Goal: Share content: Share content

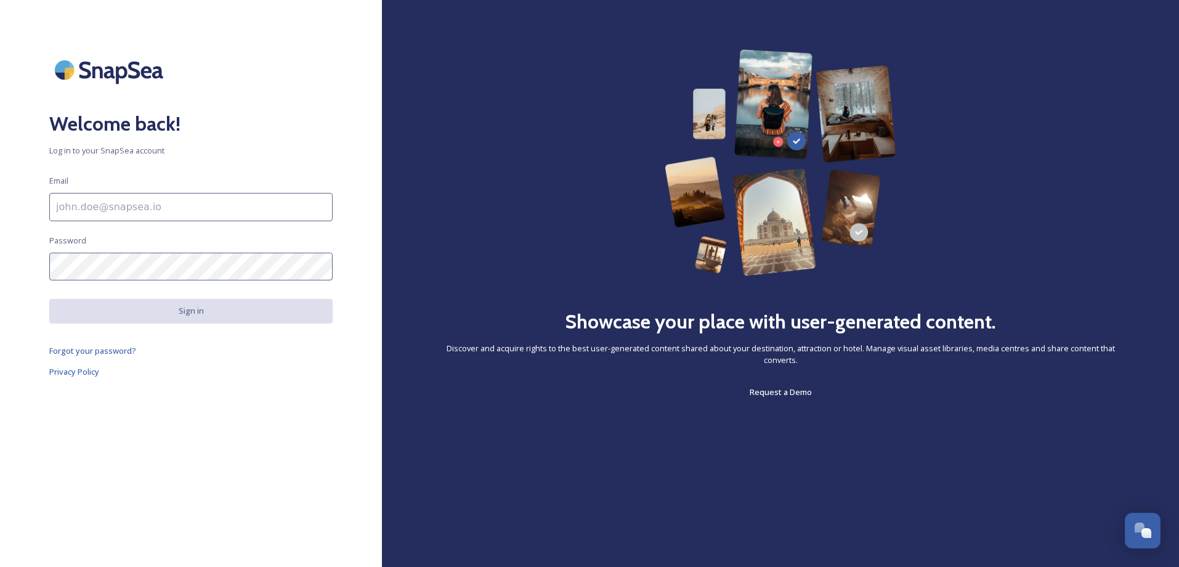
click at [82, 210] on input at bounding box center [190, 207] width 283 height 28
type input "[EMAIL_ADDRESS][DOMAIN_NAME]"
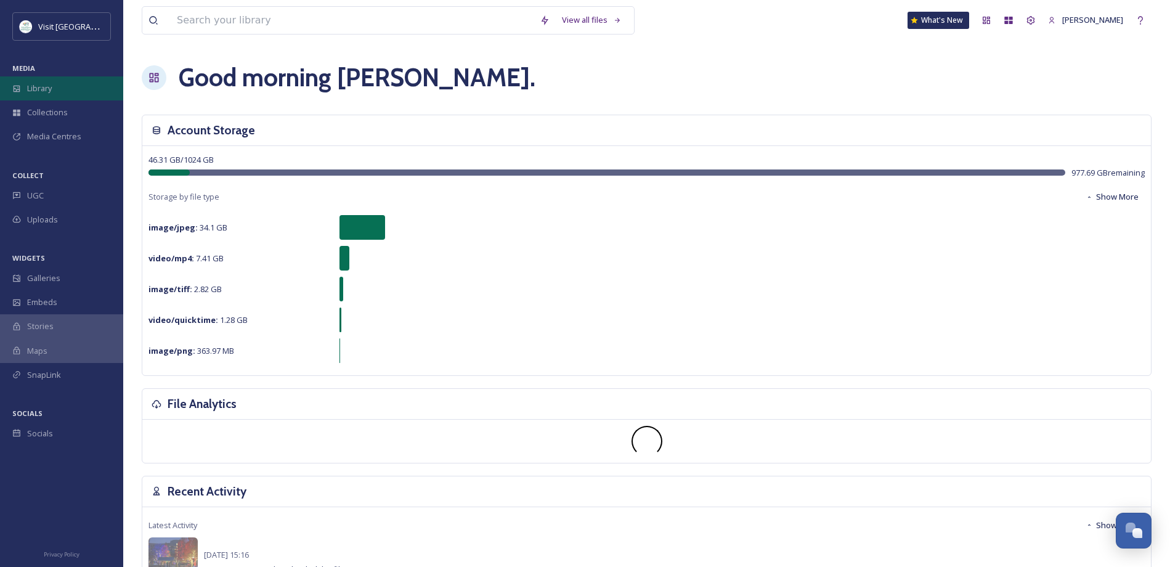
click at [29, 88] on span "Library" at bounding box center [39, 89] width 25 height 12
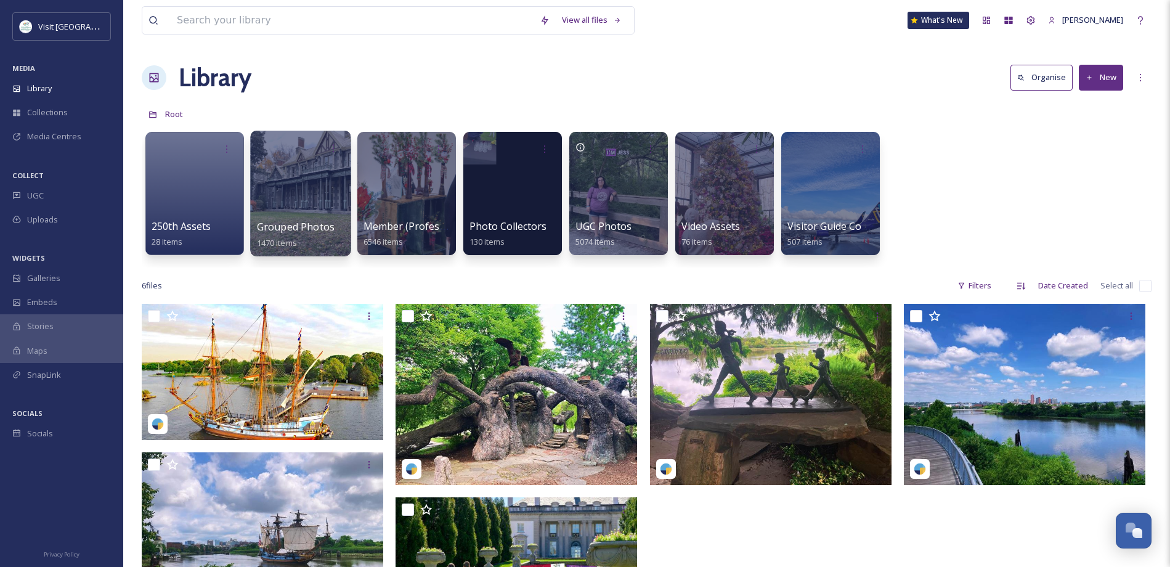
click at [282, 211] on div at bounding box center [300, 194] width 100 height 126
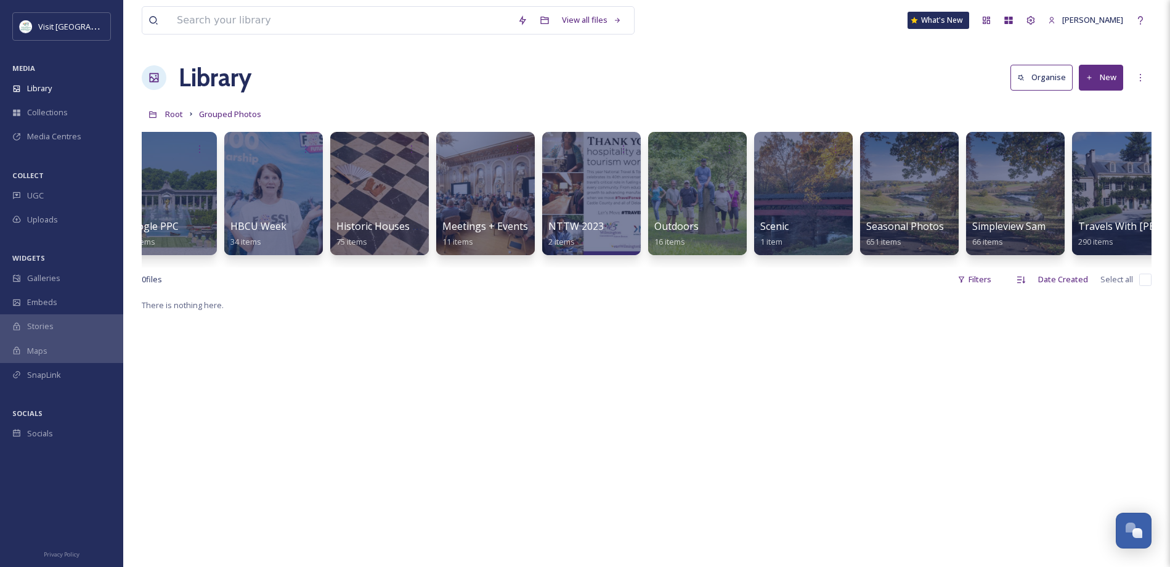
scroll to position [0, 792]
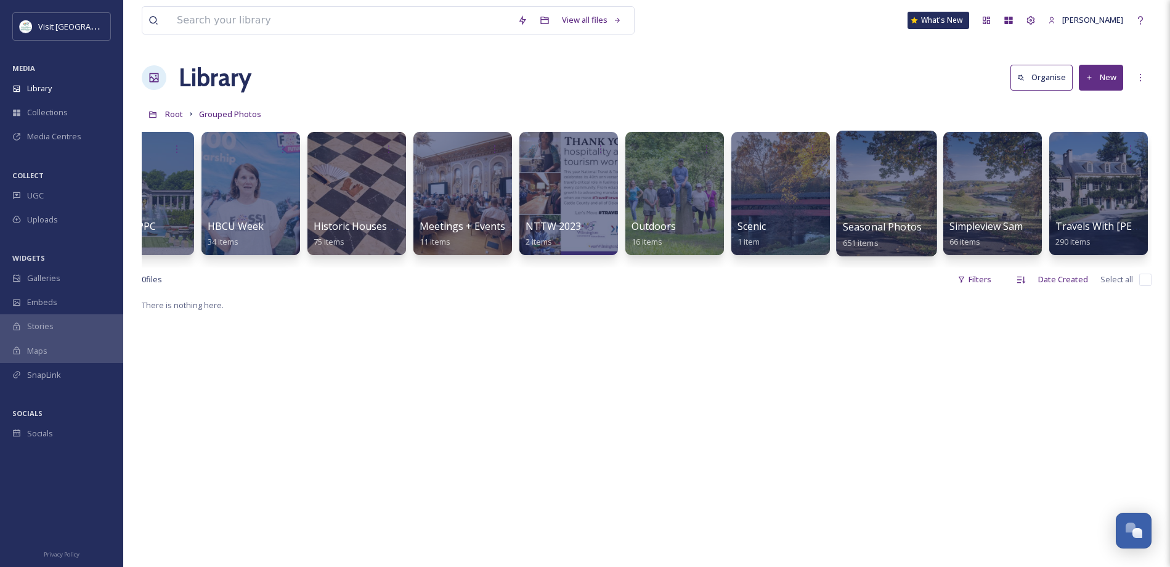
click at [876, 208] on div at bounding box center [886, 194] width 100 height 126
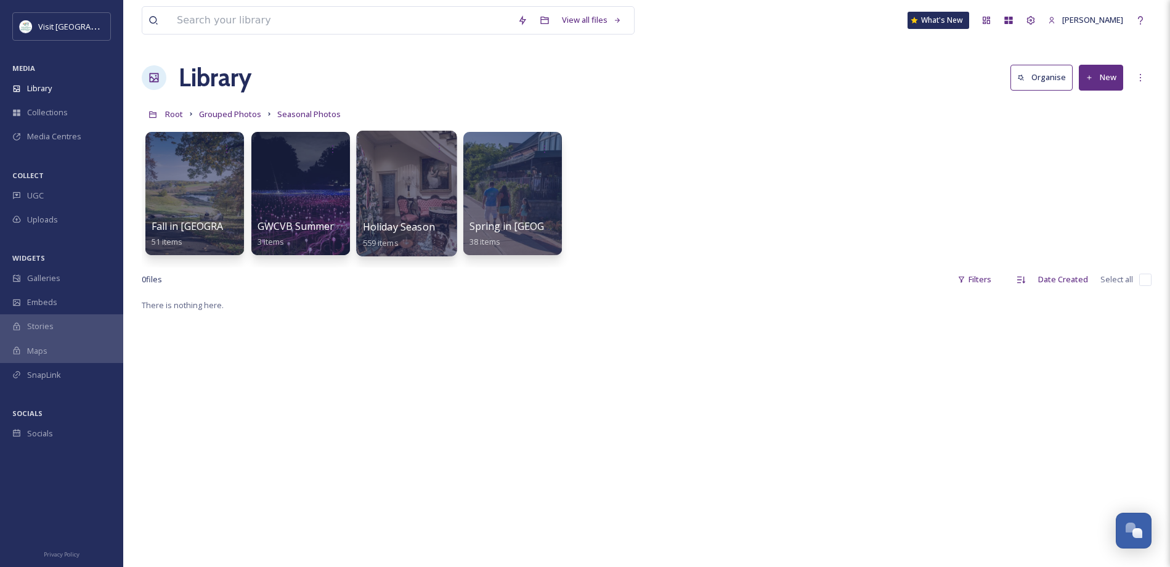
click at [393, 197] on div at bounding box center [406, 194] width 100 height 126
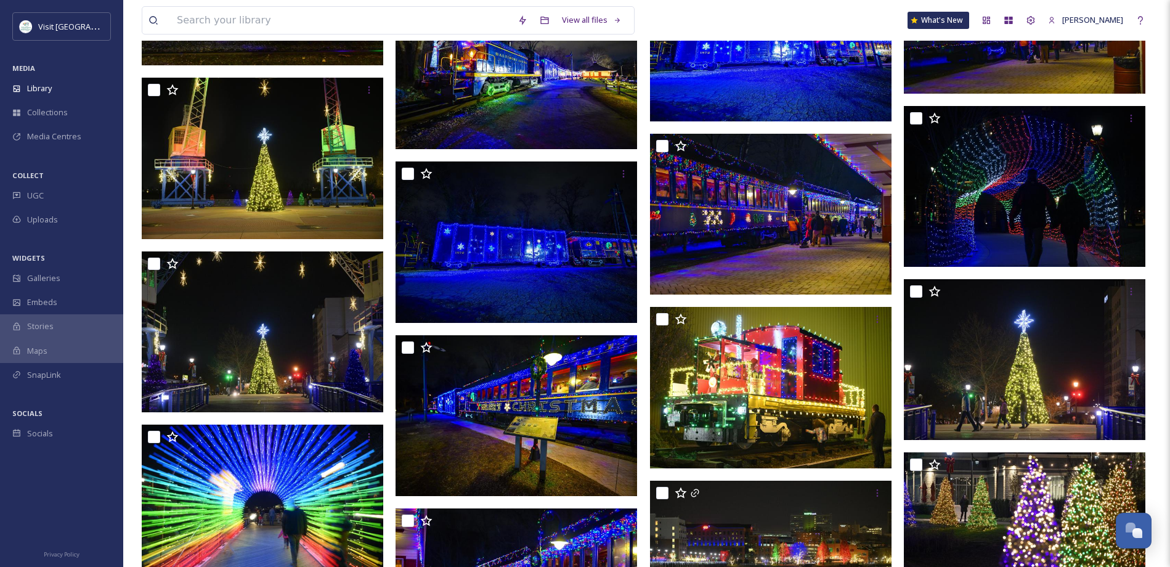
scroll to position [5436, 0]
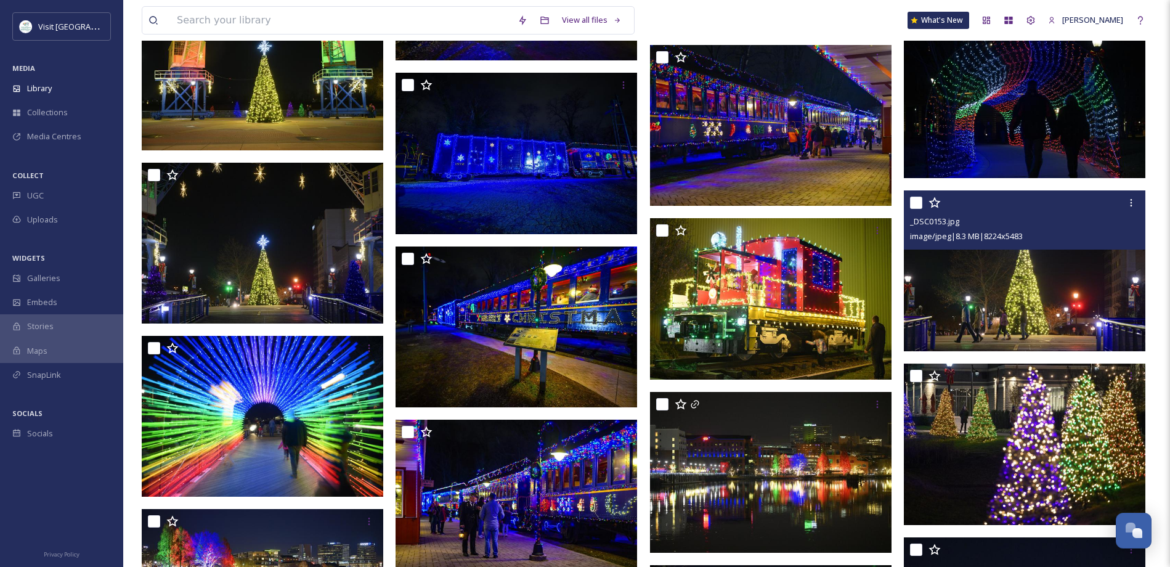
click at [1007, 303] on img at bounding box center [1025, 270] width 242 height 161
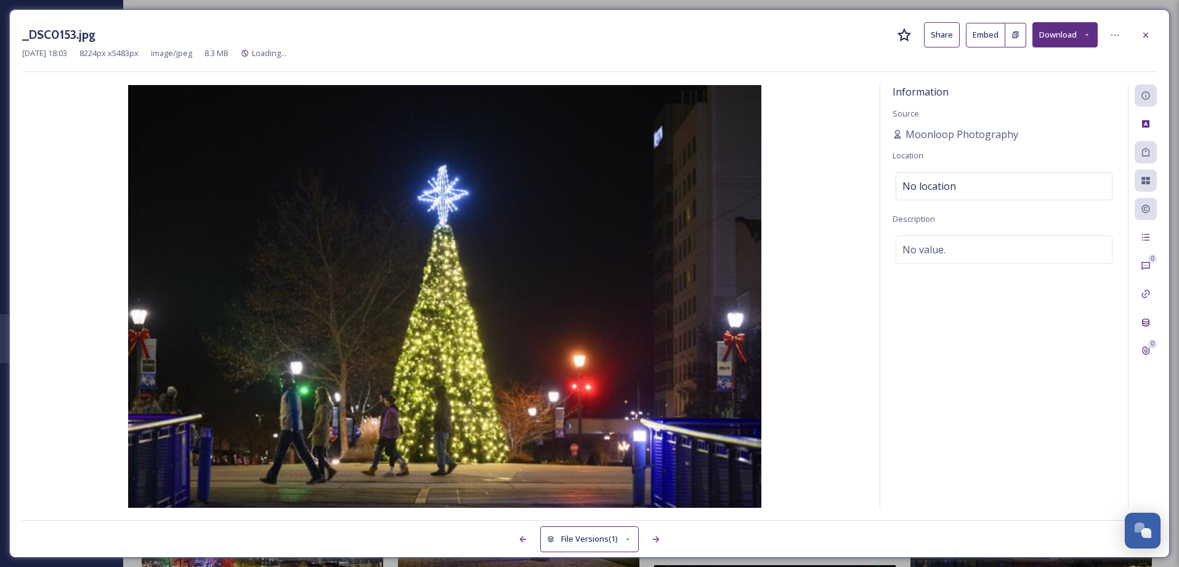
click at [940, 33] on button "Share" at bounding box center [942, 34] width 36 height 25
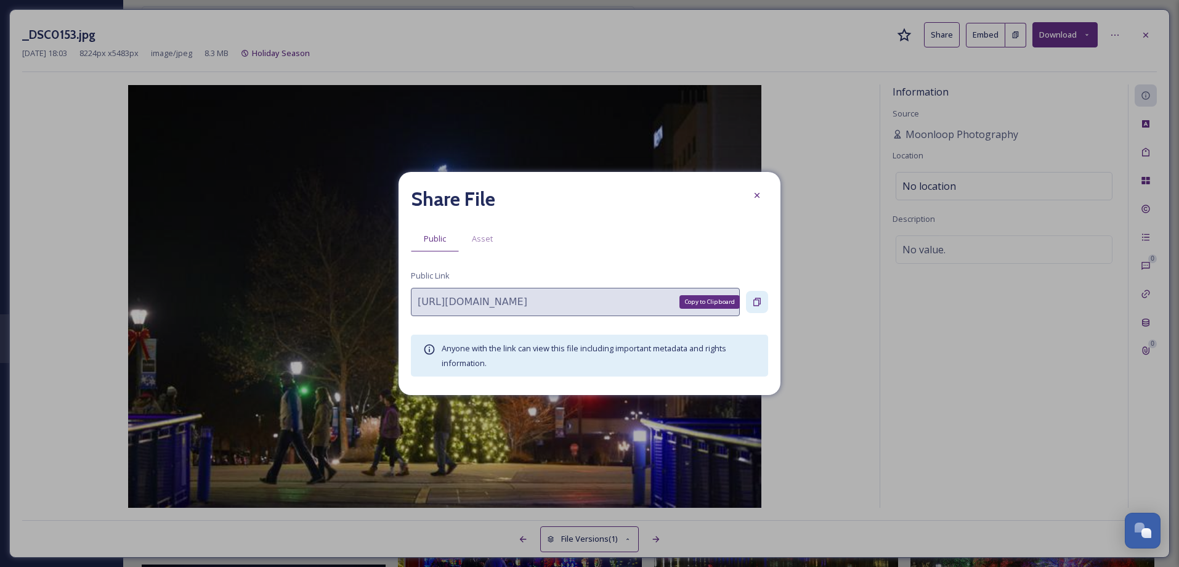
click at [757, 300] on icon at bounding box center [757, 302] width 10 height 10
click at [757, 195] on icon at bounding box center [757, 195] width 5 height 5
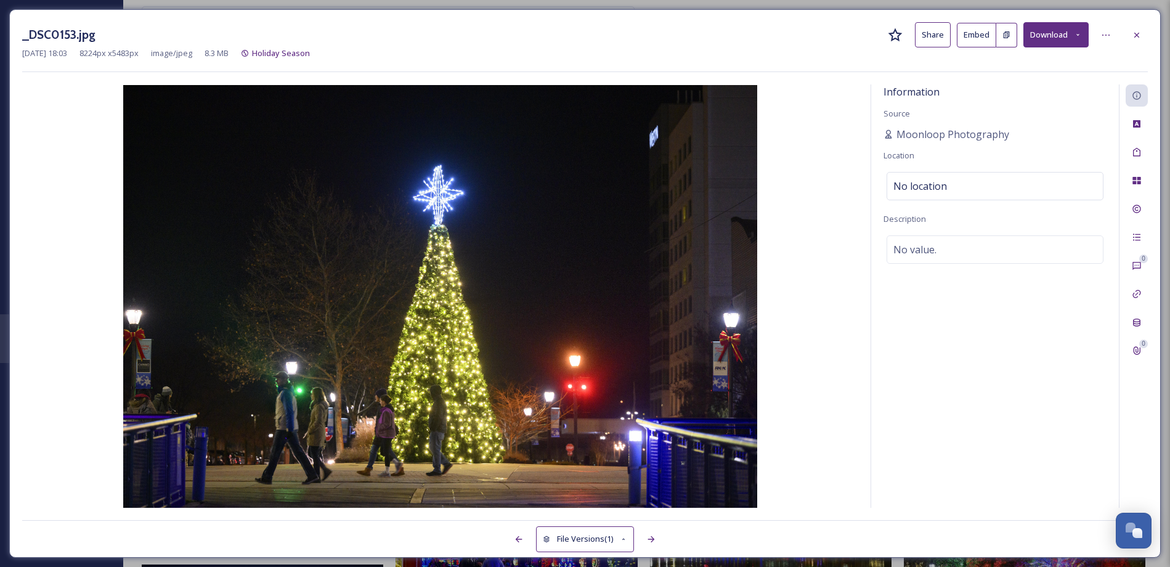
click at [1134, 33] on icon at bounding box center [1136, 34] width 5 height 5
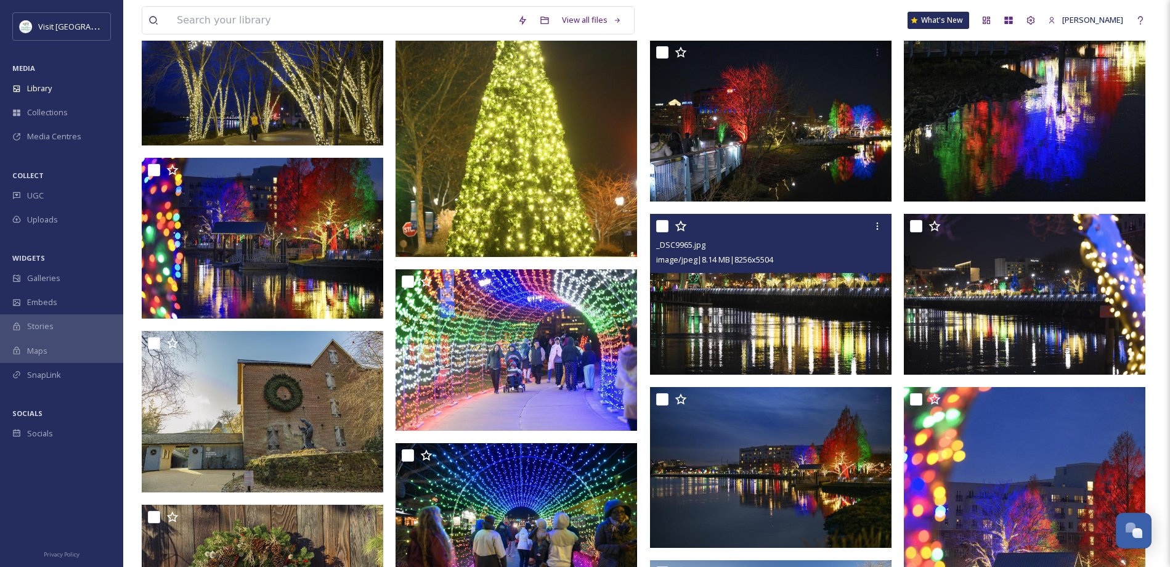
scroll to position [6134, 0]
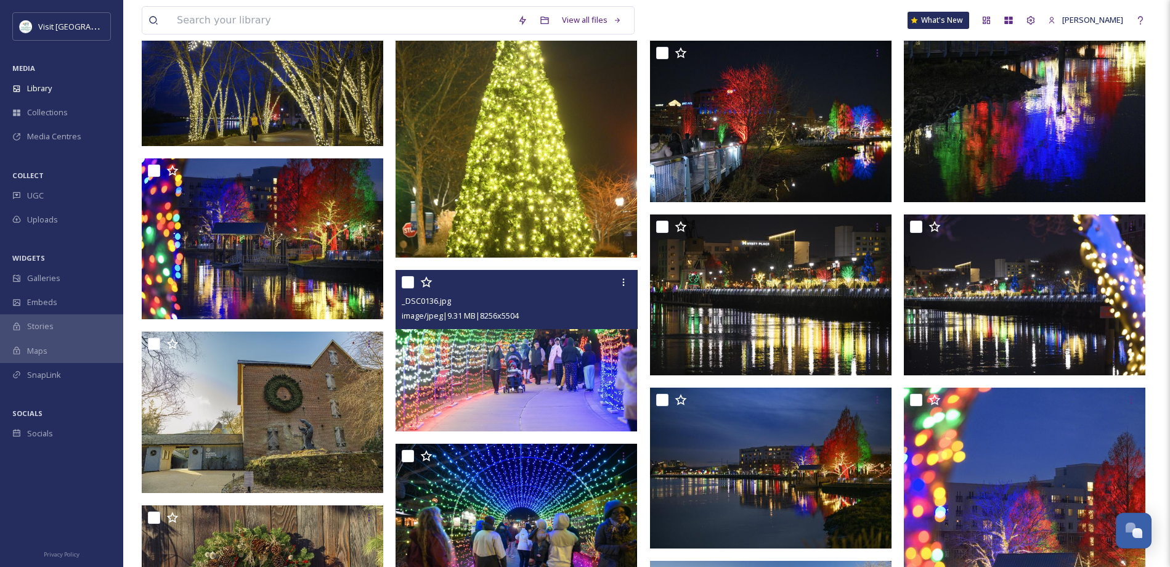
click at [515, 357] on img at bounding box center [517, 350] width 242 height 161
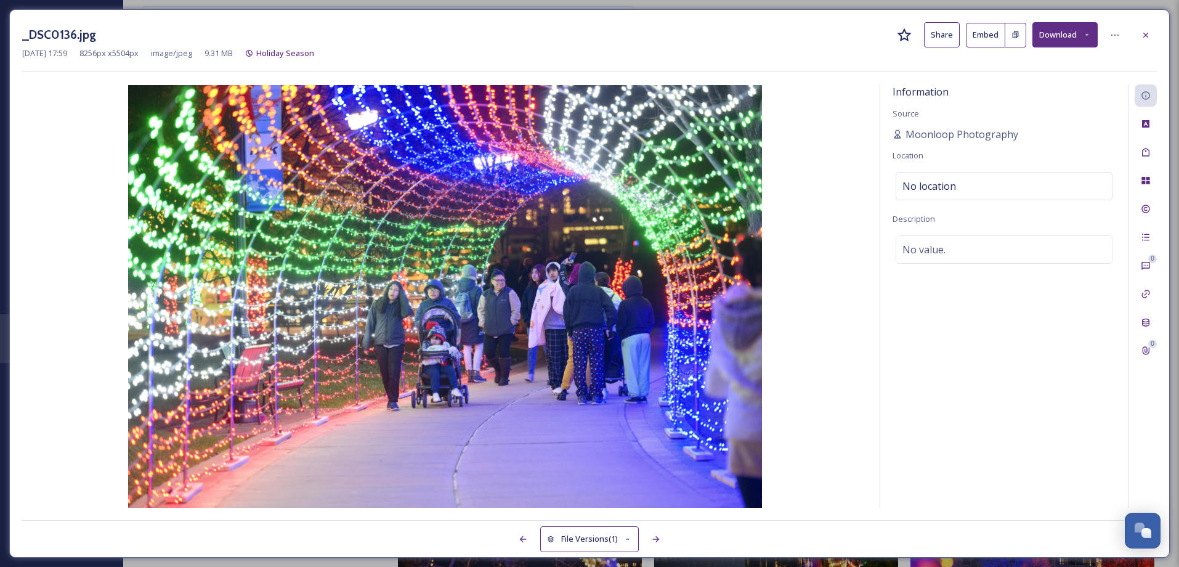
click at [943, 37] on button "Share" at bounding box center [942, 34] width 36 height 25
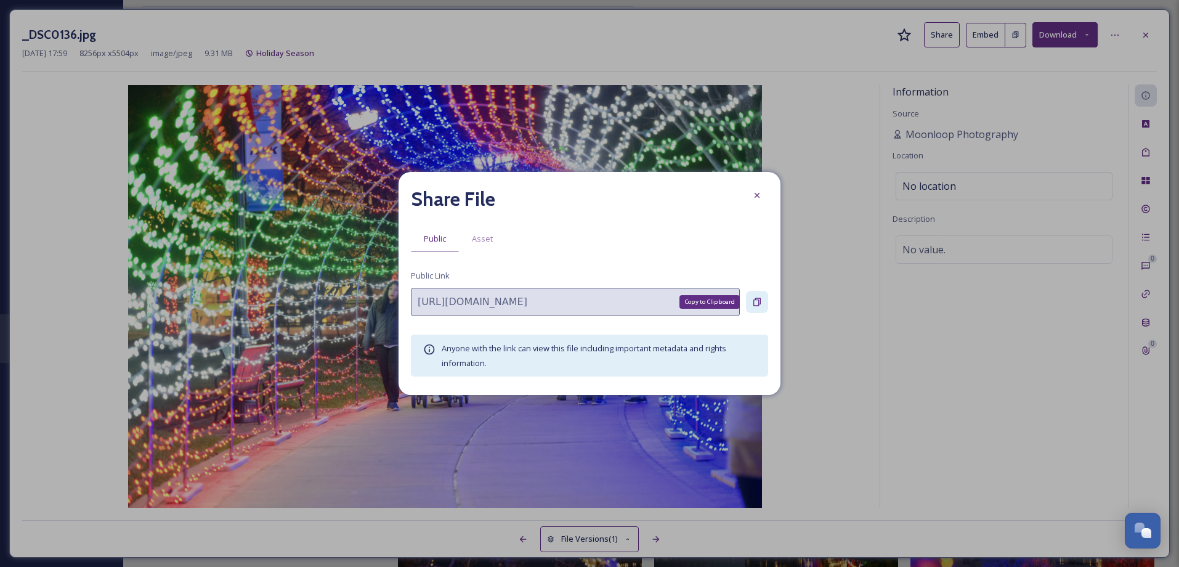
click at [756, 302] on icon at bounding box center [757, 302] width 10 height 10
click at [759, 196] on icon at bounding box center [757, 195] width 10 height 10
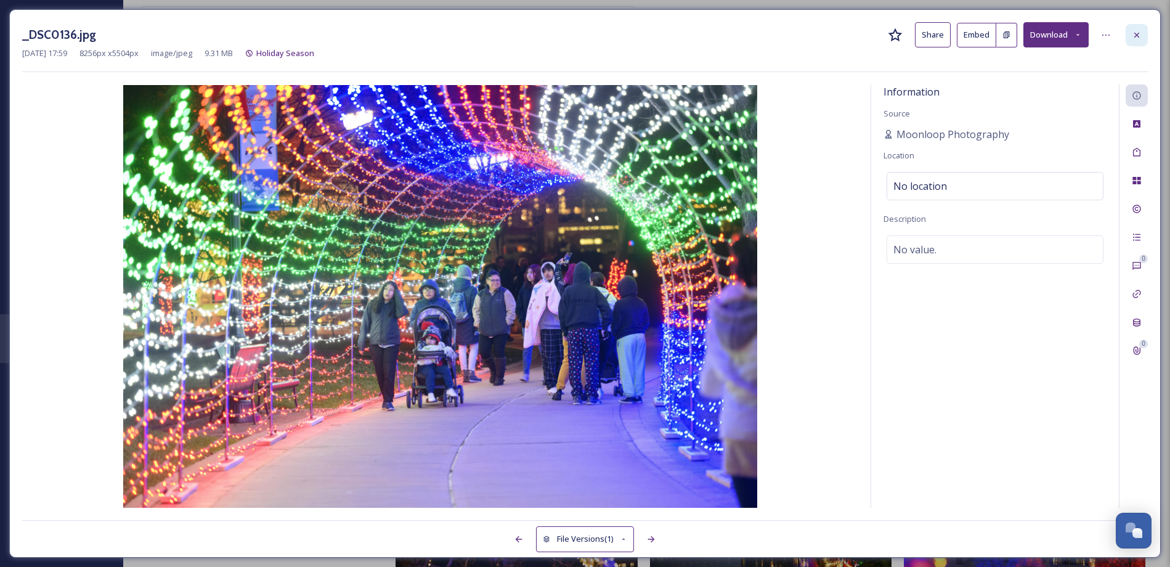
click at [1138, 34] on icon at bounding box center [1137, 35] width 10 height 10
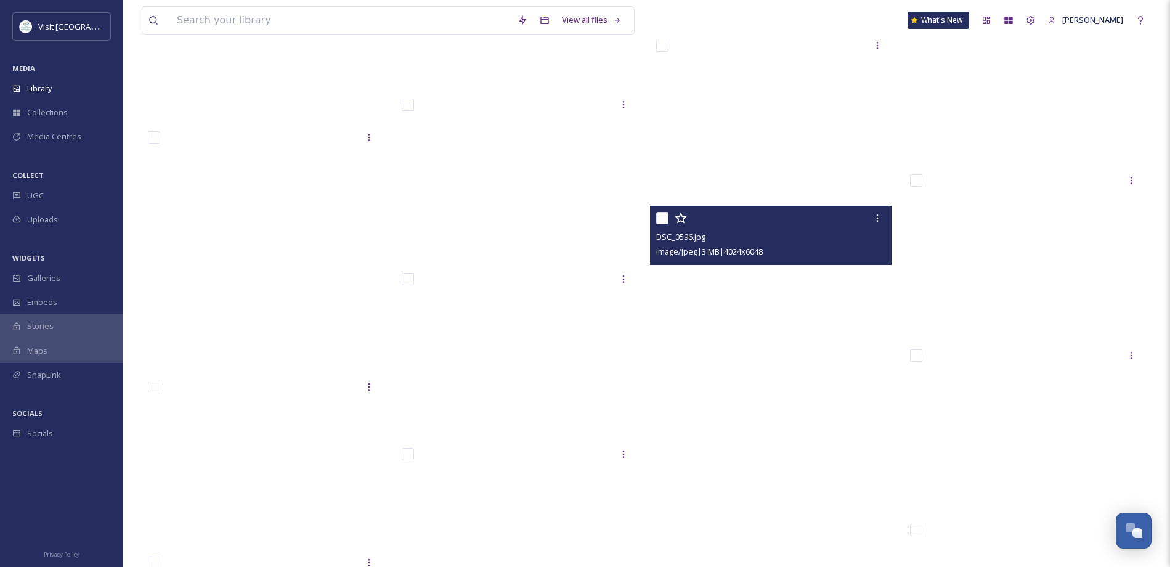
scroll to position [23394, 0]
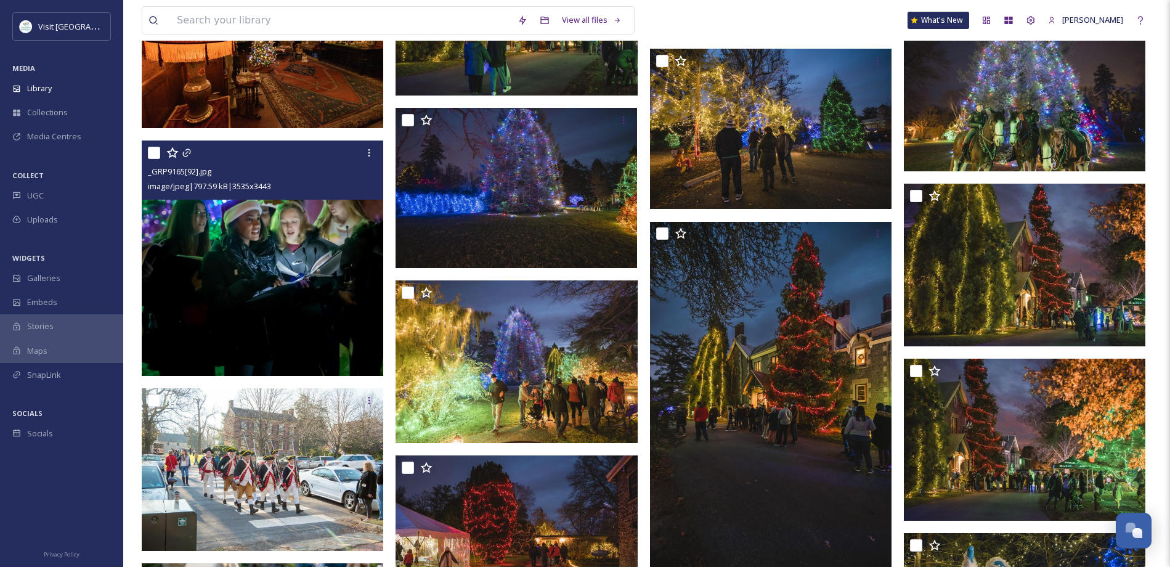
click at [282, 257] on img at bounding box center [263, 258] width 242 height 235
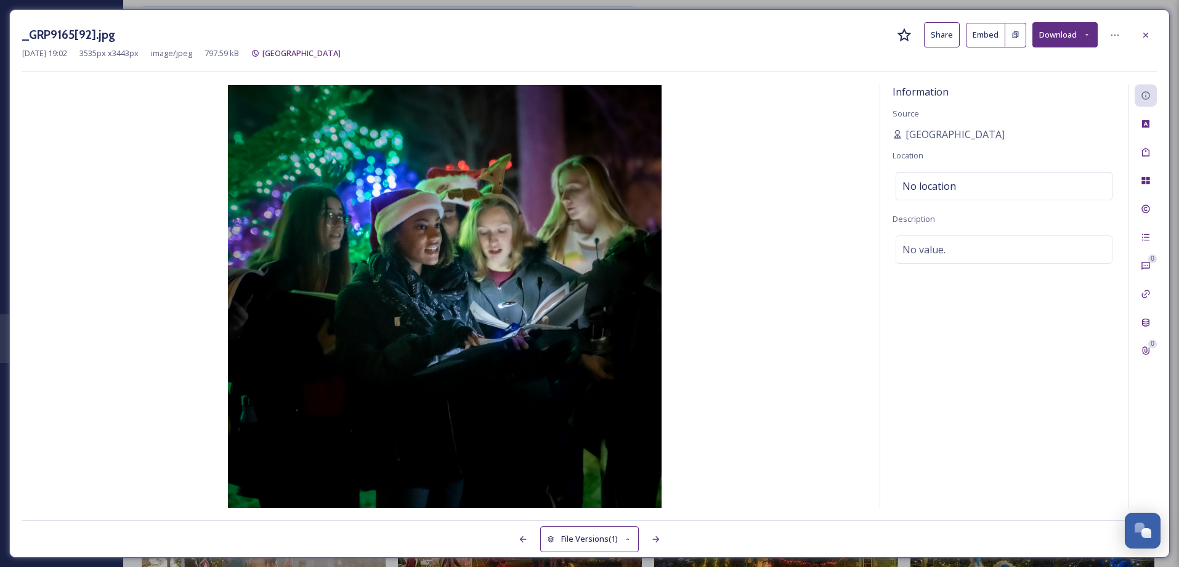
click at [939, 35] on button "Share" at bounding box center [942, 34] width 36 height 25
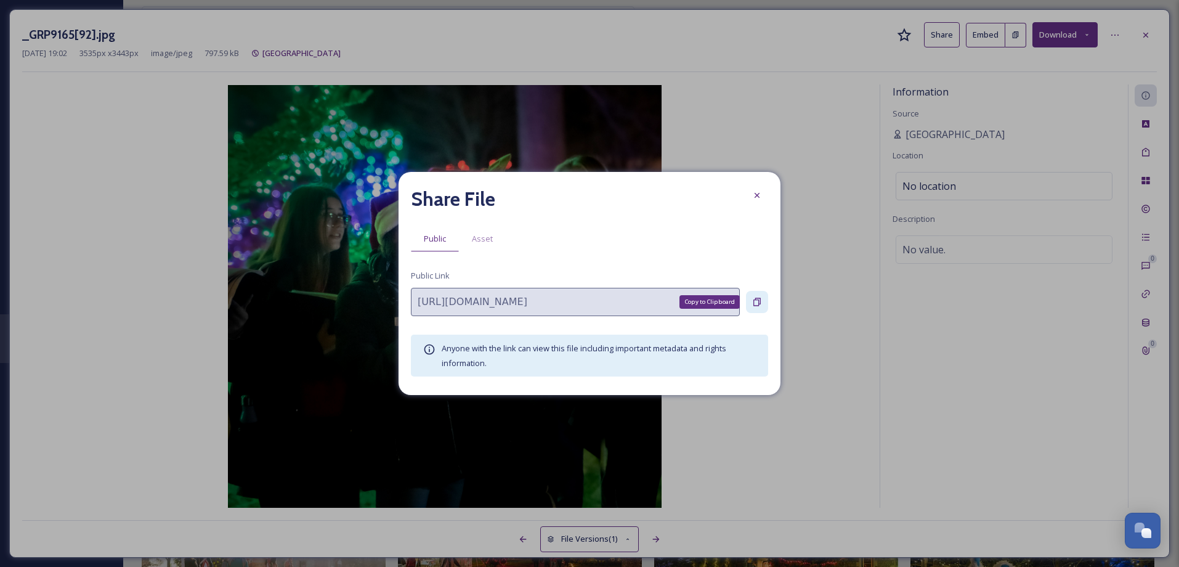
click at [757, 298] on icon at bounding box center [757, 302] width 10 height 10
click at [765, 190] on div at bounding box center [757, 195] width 22 height 22
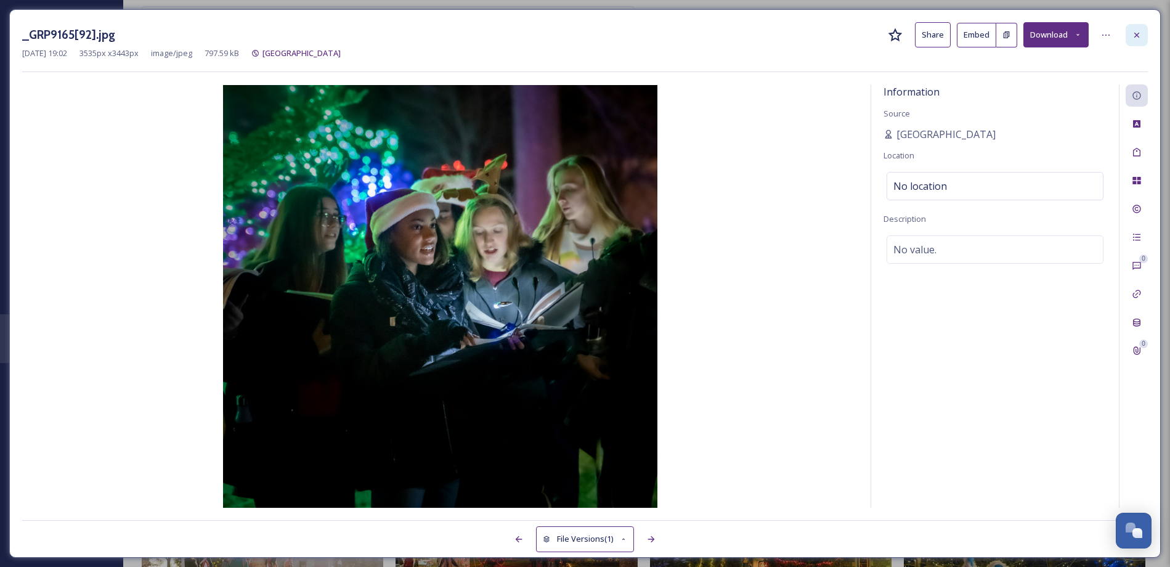
click at [1137, 33] on icon at bounding box center [1137, 35] width 10 height 10
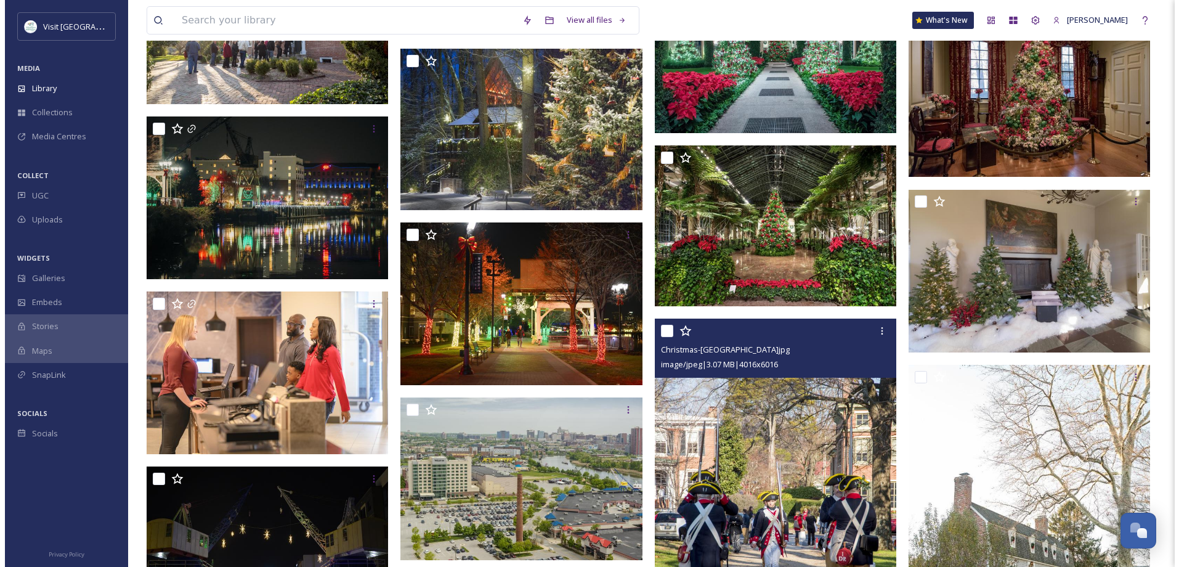
scroll to position [30409, 0]
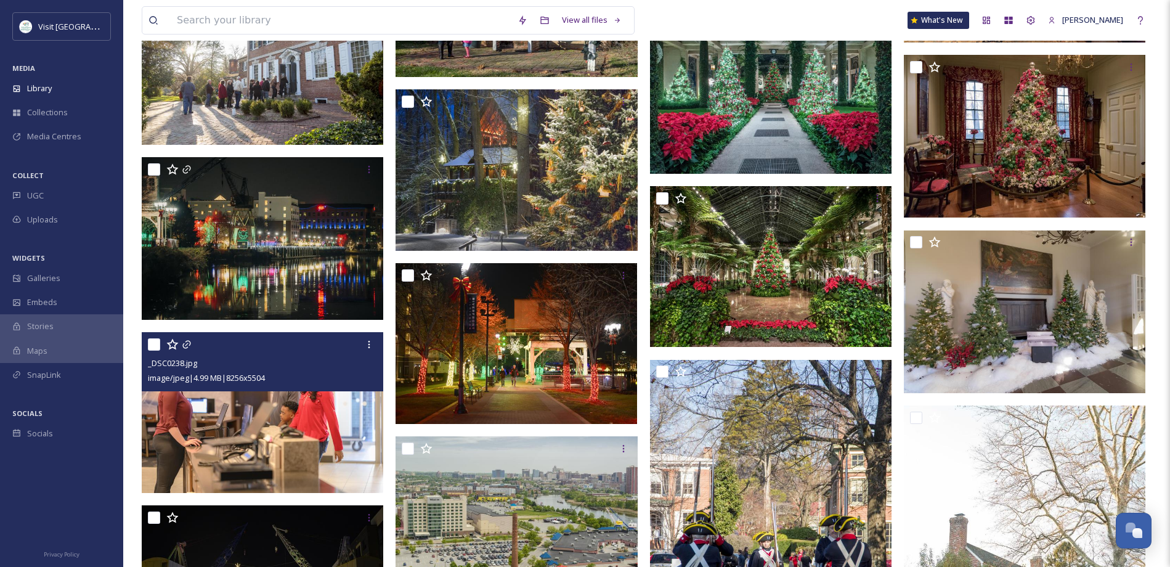
click at [336, 431] on img at bounding box center [263, 412] width 242 height 161
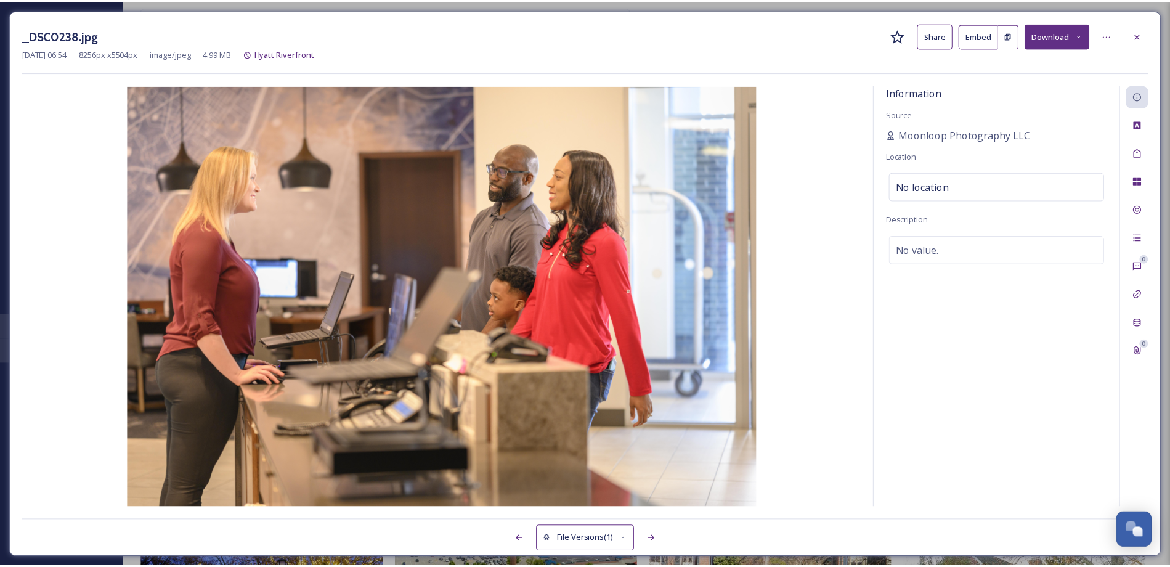
scroll to position [30412, 0]
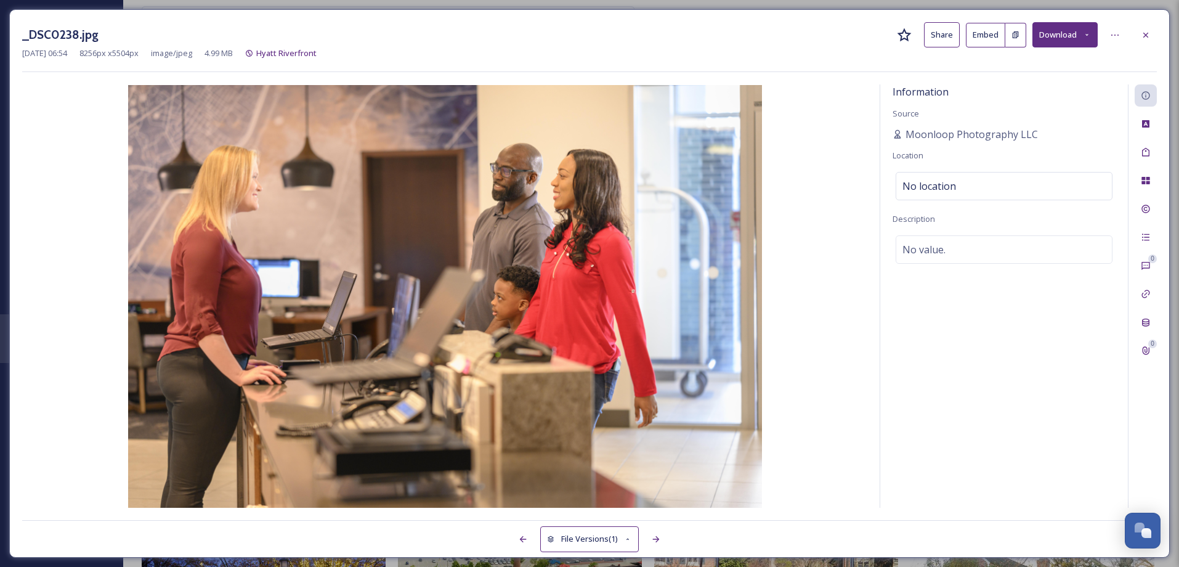
click at [1146, 34] on icon at bounding box center [1146, 34] width 5 height 5
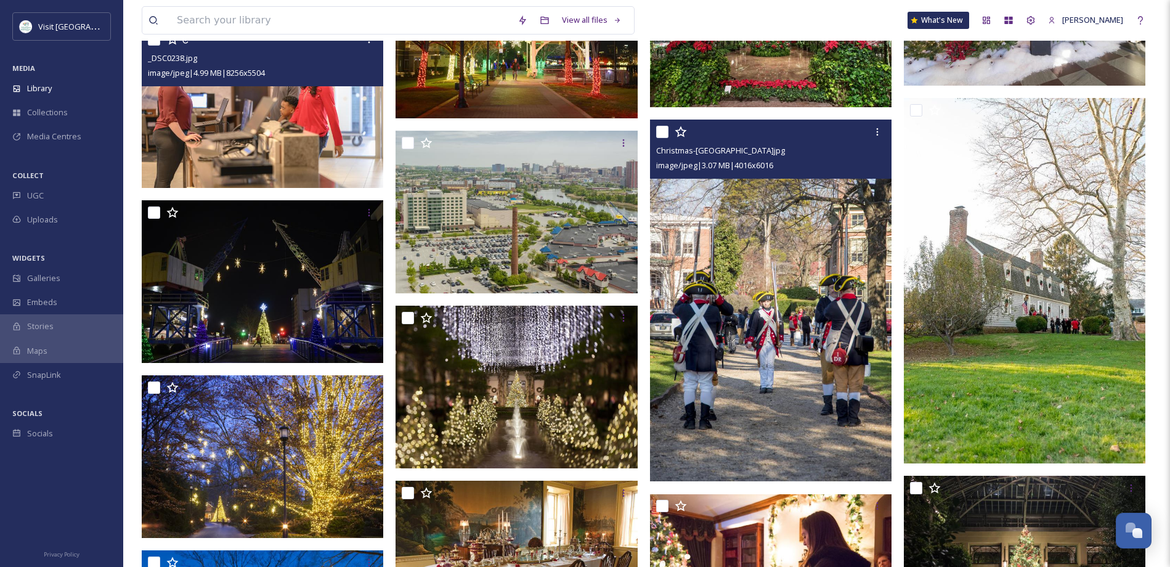
scroll to position [30720, 0]
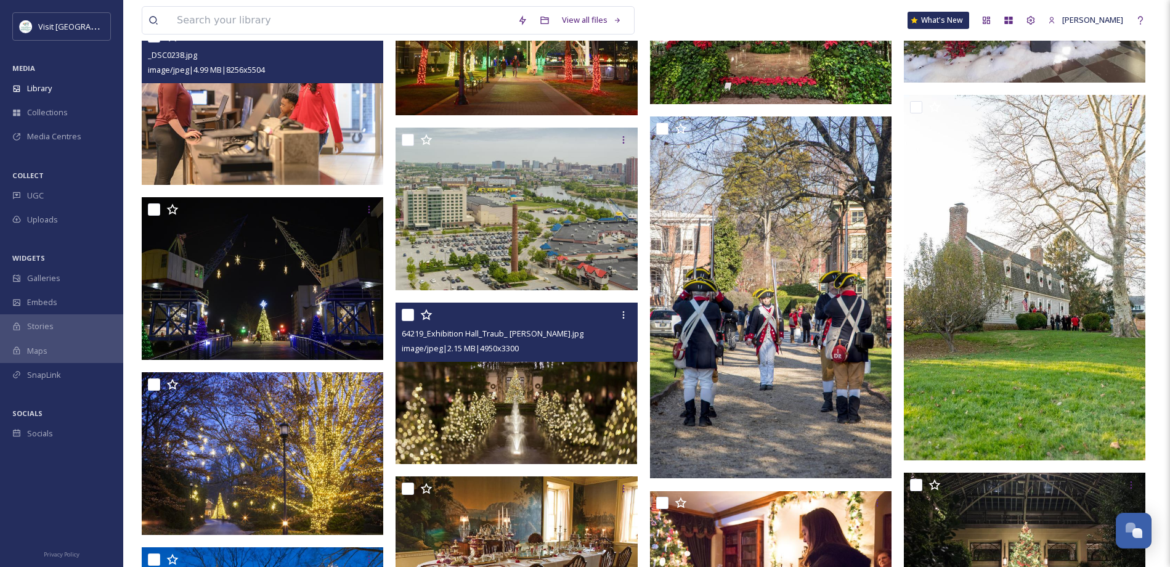
click at [567, 401] on img at bounding box center [517, 383] width 242 height 161
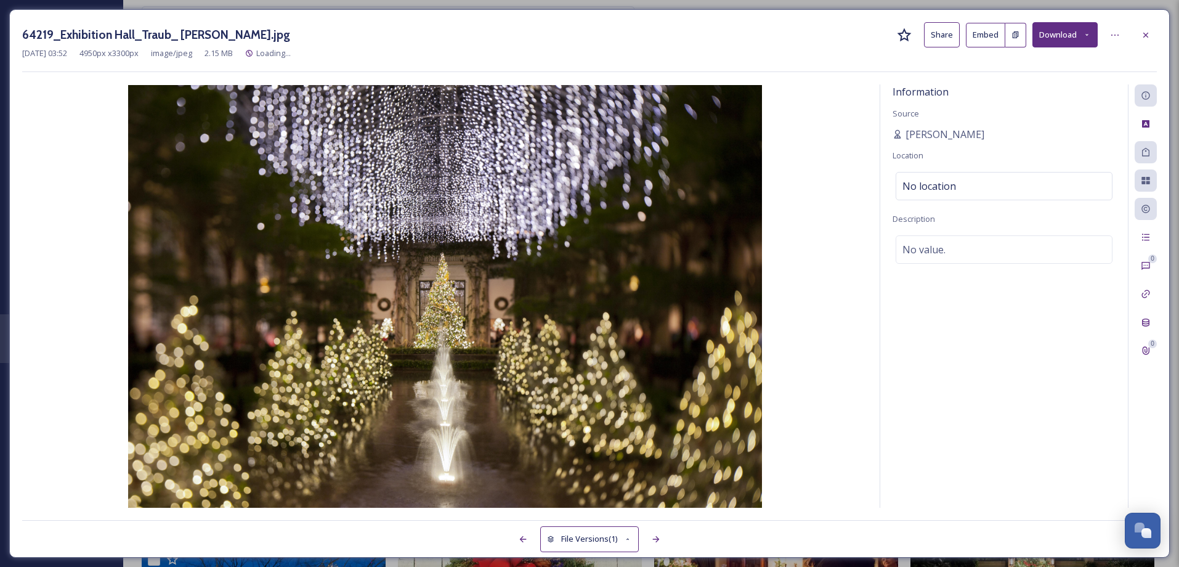
click at [942, 35] on button "Share" at bounding box center [942, 34] width 36 height 25
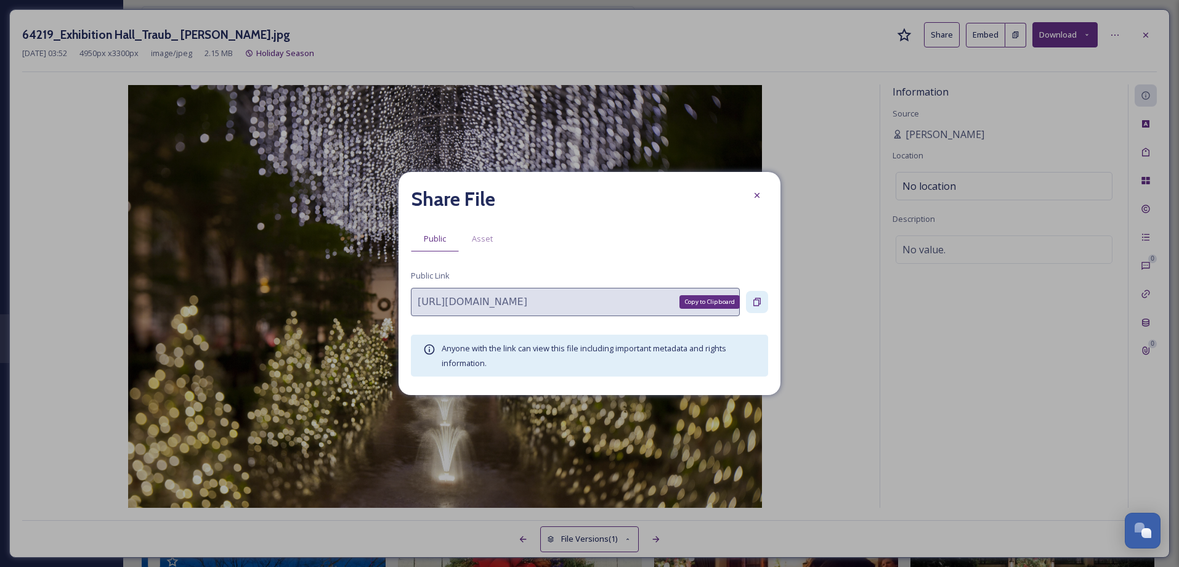
click at [755, 301] on icon at bounding box center [757, 302] width 10 height 10
click at [758, 197] on icon at bounding box center [757, 195] width 5 height 5
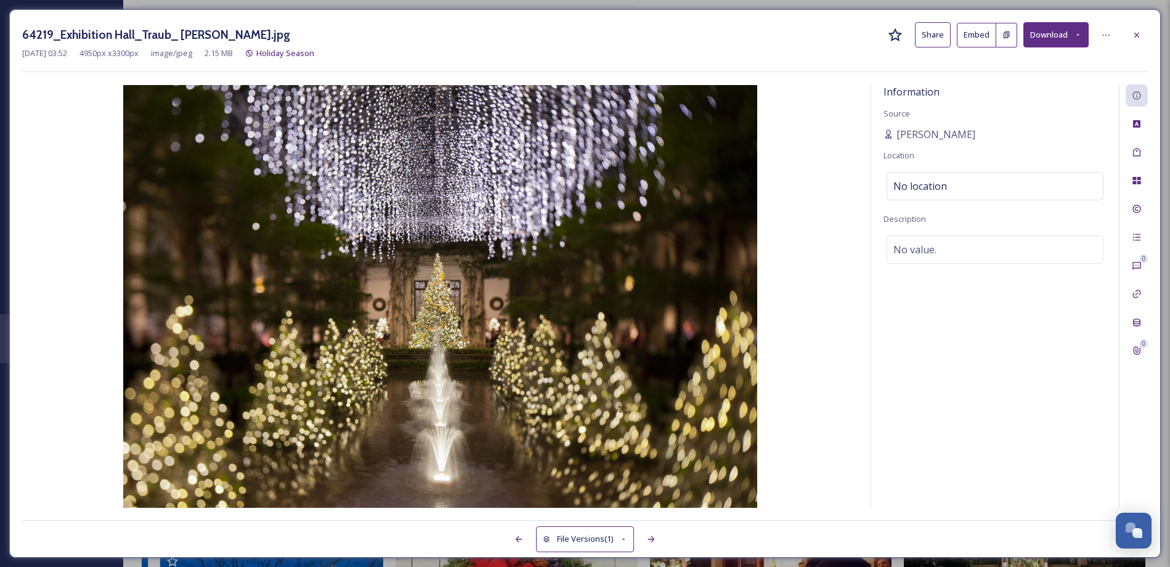
click at [758, 197] on img at bounding box center [440, 296] width 836 height 423
click at [1138, 35] on icon at bounding box center [1136, 34] width 5 height 5
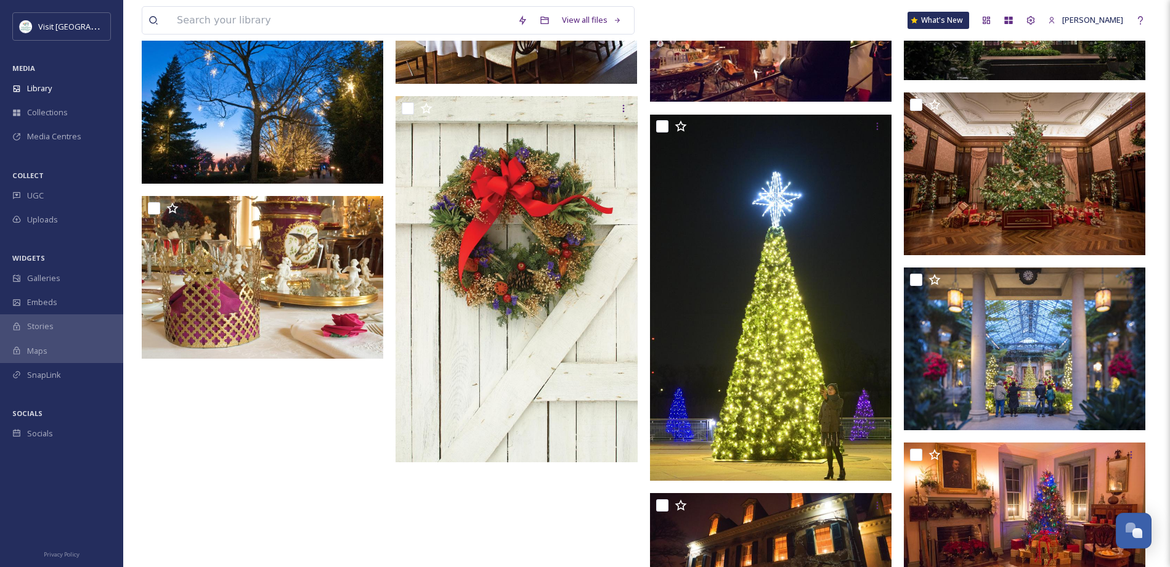
scroll to position [31274, 0]
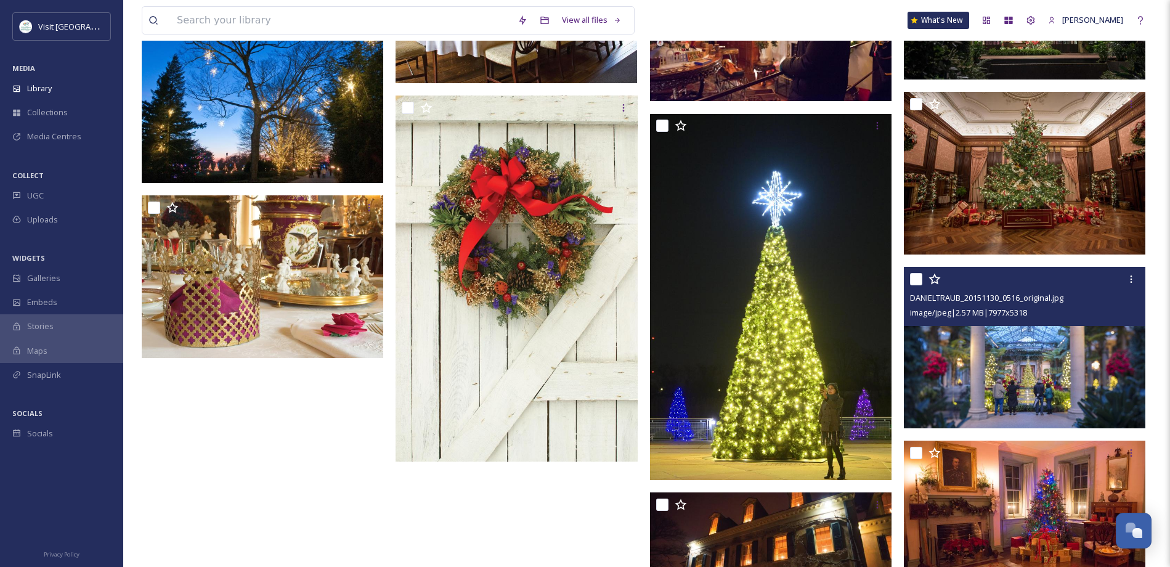
click at [1056, 377] on img at bounding box center [1025, 347] width 242 height 161
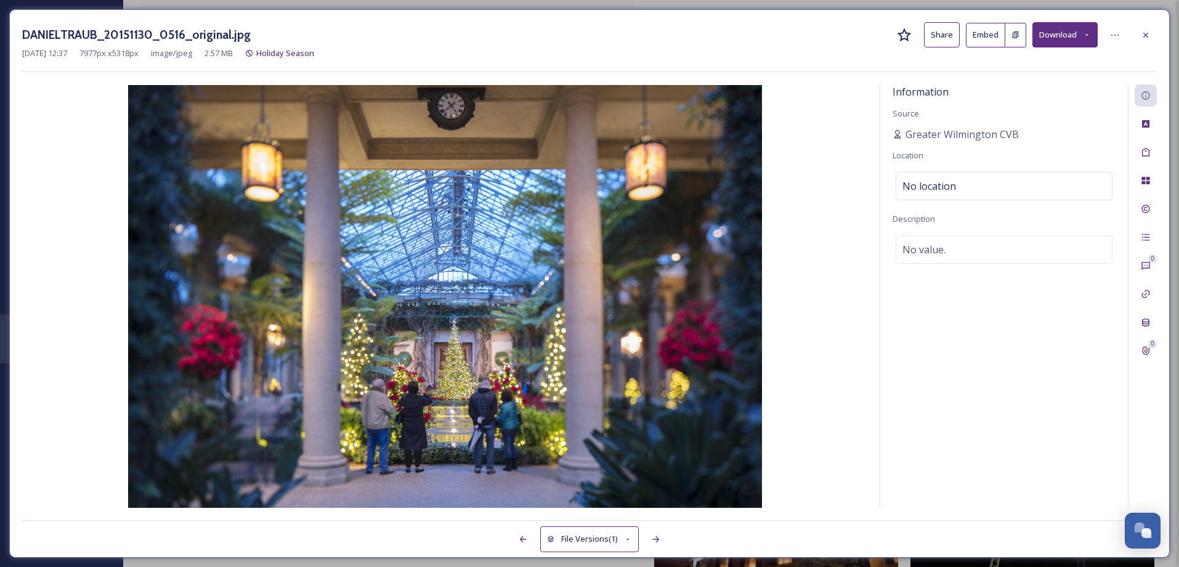
click at [934, 31] on button "Share" at bounding box center [942, 34] width 36 height 25
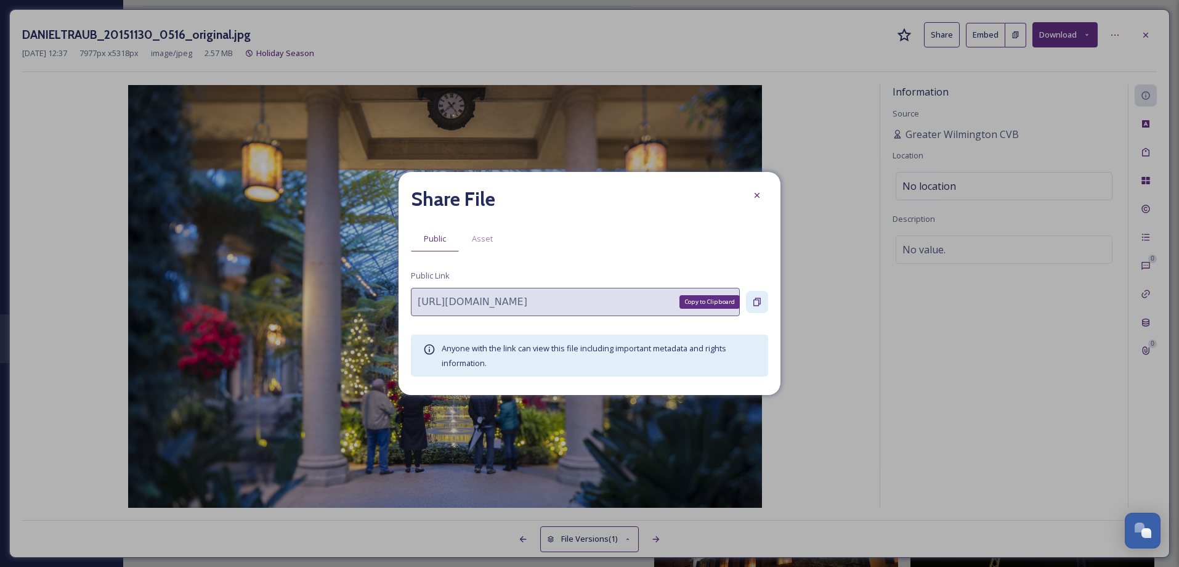
click at [757, 298] on icon at bounding box center [757, 302] width 7 height 8
click at [757, 193] on icon at bounding box center [757, 195] width 10 height 10
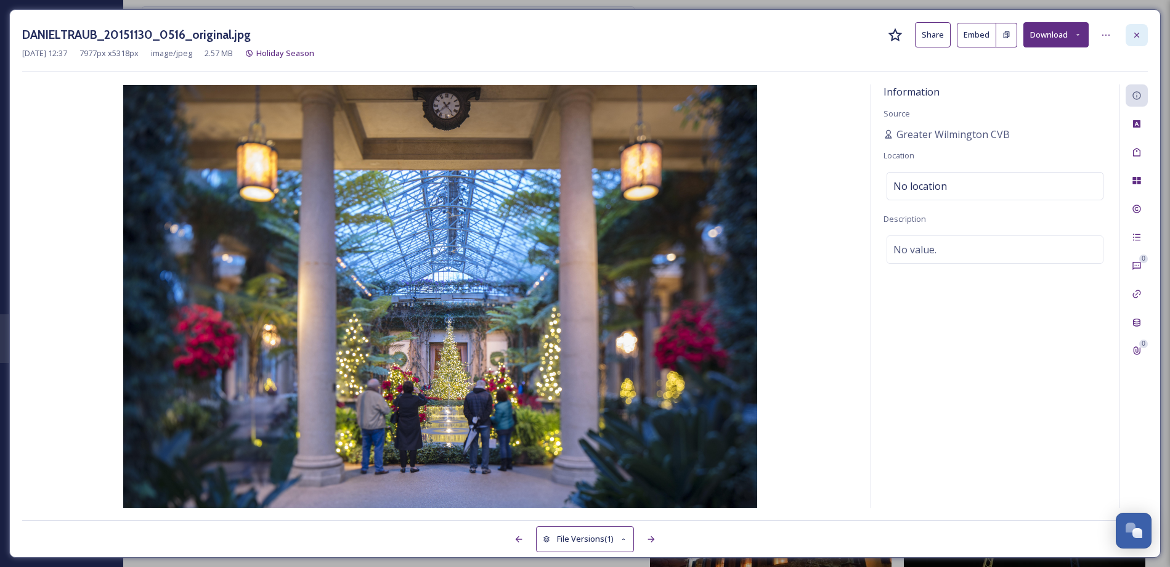
click at [1137, 34] on icon at bounding box center [1136, 34] width 5 height 5
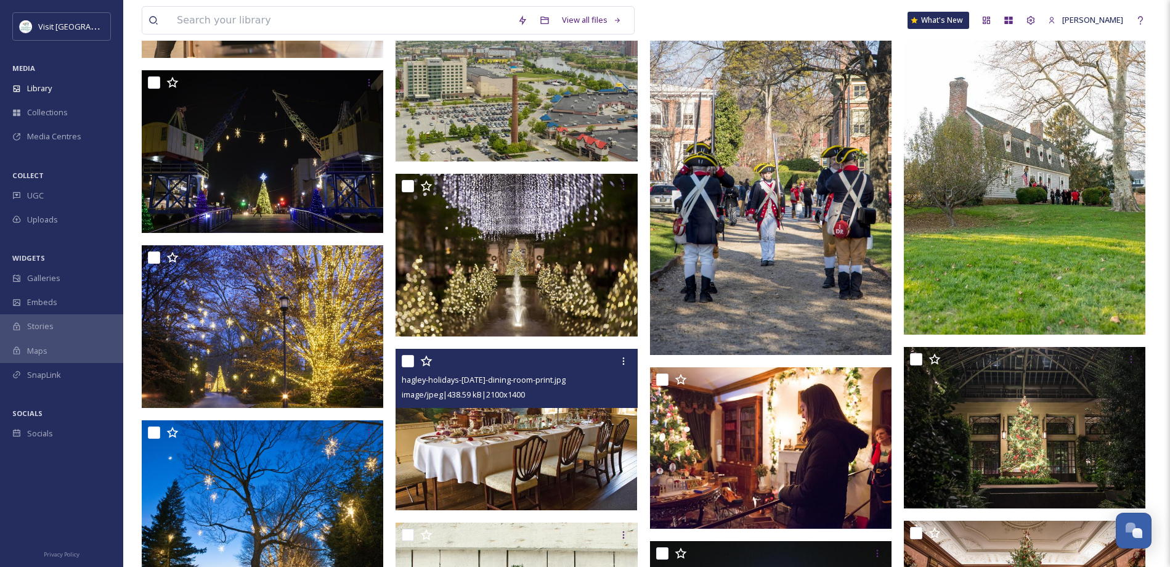
scroll to position [30776, 0]
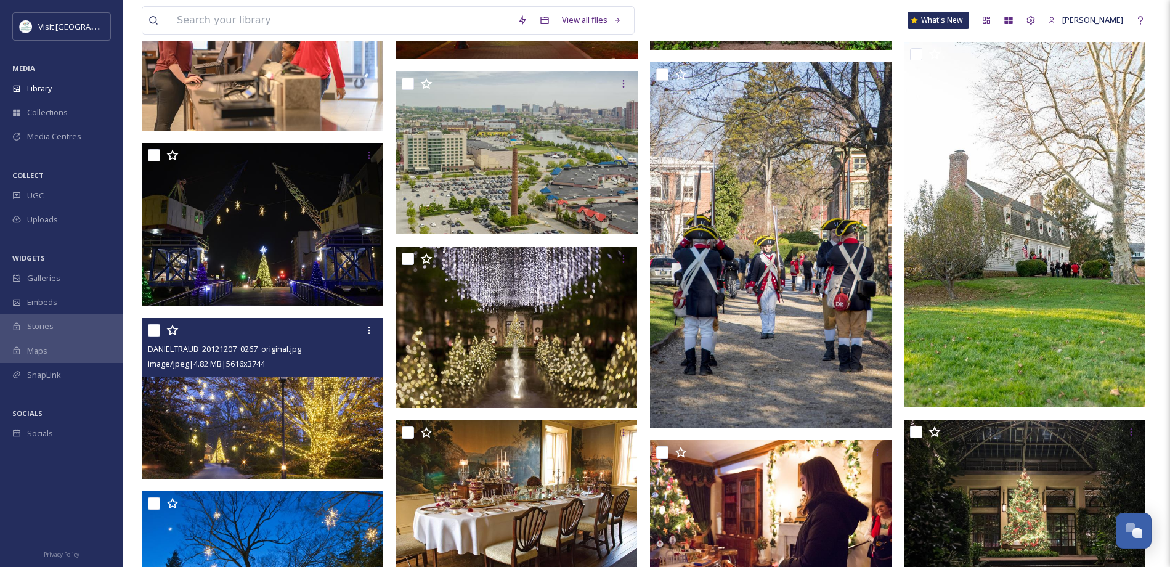
click at [325, 412] on img at bounding box center [263, 398] width 242 height 161
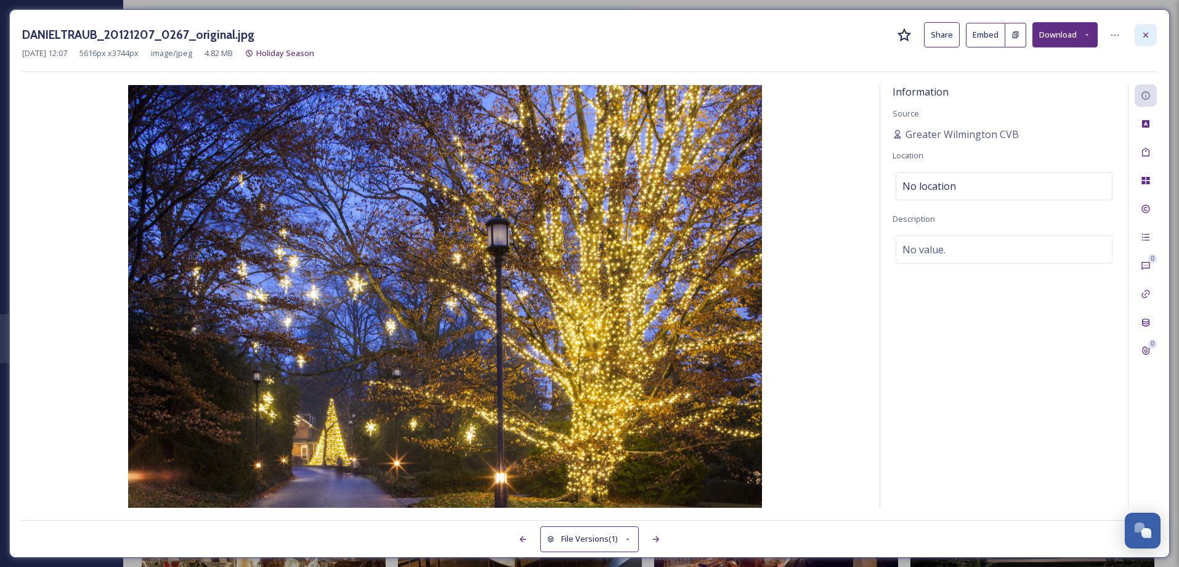
click at [1147, 33] on icon at bounding box center [1146, 34] width 5 height 5
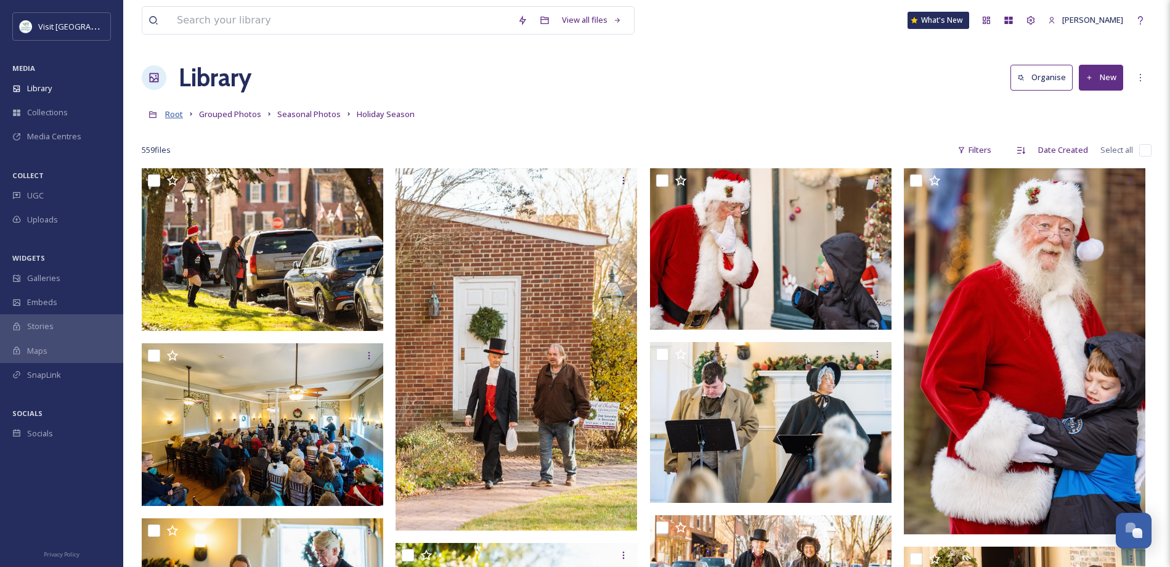
click at [173, 115] on span "Root" at bounding box center [174, 113] width 18 height 11
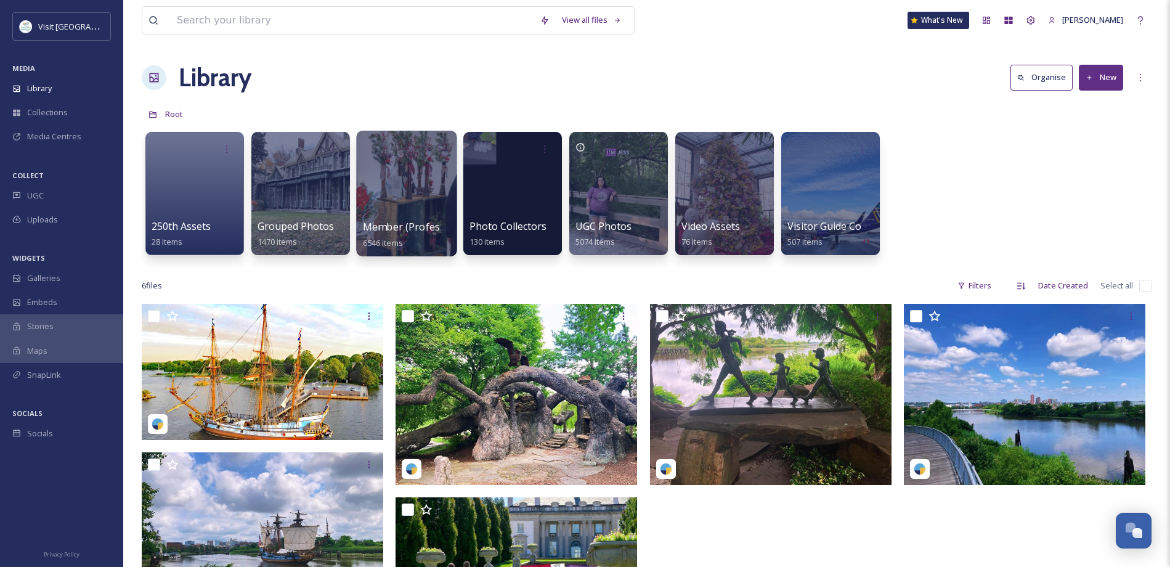
click at [396, 214] on div at bounding box center [406, 194] width 100 height 126
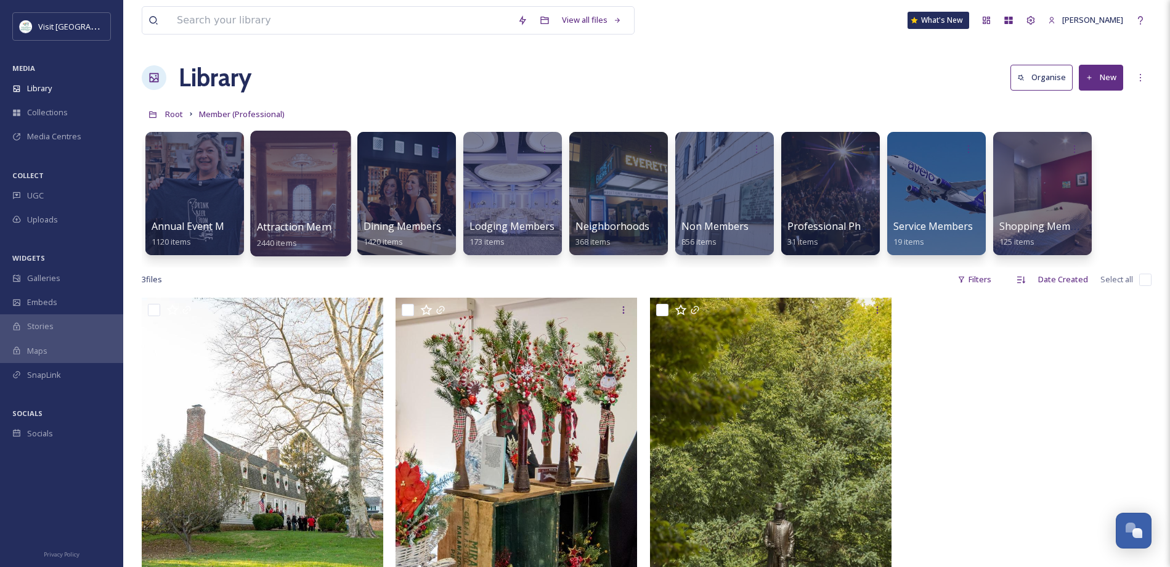
click at [312, 210] on div at bounding box center [300, 194] width 100 height 126
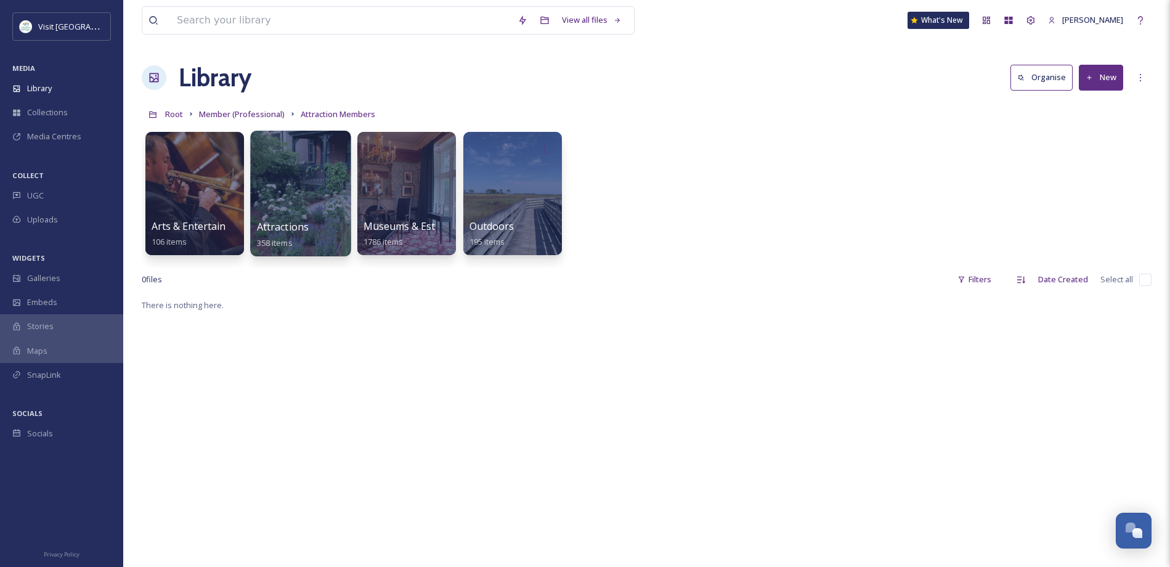
click at [310, 212] on div at bounding box center [300, 194] width 100 height 126
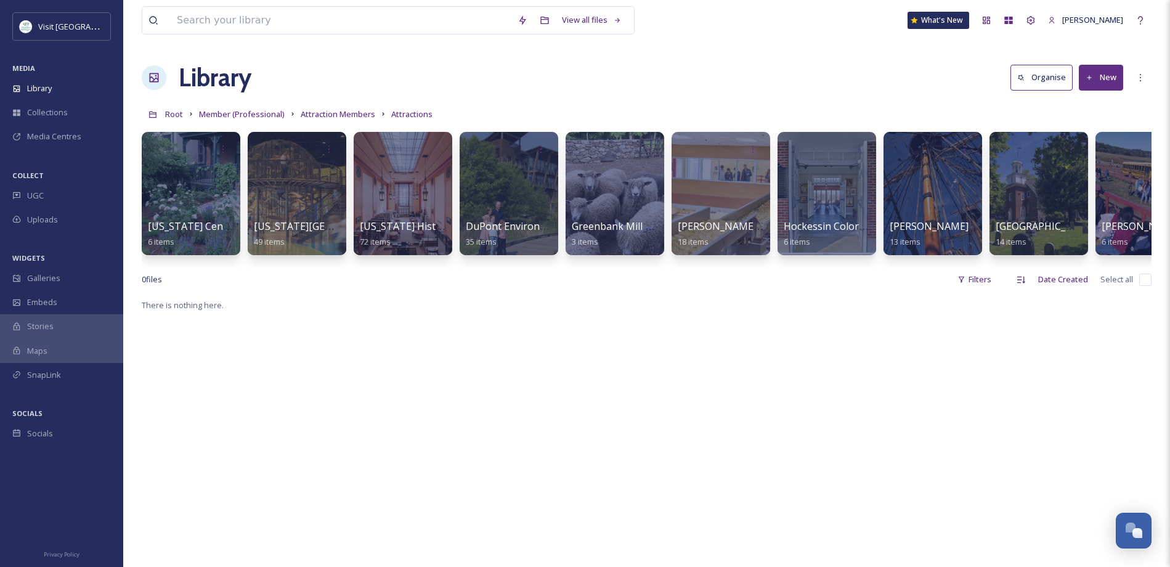
scroll to position [0, 272]
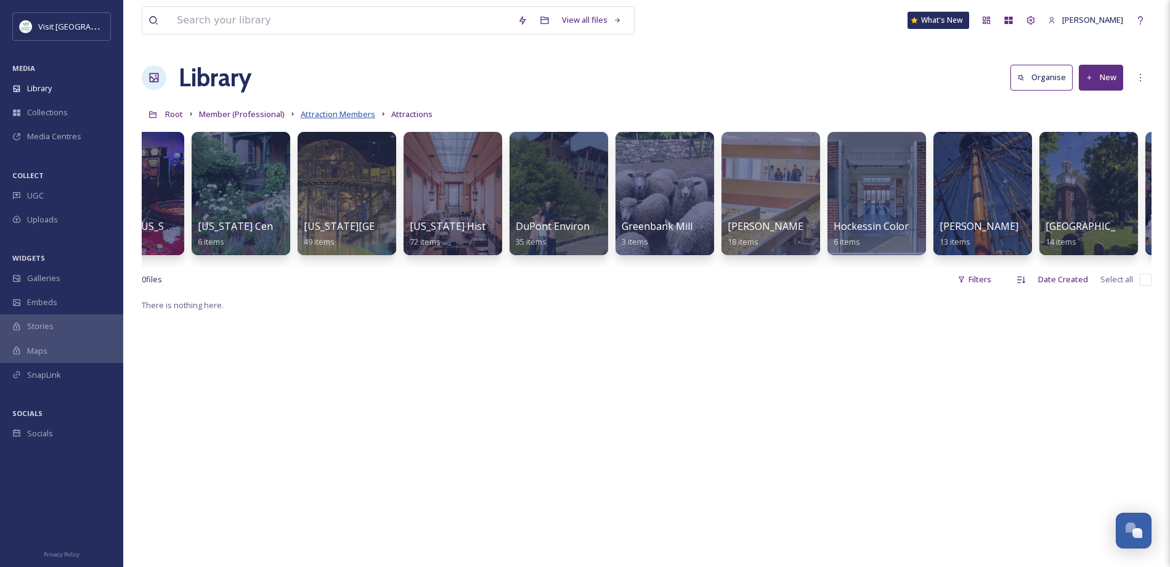
click at [311, 113] on span "Attraction Members" at bounding box center [338, 113] width 75 height 11
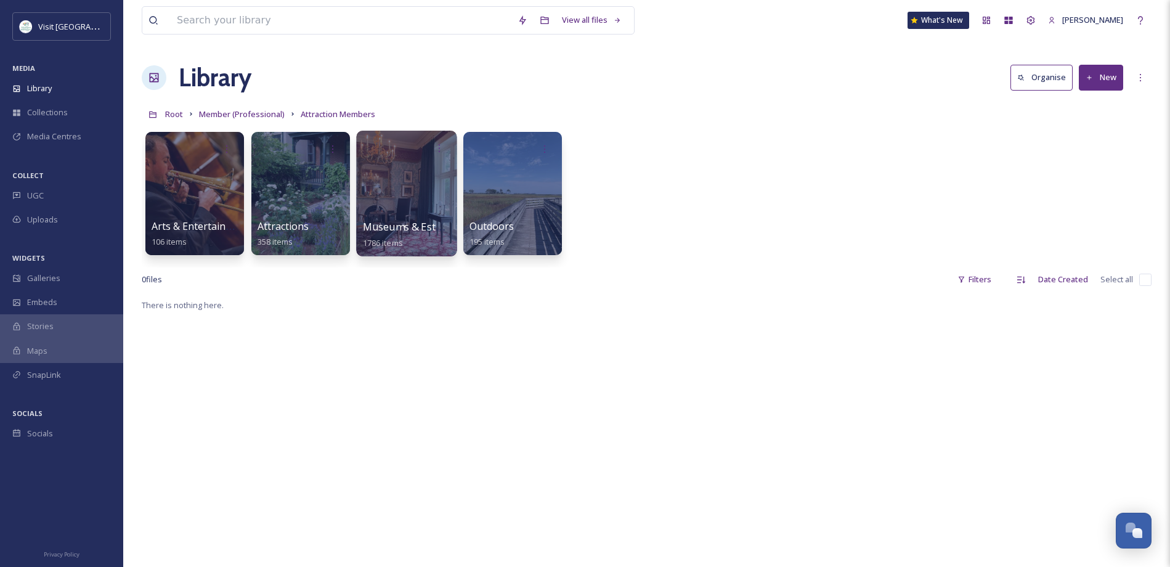
click at [424, 193] on div at bounding box center [406, 194] width 100 height 126
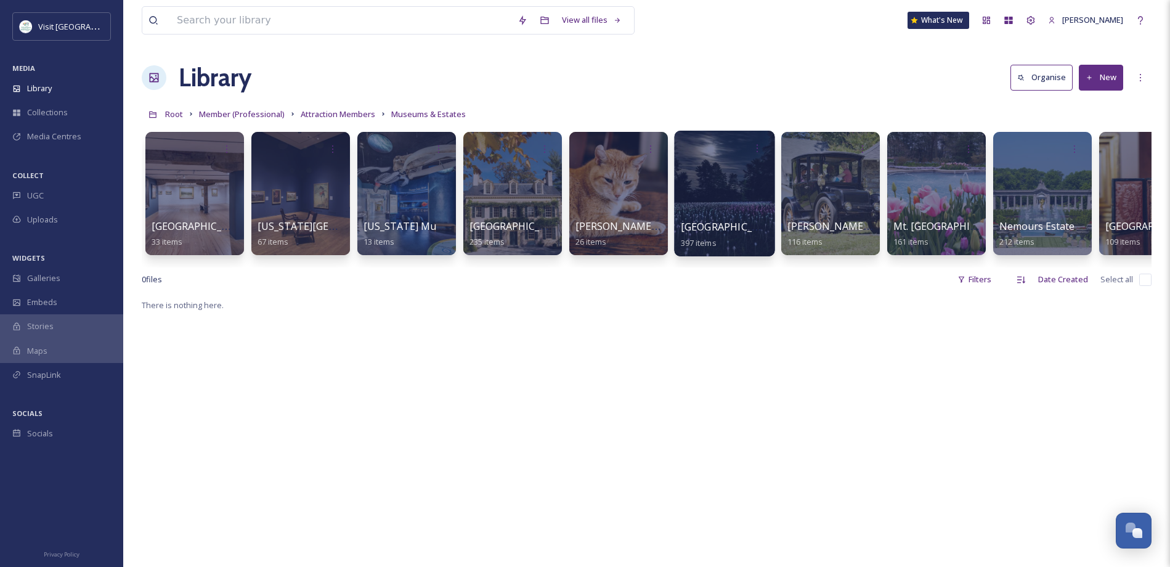
click at [725, 200] on div at bounding box center [724, 194] width 100 height 126
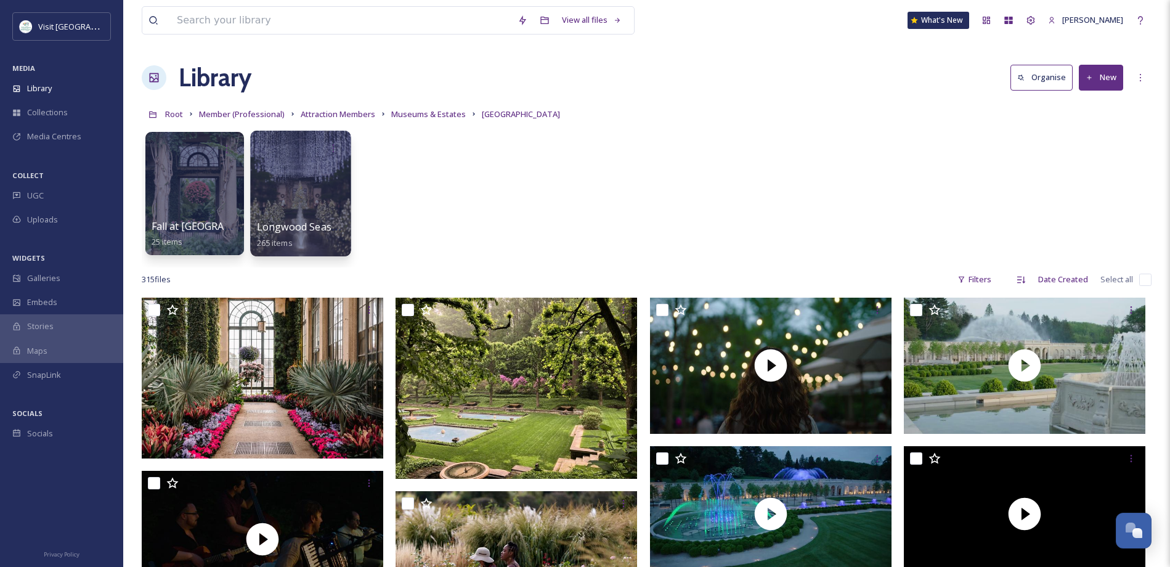
click at [291, 199] on div at bounding box center [300, 194] width 100 height 126
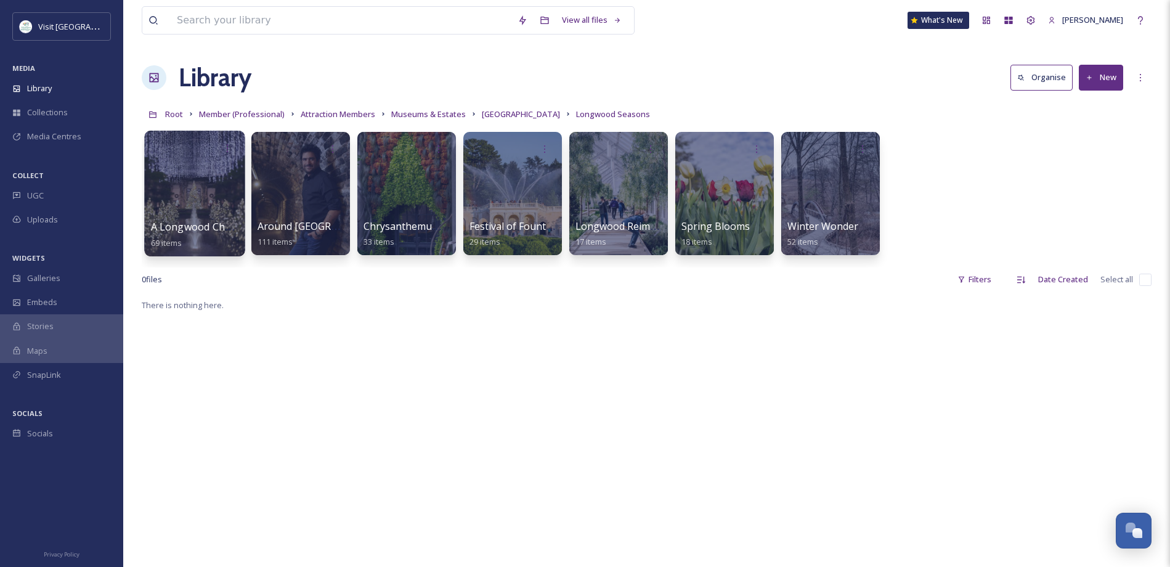
click at [189, 181] on div at bounding box center [194, 194] width 100 height 126
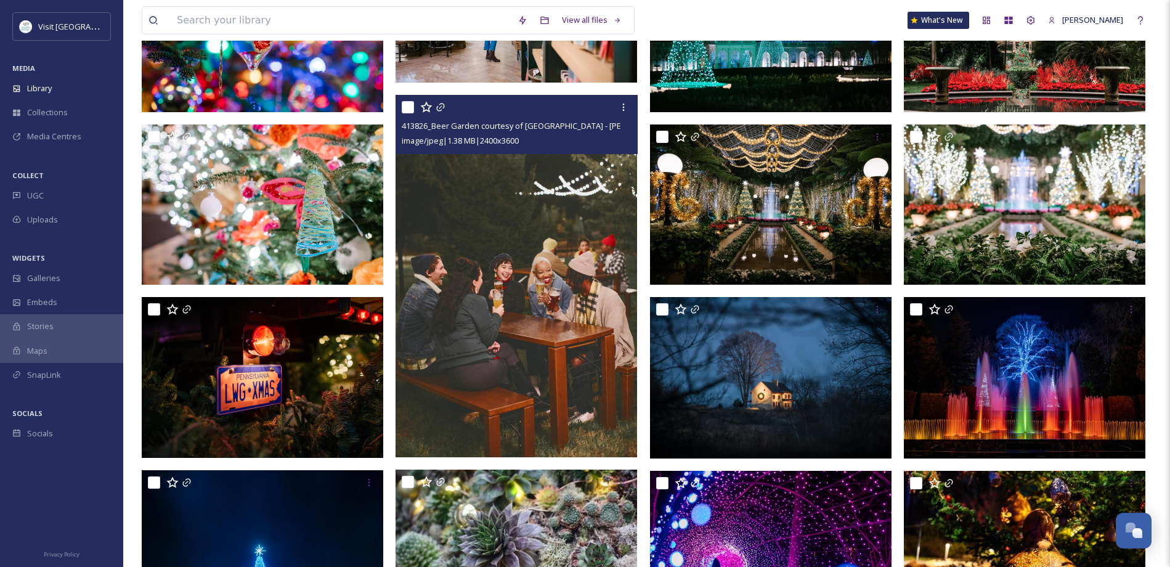
scroll to position [1102, 0]
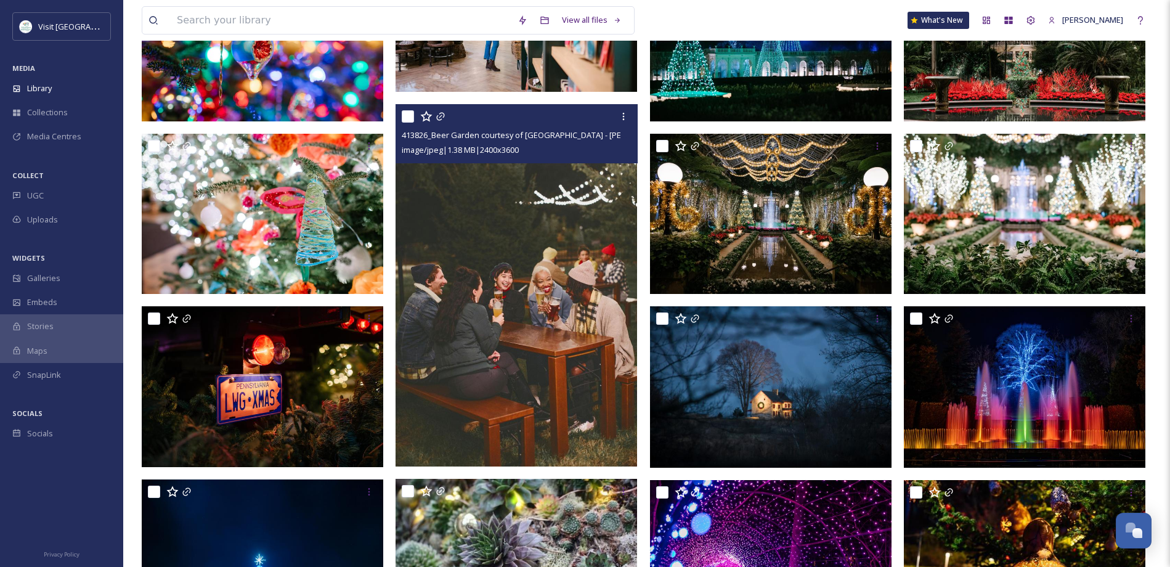
click at [555, 231] on img at bounding box center [517, 285] width 242 height 362
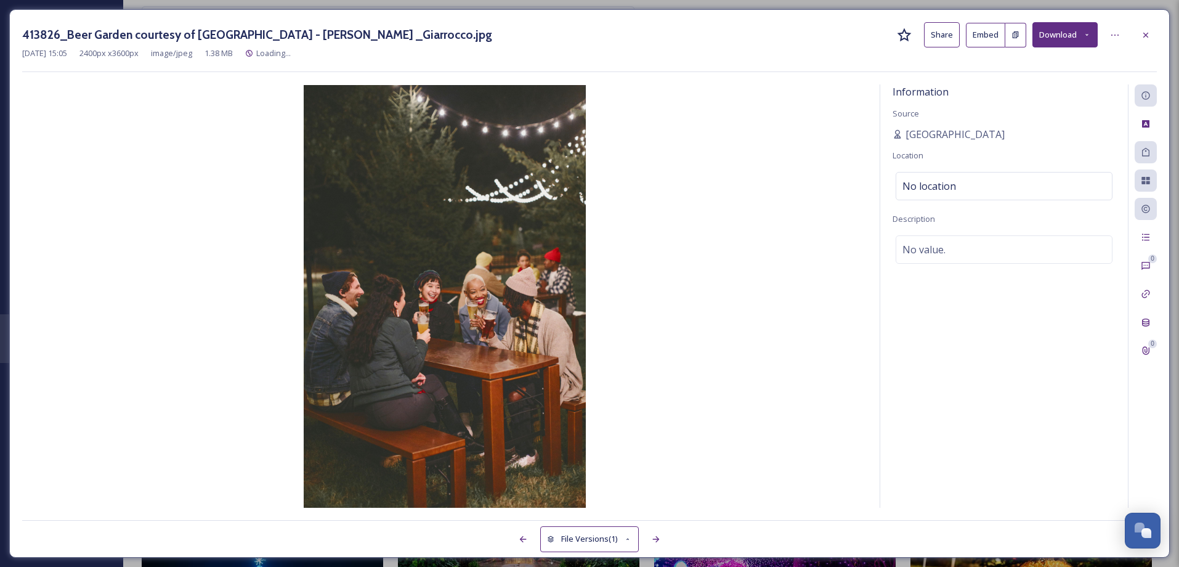
click at [945, 37] on button "Share" at bounding box center [942, 34] width 36 height 25
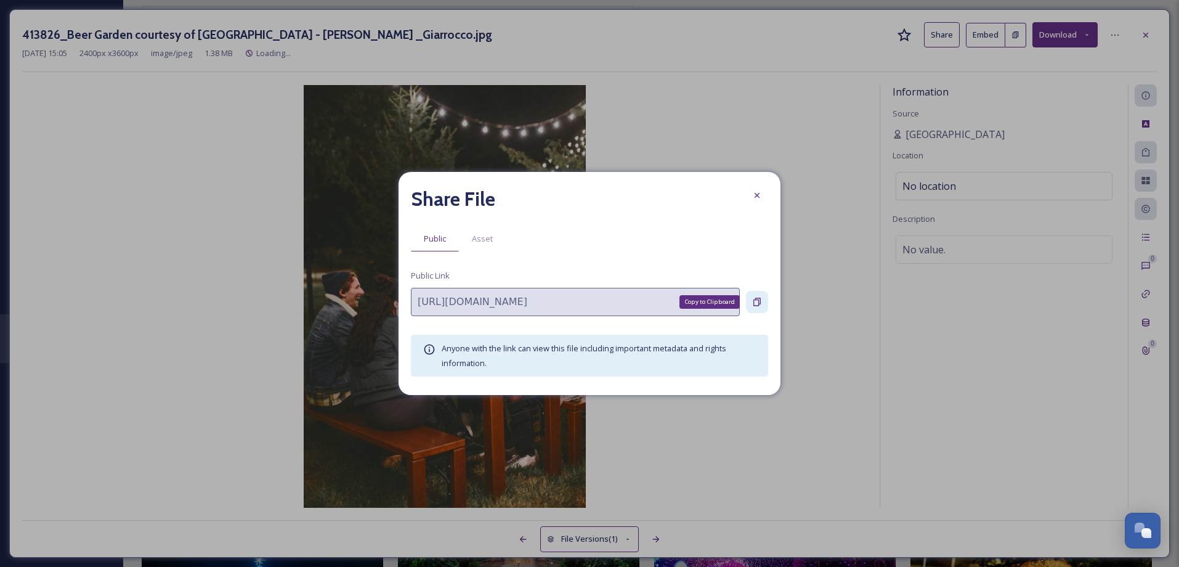
click at [757, 300] on icon at bounding box center [757, 302] width 7 height 8
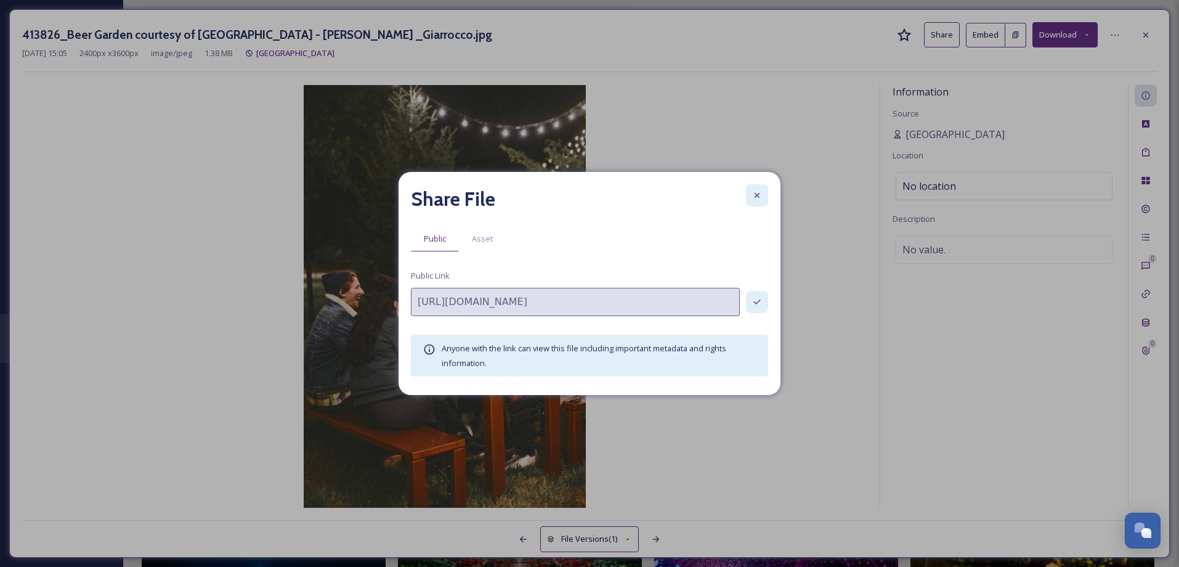
click at [755, 195] on icon at bounding box center [757, 195] width 10 height 10
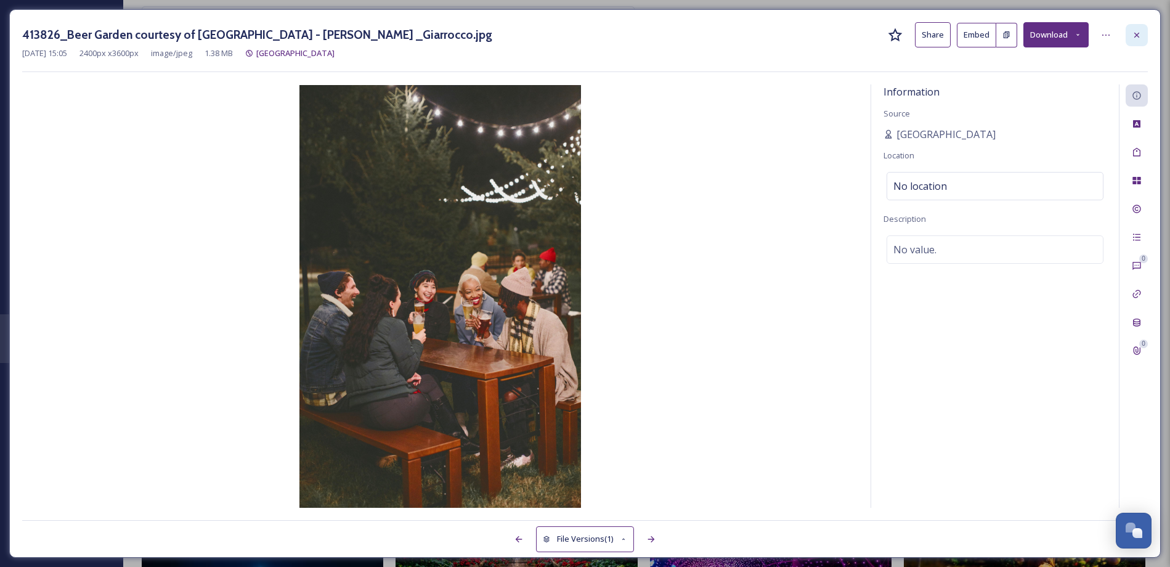
click at [1134, 33] on icon at bounding box center [1137, 35] width 10 height 10
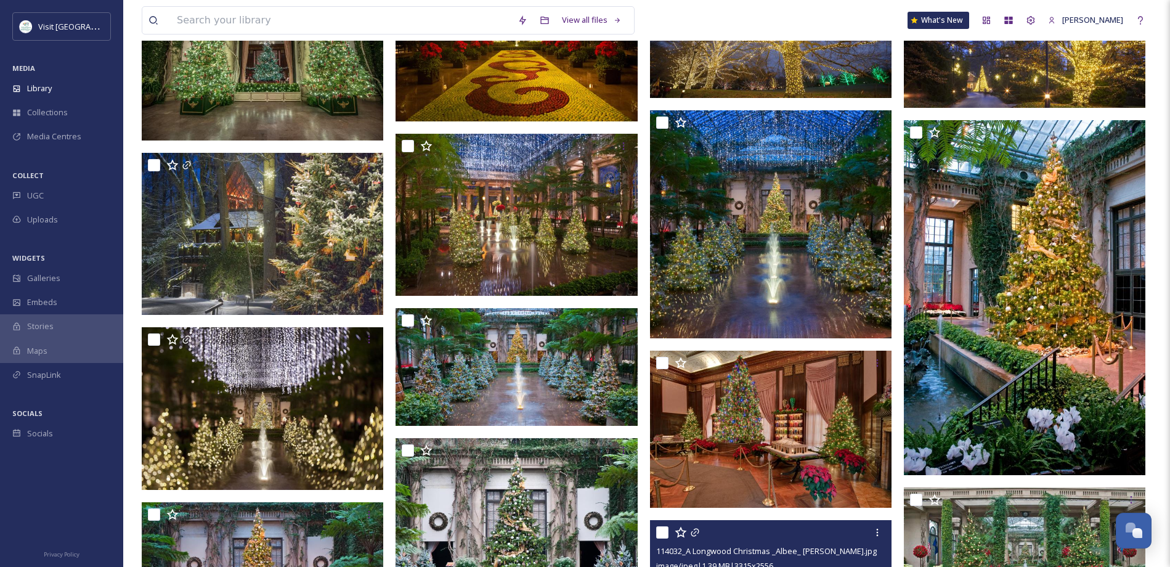
scroll to position [2673, 0]
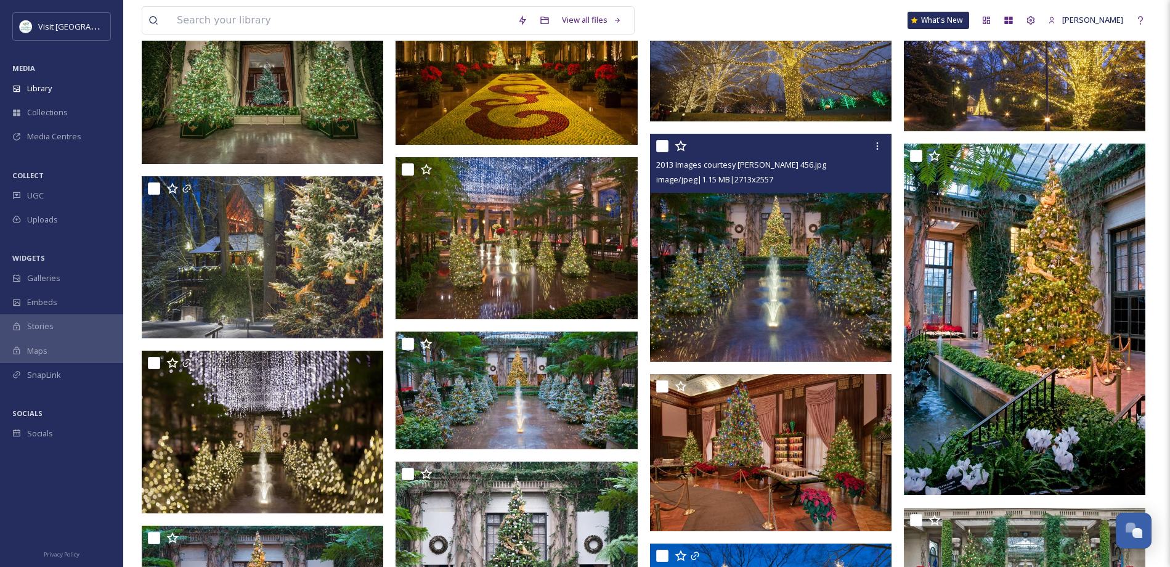
click at [744, 244] on img at bounding box center [771, 248] width 242 height 228
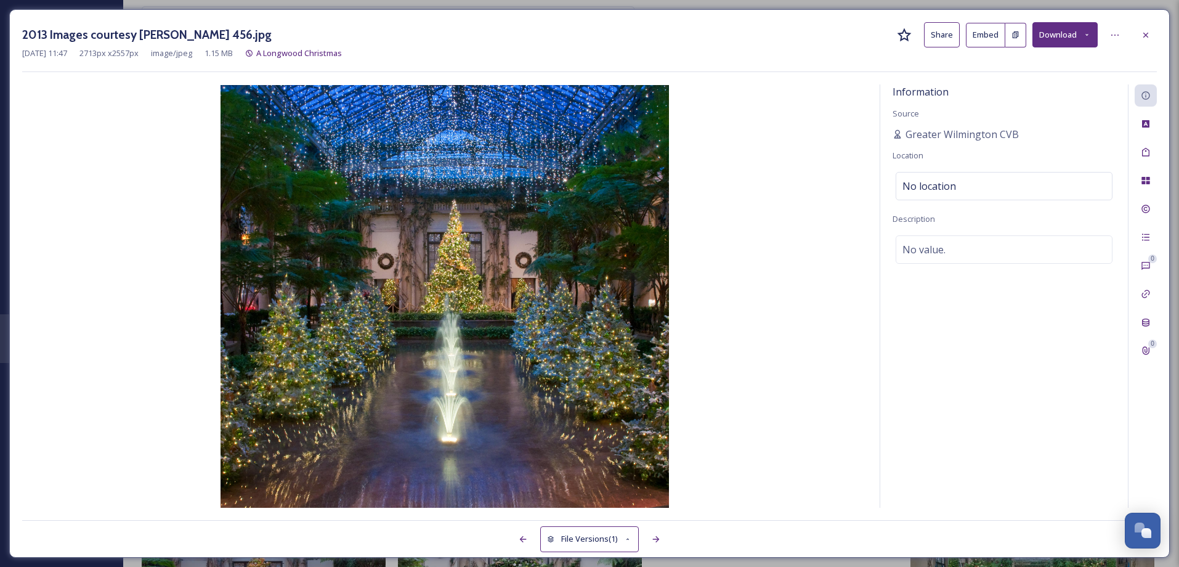
click at [950, 39] on button "Share" at bounding box center [942, 34] width 36 height 25
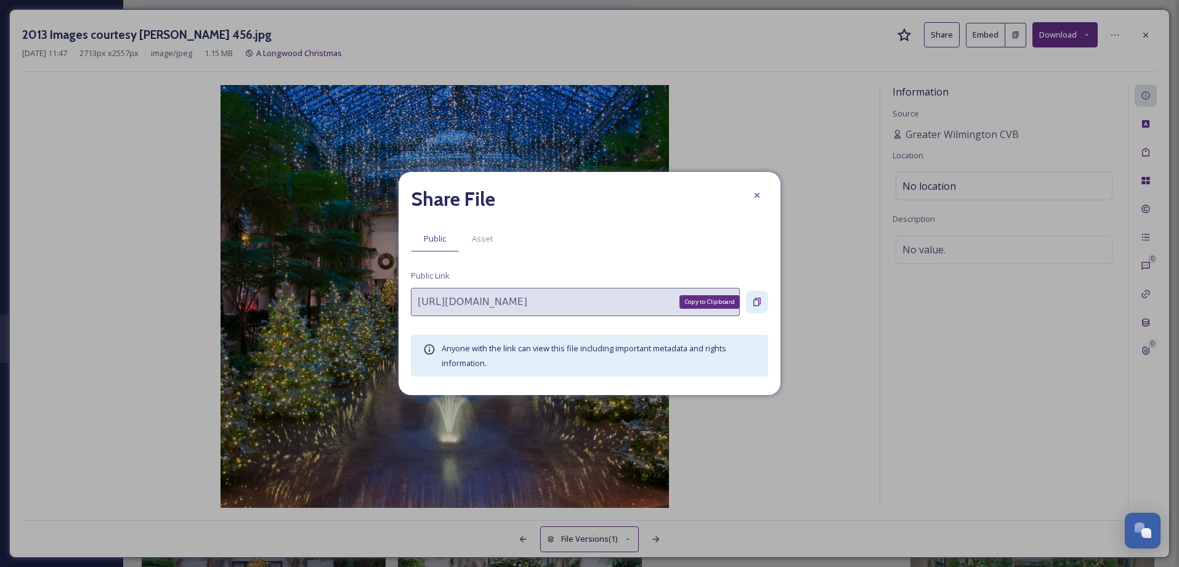
click at [760, 301] on icon at bounding box center [757, 302] width 7 height 8
click at [756, 195] on icon at bounding box center [757, 195] width 10 height 10
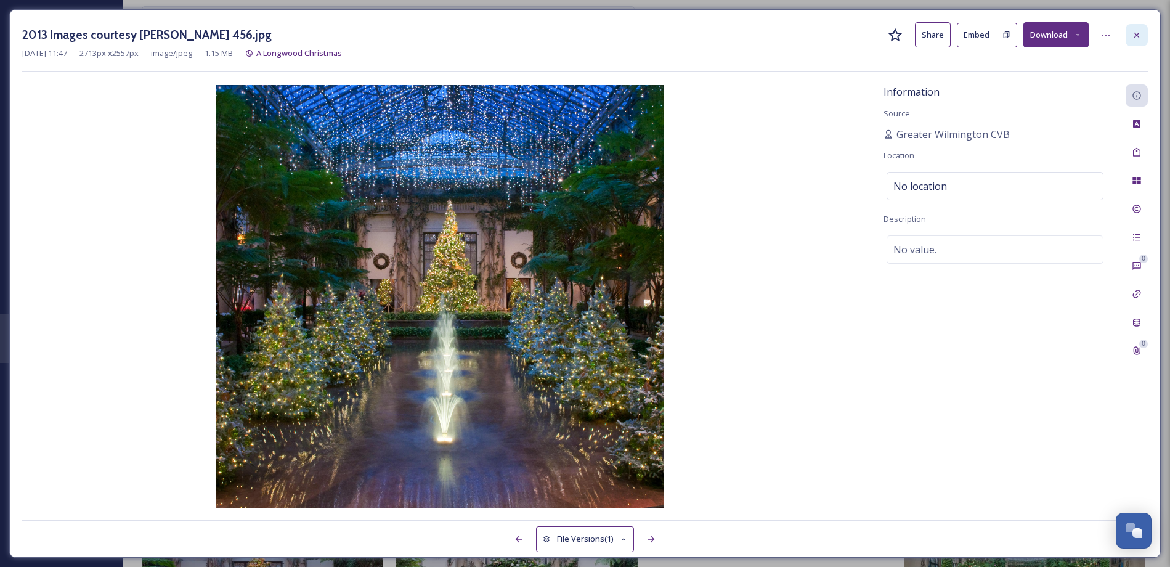
click at [1136, 36] on icon at bounding box center [1137, 35] width 10 height 10
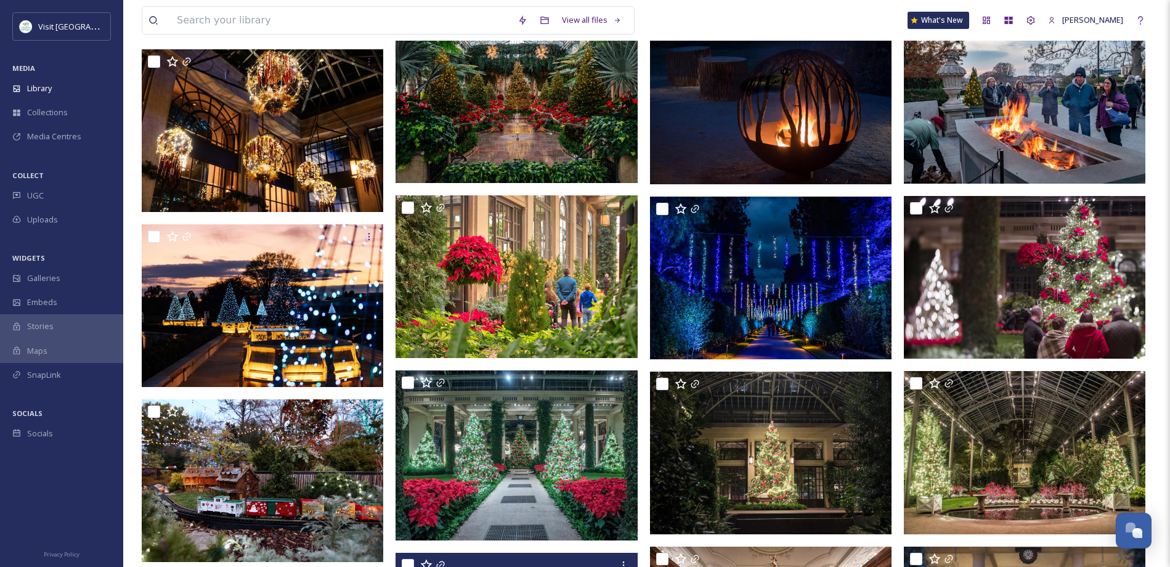
scroll to position [1915, 0]
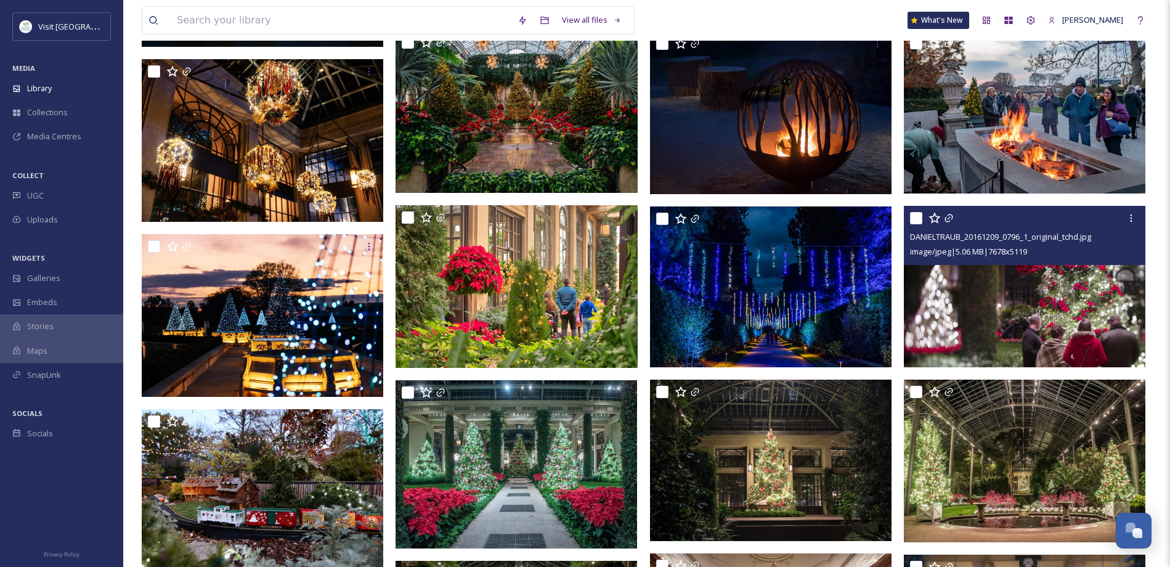
click at [1069, 304] on img at bounding box center [1025, 286] width 242 height 161
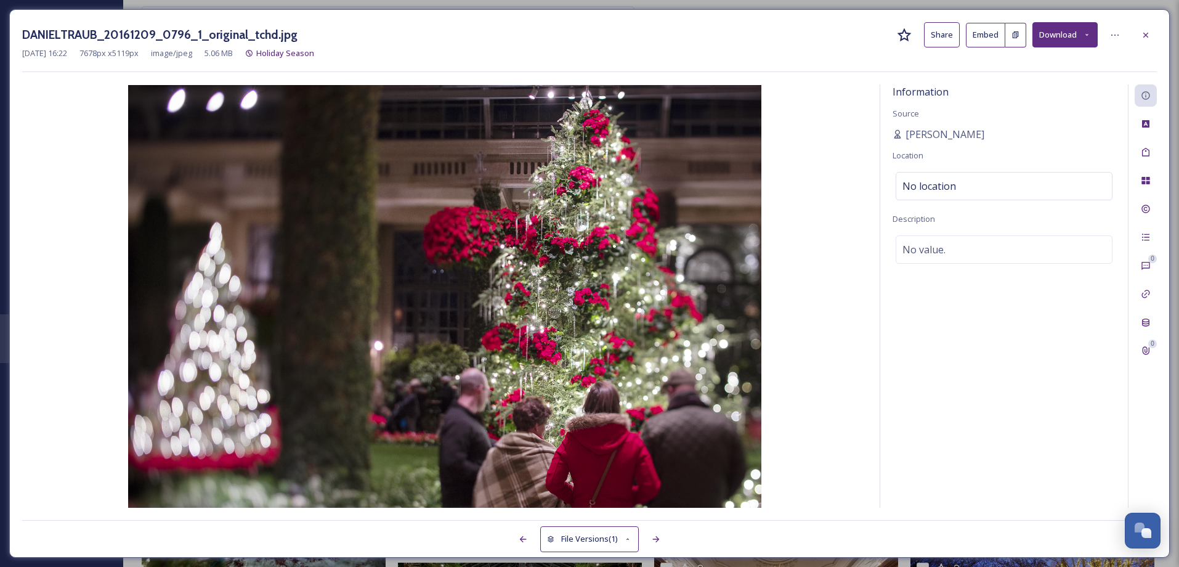
click at [941, 35] on button "Share" at bounding box center [942, 34] width 36 height 25
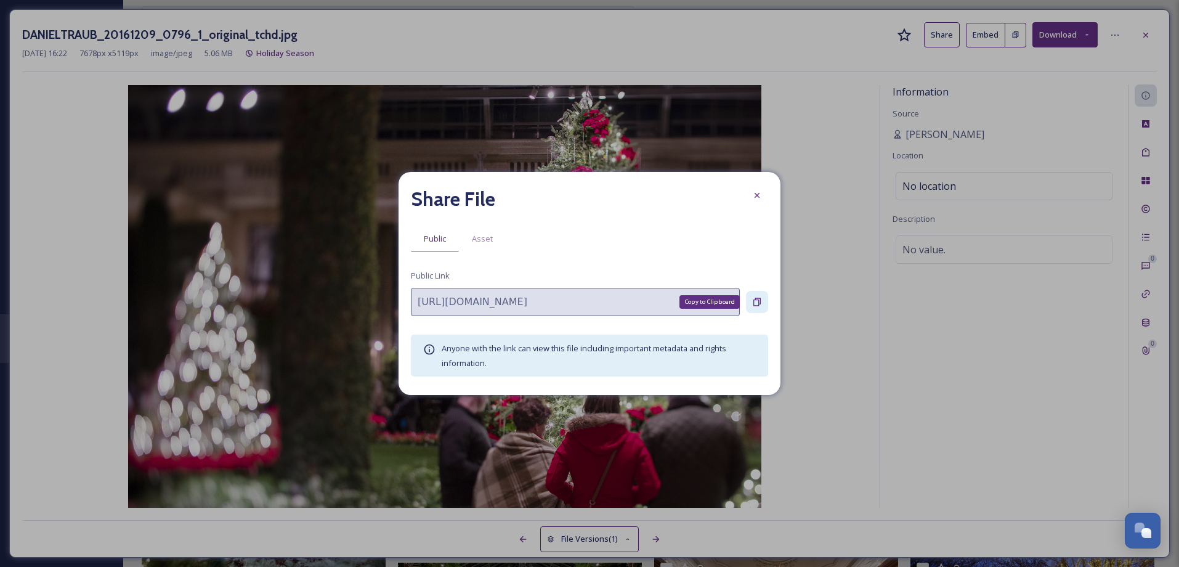
click at [757, 303] on icon at bounding box center [757, 302] width 10 height 10
drag, startPoint x: 759, startPoint y: 198, endPoint x: 809, endPoint y: 177, distance: 53.8
click at [759, 198] on icon at bounding box center [757, 195] width 10 height 10
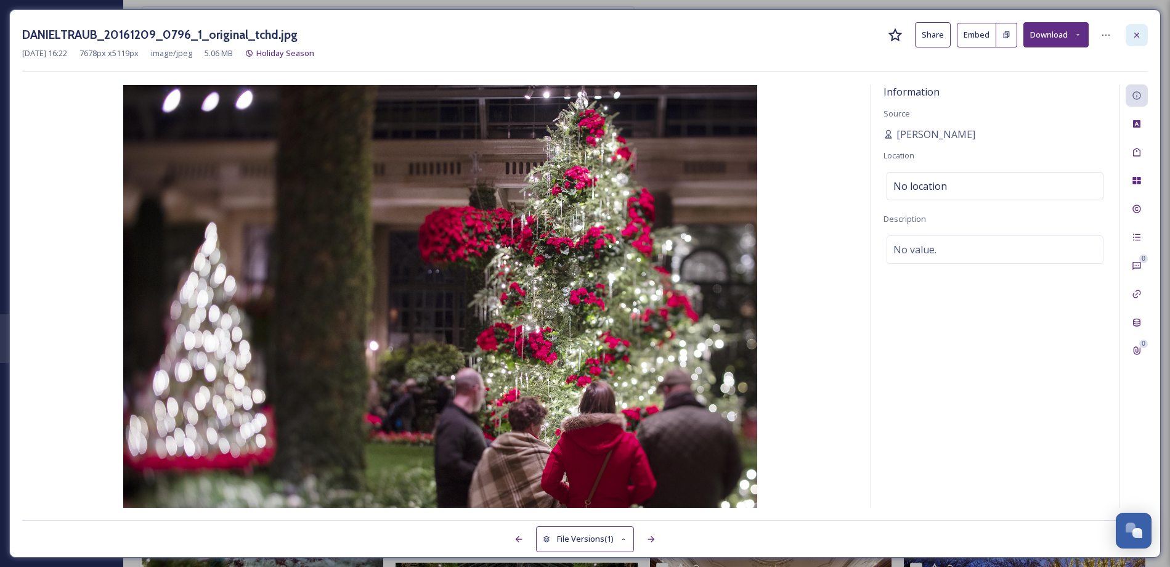
scroll to position [1916, 0]
click at [1138, 31] on icon at bounding box center [1137, 35] width 10 height 10
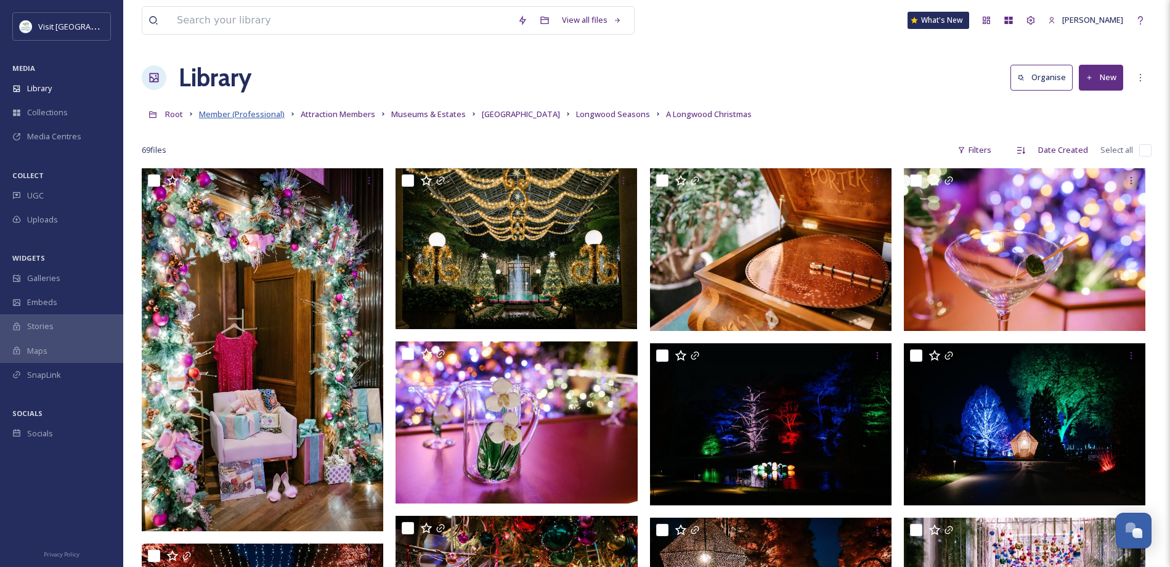
click at [227, 115] on span "Member (Professional)" at bounding box center [242, 113] width 86 height 11
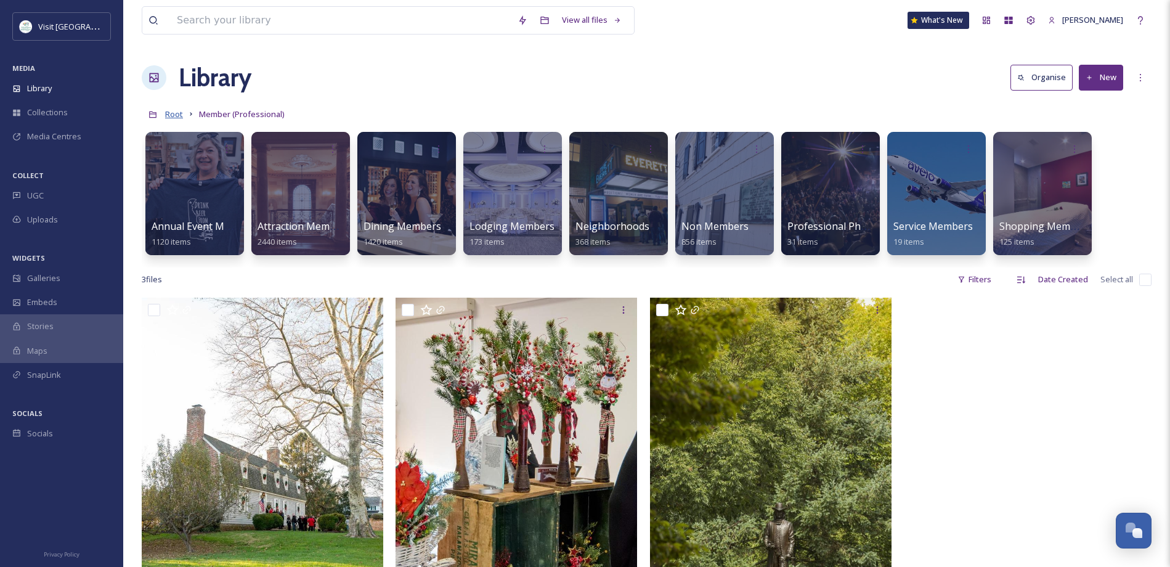
click at [165, 113] on span "Root" at bounding box center [174, 113] width 18 height 11
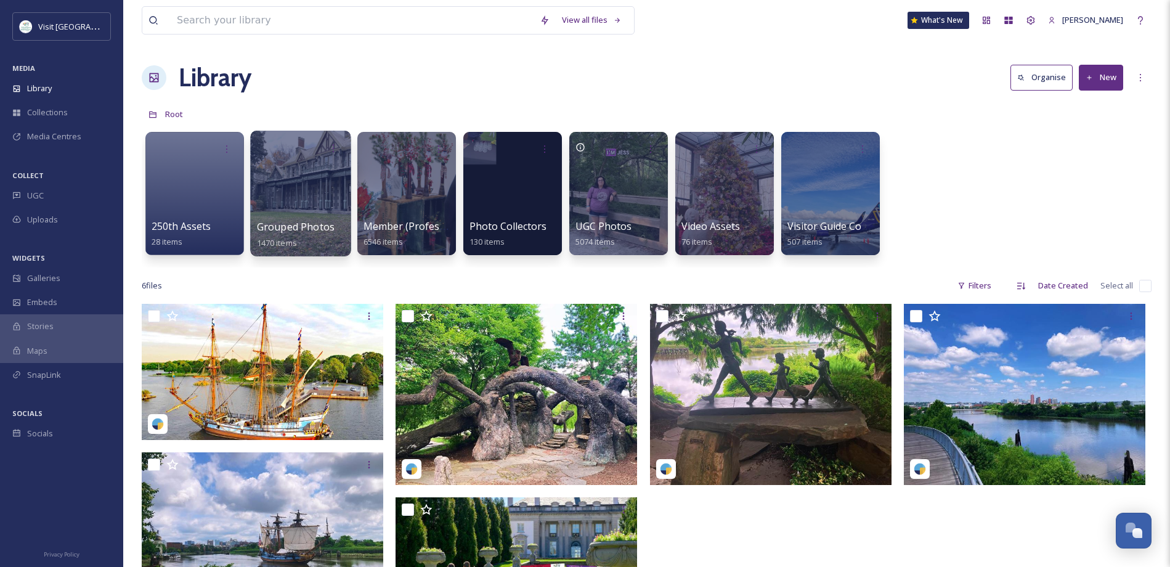
click at [314, 213] on div at bounding box center [300, 194] width 100 height 126
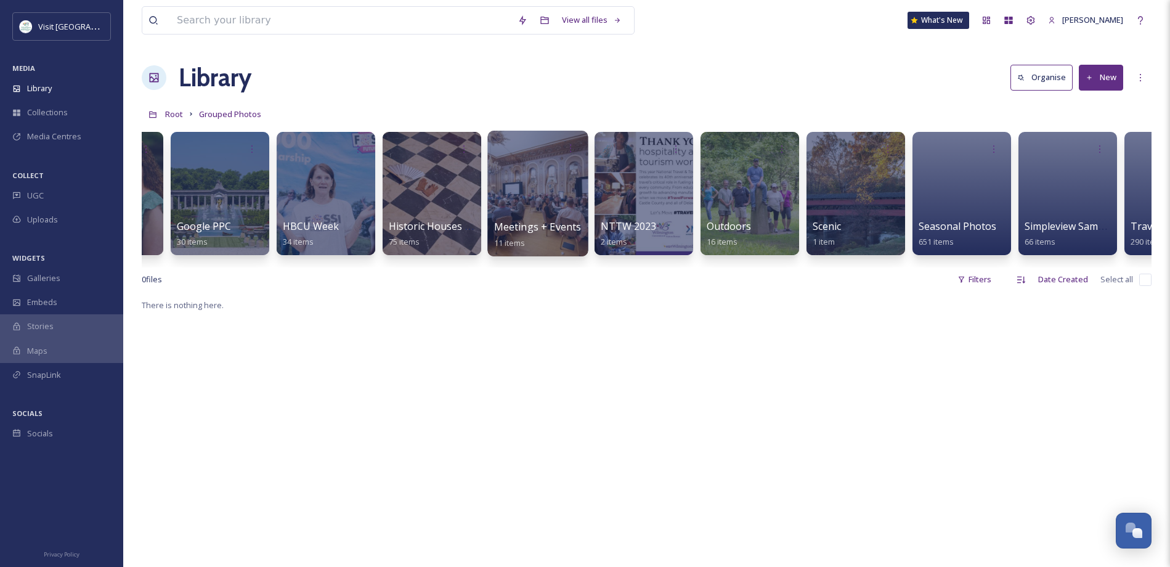
scroll to position [0, 792]
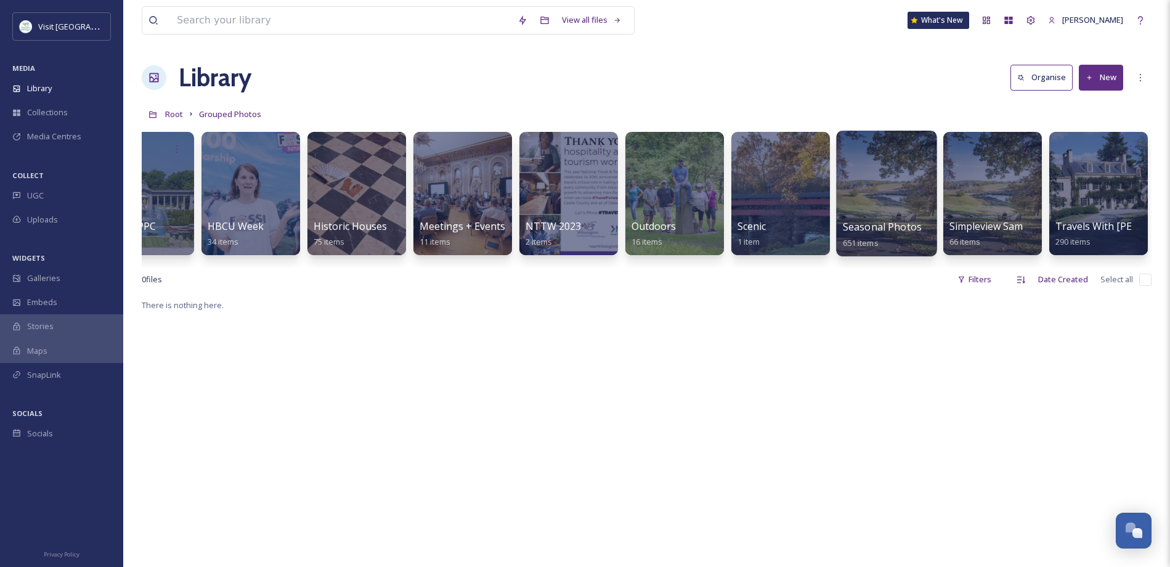
click at [875, 218] on div at bounding box center [886, 194] width 100 height 126
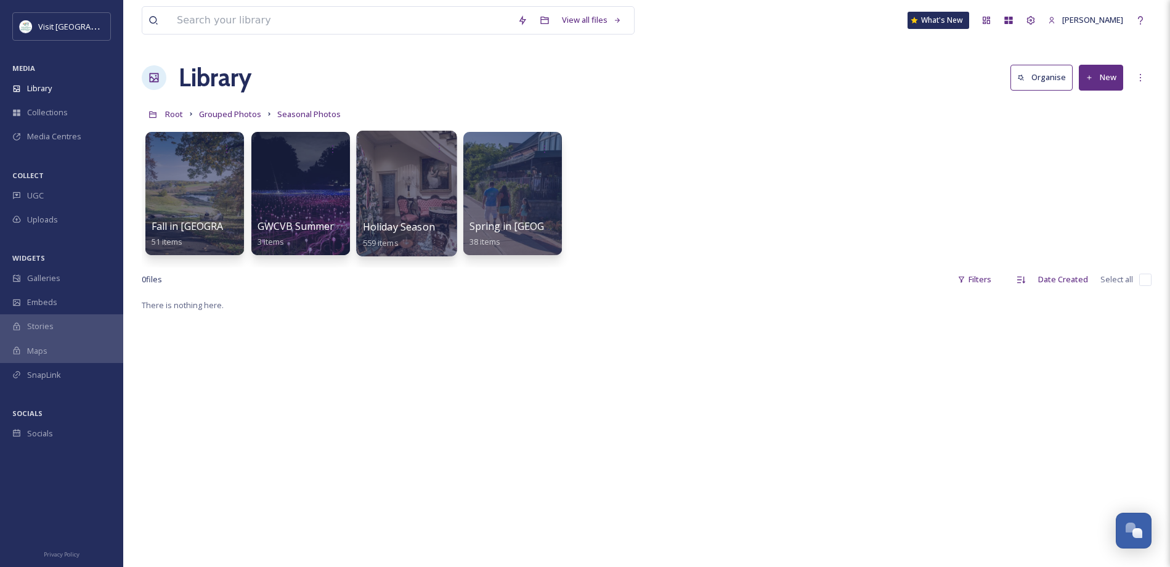
click at [401, 224] on span "Holiday Season" at bounding box center [399, 227] width 72 height 14
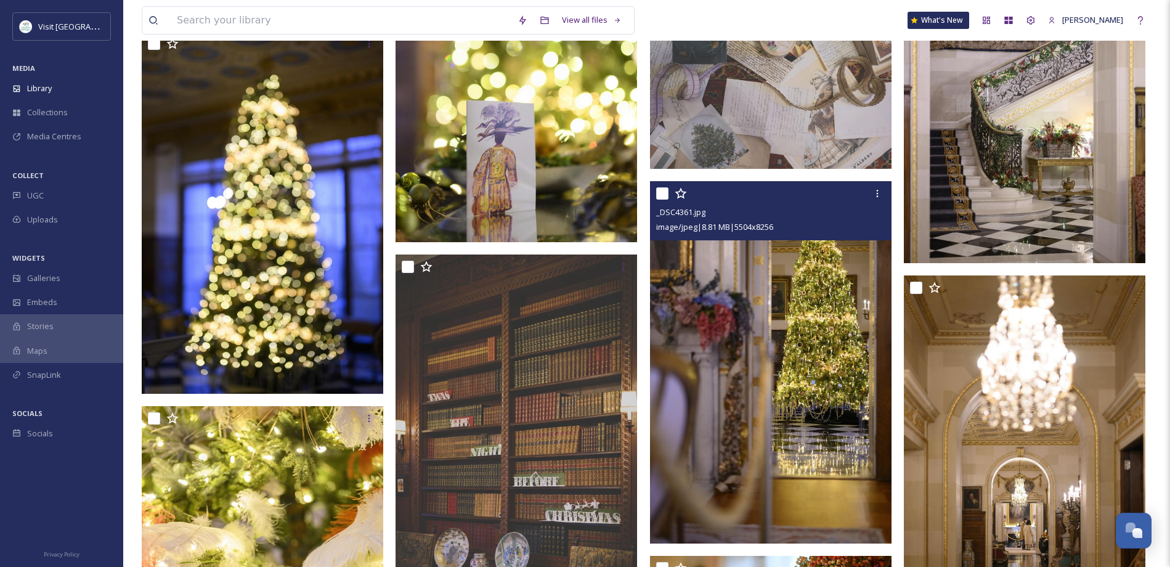
scroll to position [19074, 0]
click at [820, 395] on img at bounding box center [771, 362] width 242 height 362
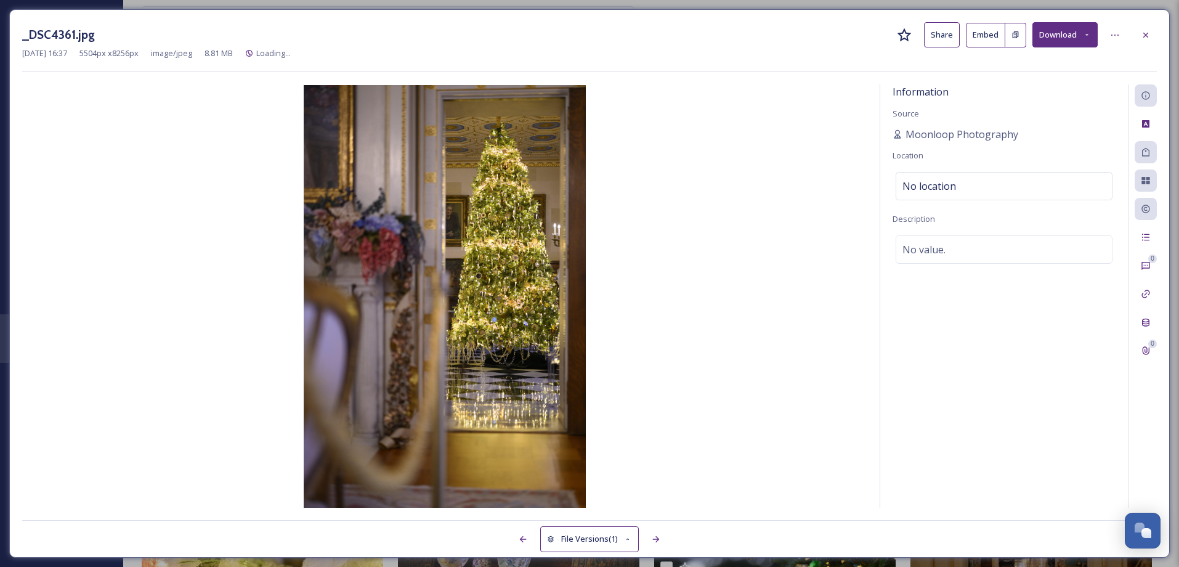
click at [947, 33] on button "Share" at bounding box center [942, 34] width 36 height 25
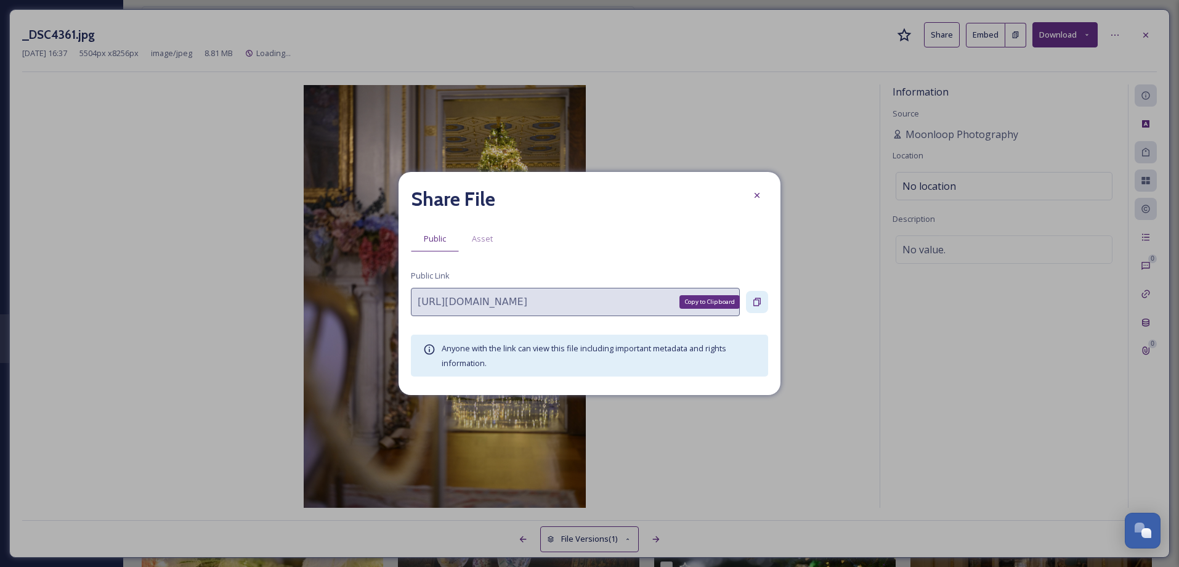
click at [759, 302] on icon at bounding box center [757, 302] width 10 height 10
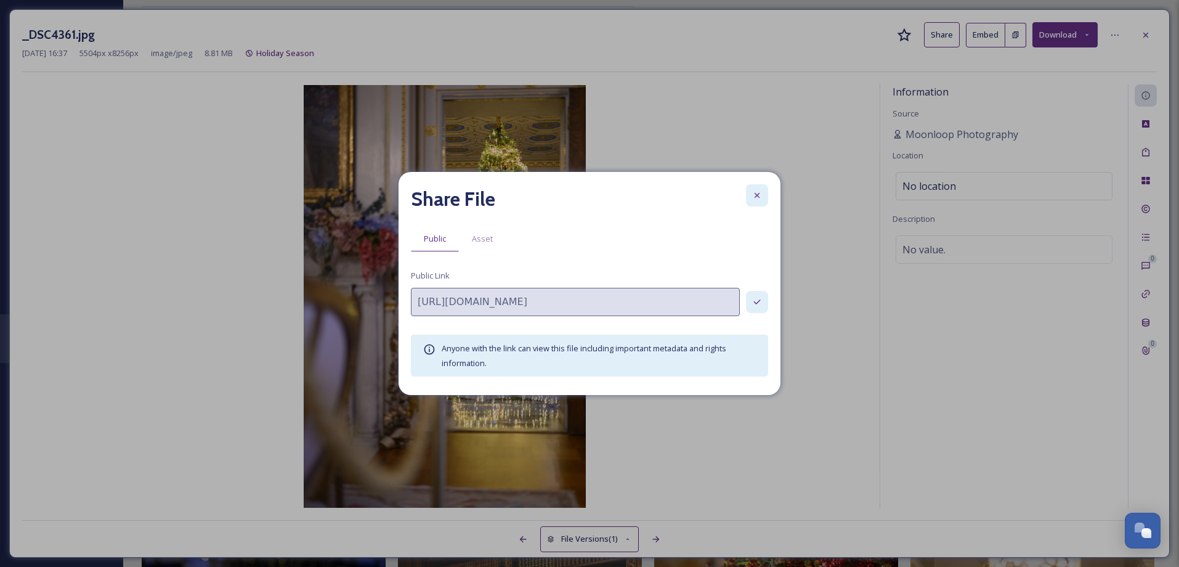
click at [762, 197] on icon at bounding box center [757, 195] width 10 height 10
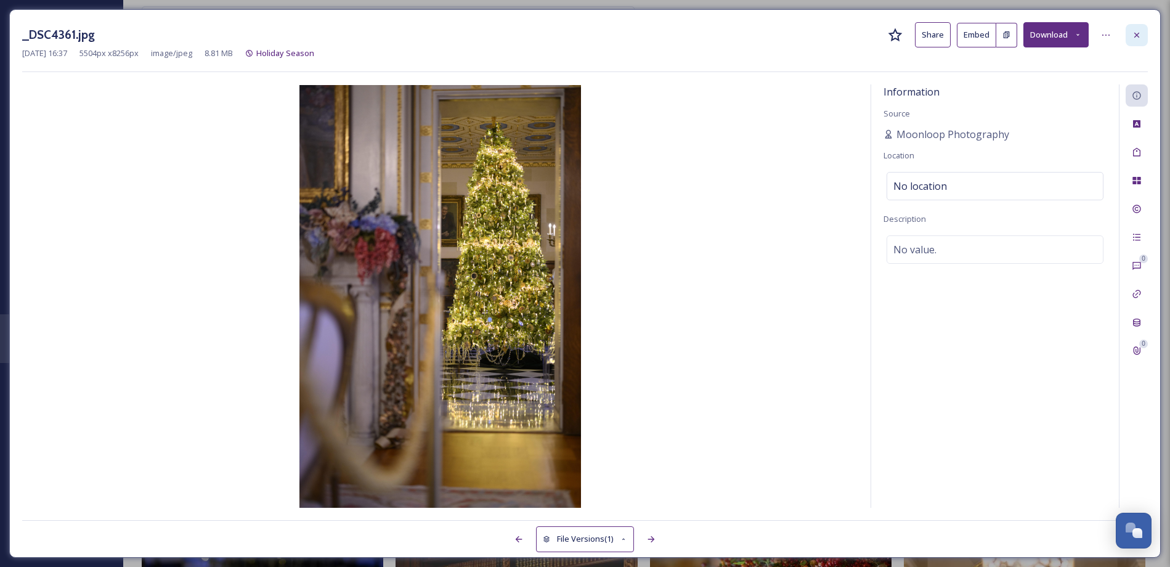
click at [1138, 34] on icon at bounding box center [1137, 35] width 10 height 10
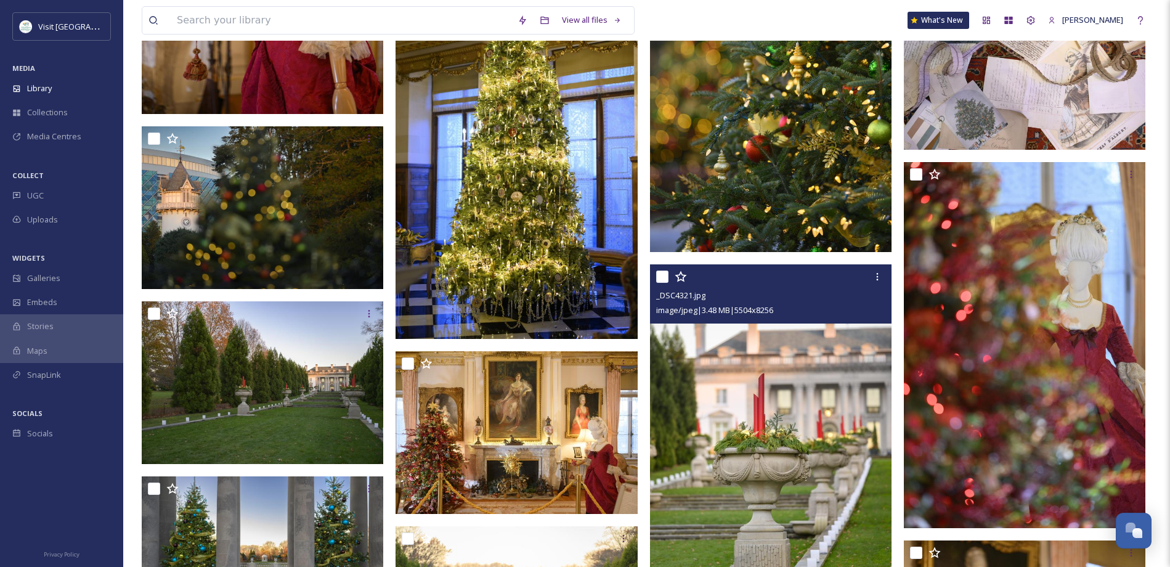
scroll to position [20379, 0]
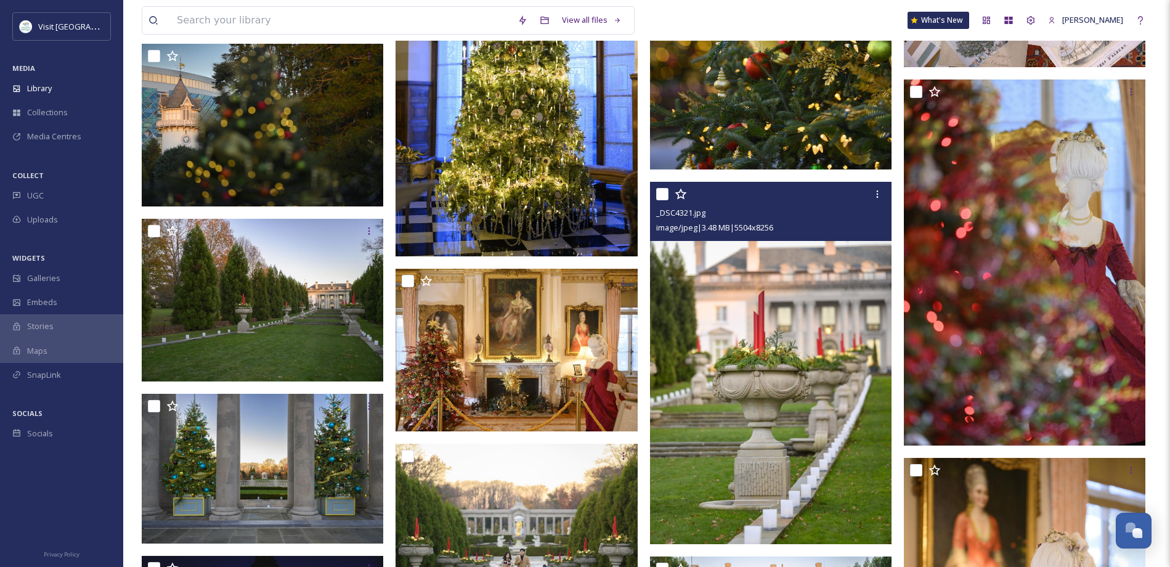
click at [805, 343] on img at bounding box center [771, 363] width 242 height 362
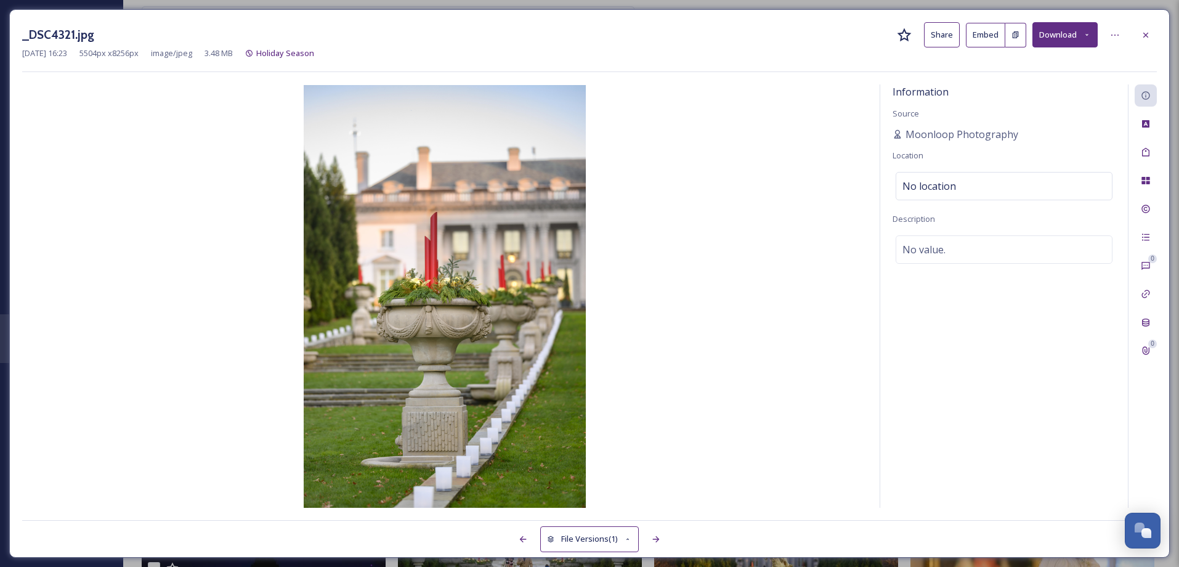
click at [940, 33] on button "Share" at bounding box center [942, 34] width 36 height 25
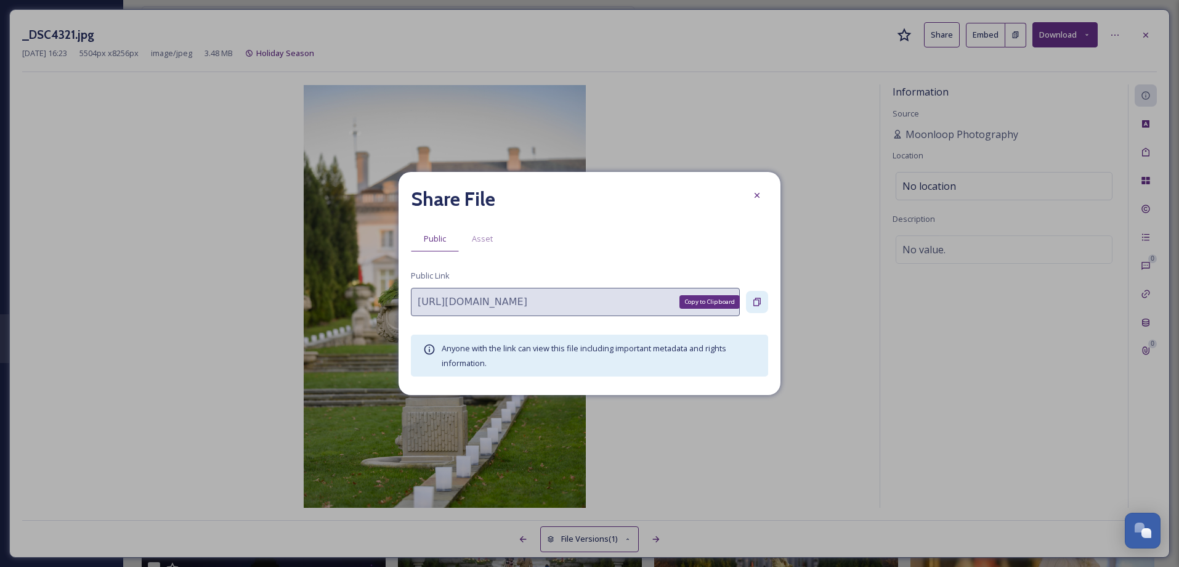
click at [759, 303] on icon at bounding box center [757, 302] width 10 height 10
click at [757, 195] on icon at bounding box center [757, 195] width 5 height 5
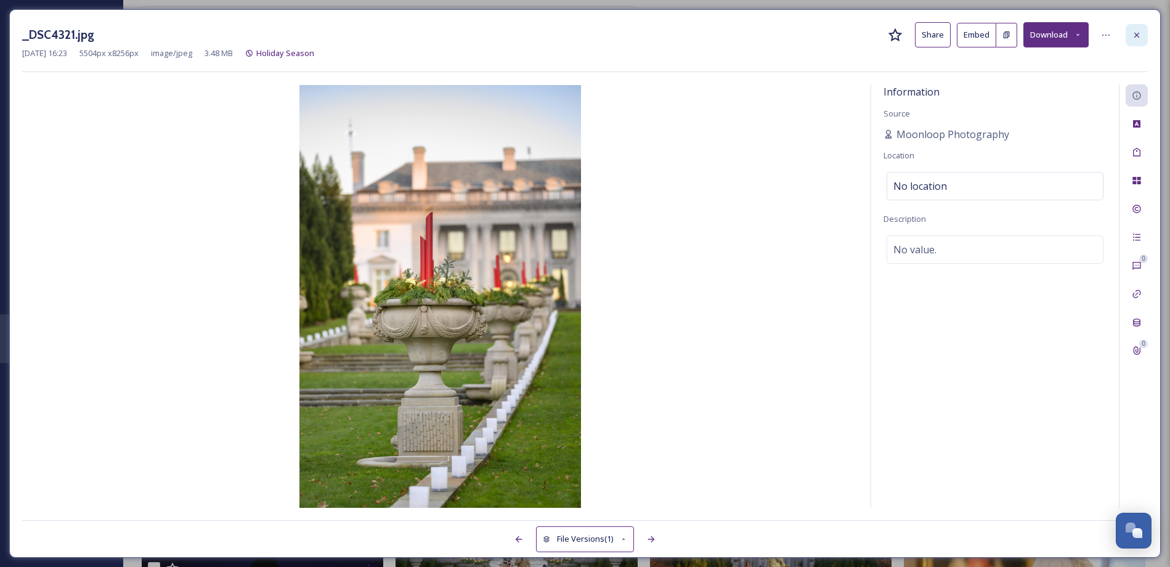
click at [1139, 34] on icon at bounding box center [1137, 35] width 10 height 10
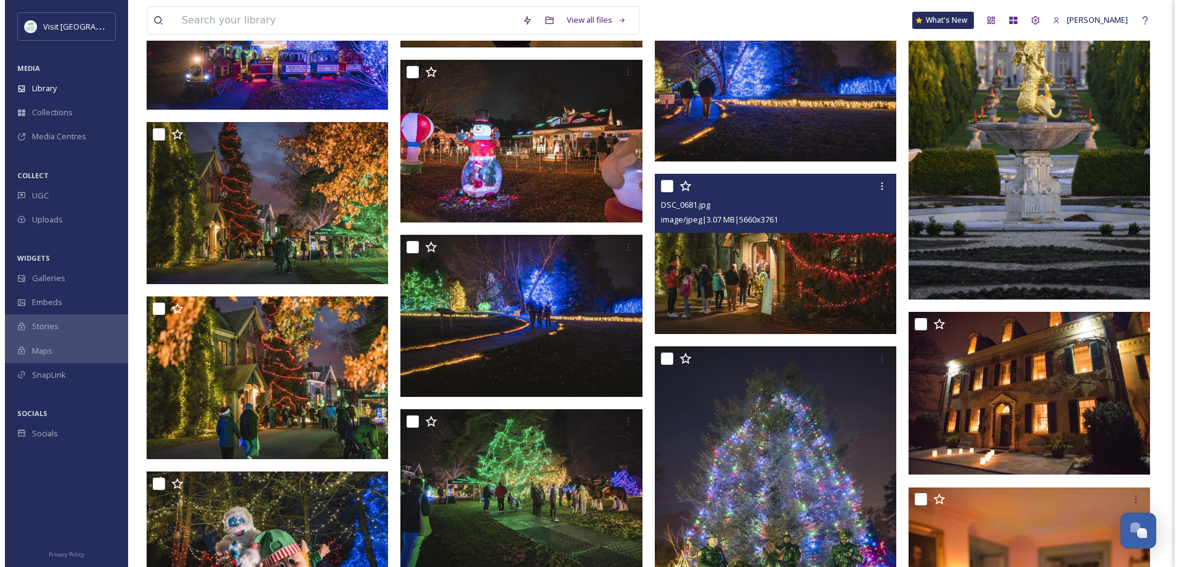
scroll to position [22088, 0]
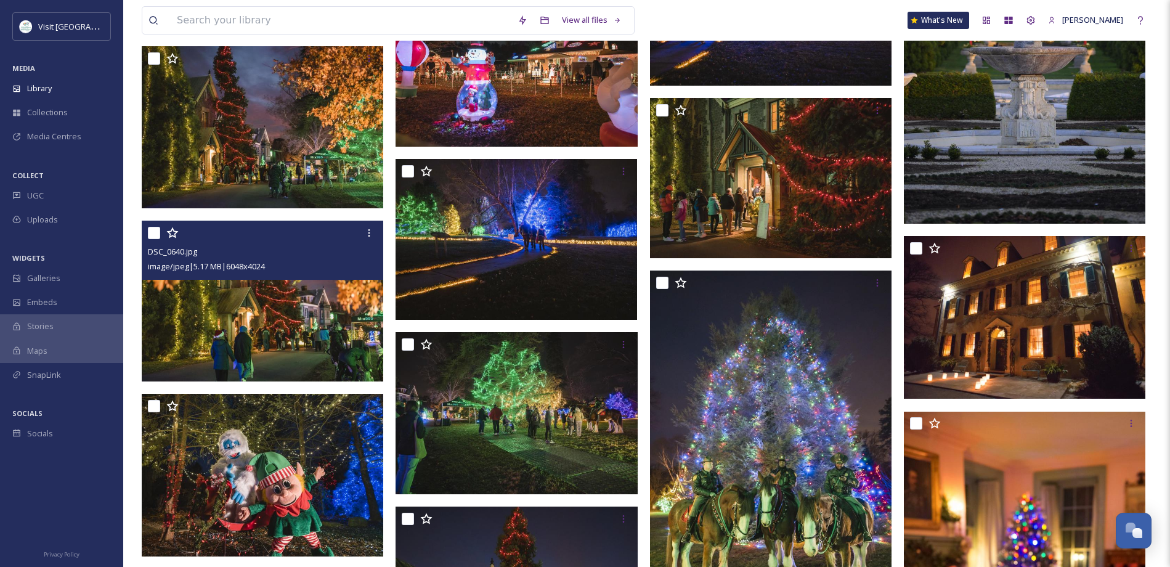
click at [274, 309] on img at bounding box center [263, 301] width 242 height 161
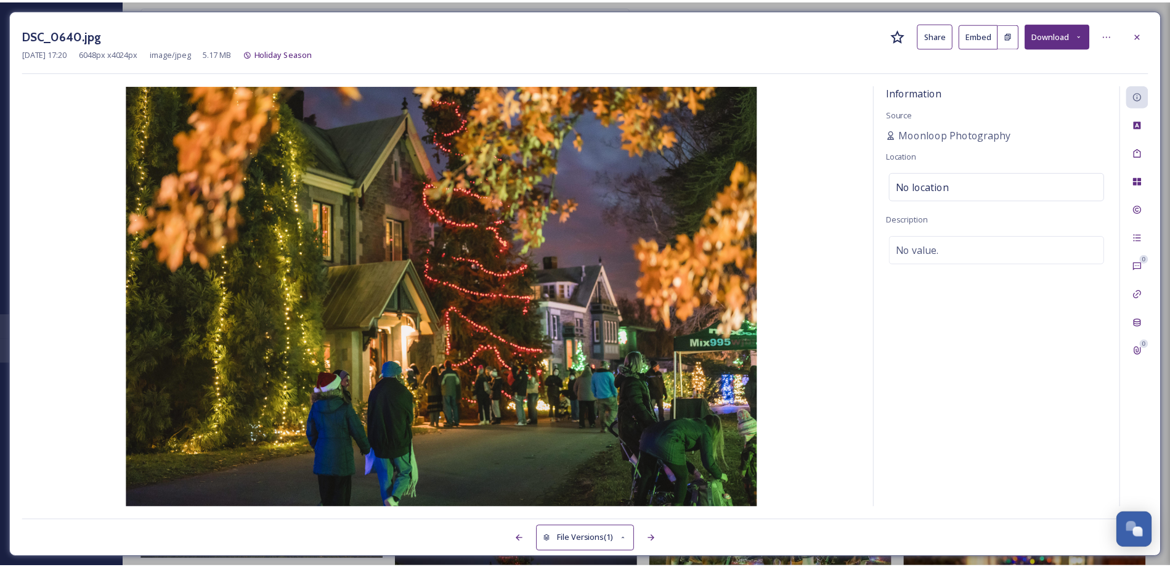
scroll to position [22089, 0]
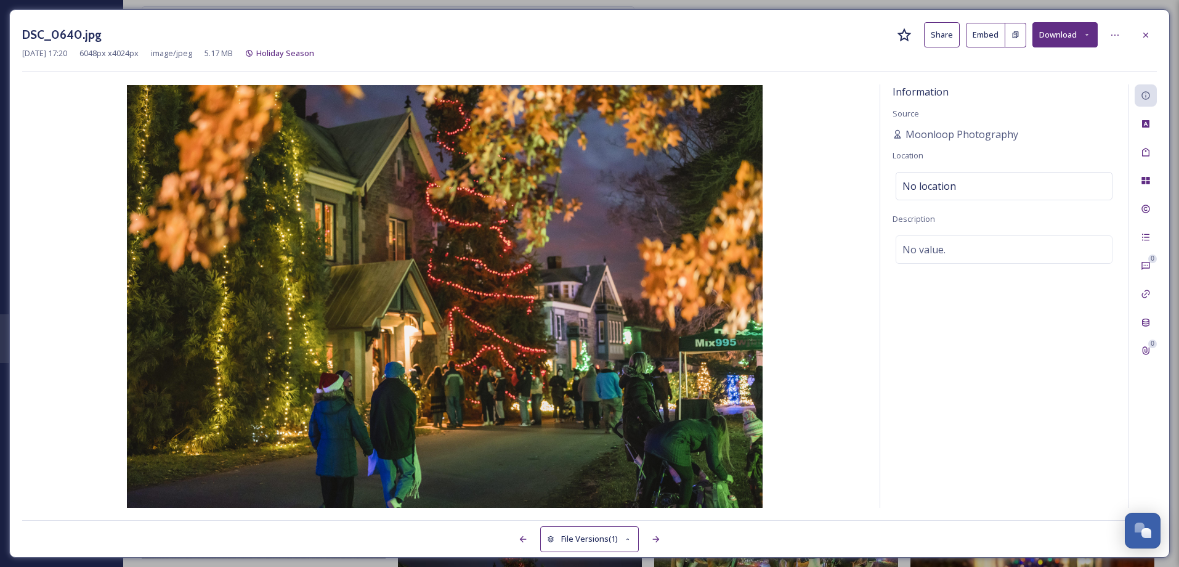
click at [947, 38] on button "Share" at bounding box center [942, 34] width 36 height 25
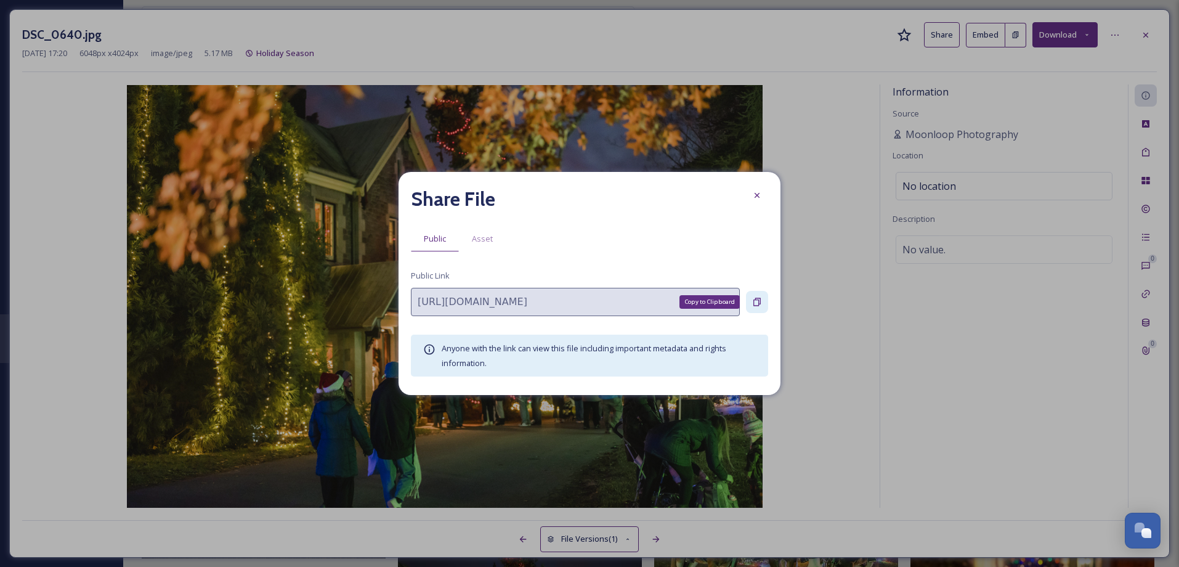
click at [760, 298] on icon at bounding box center [757, 302] width 7 height 8
click at [756, 196] on icon at bounding box center [757, 195] width 10 height 10
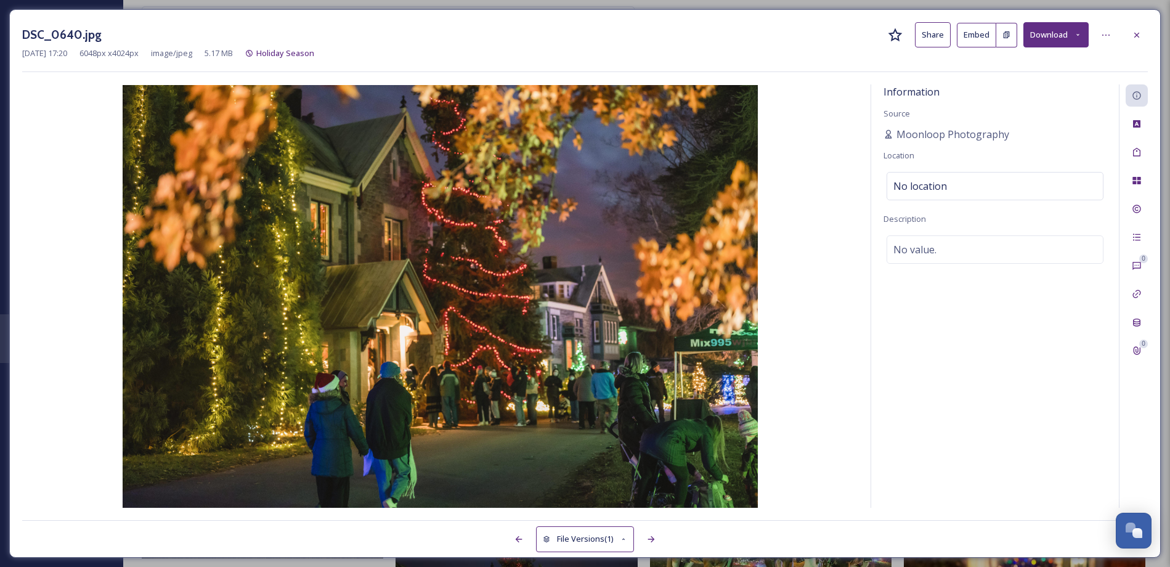
click at [756, 196] on img at bounding box center [440, 296] width 836 height 423
click at [1136, 35] on icon at bounding box center [1136, 34] width 5 height 5
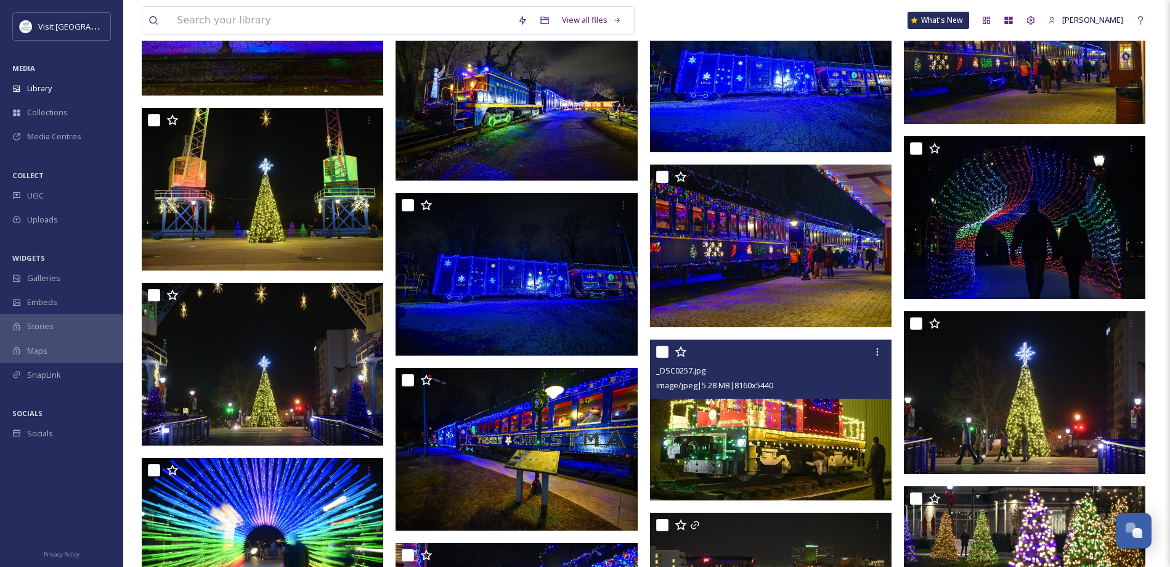
scroll to position [5323, 0]
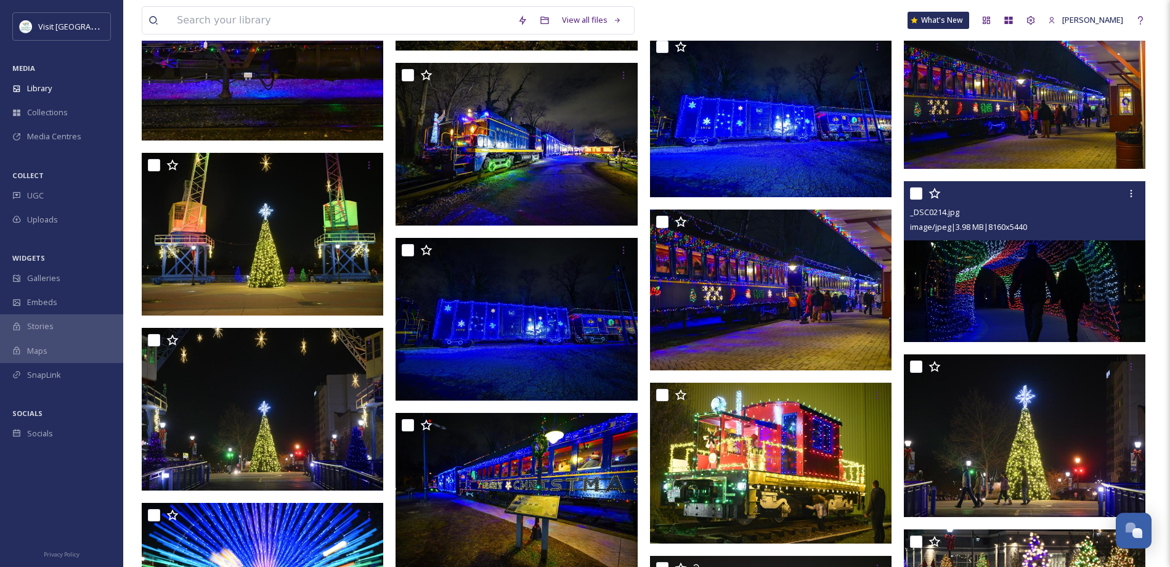
click at [1045, 298] on img at bounding box center [1025, 261] width 242 height 161
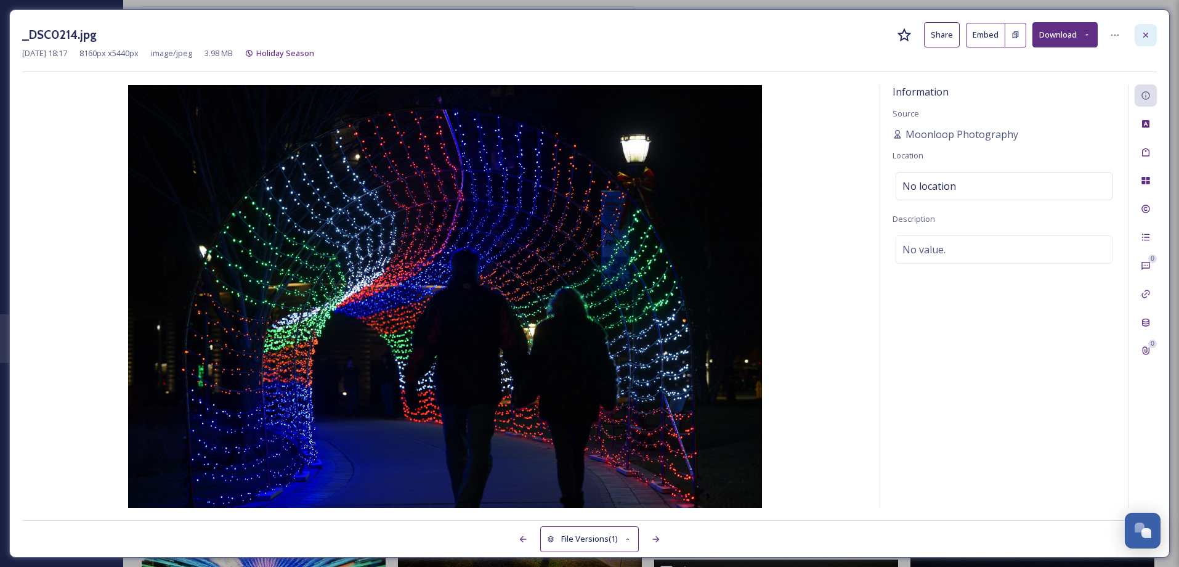
click at [1146, 35] on icon at bounding box center [1146, 34] width 5 height 5
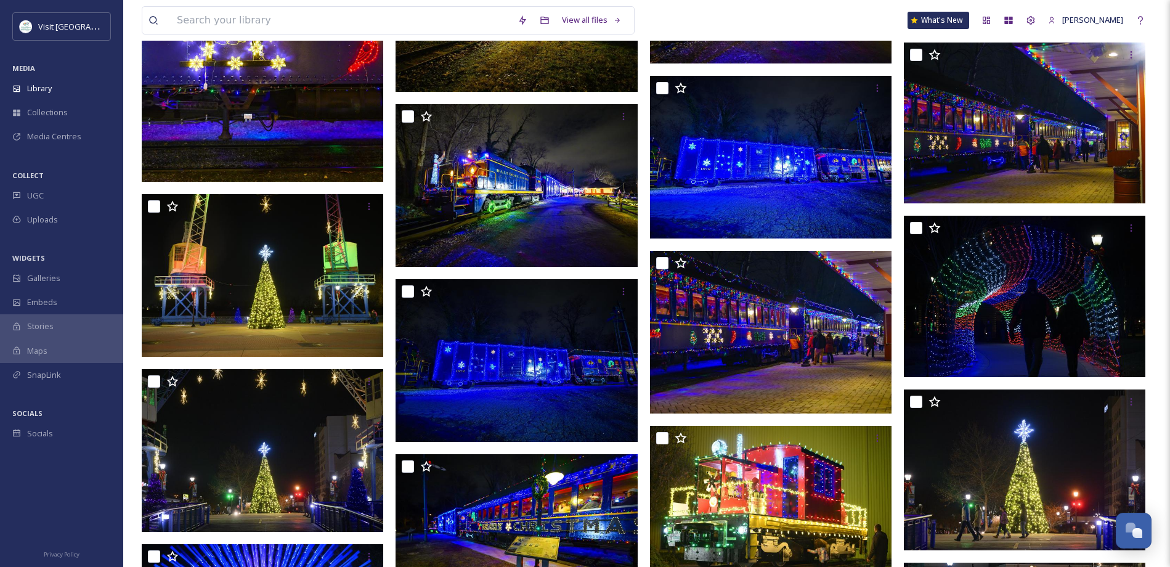
scroll to position [5081, 0]
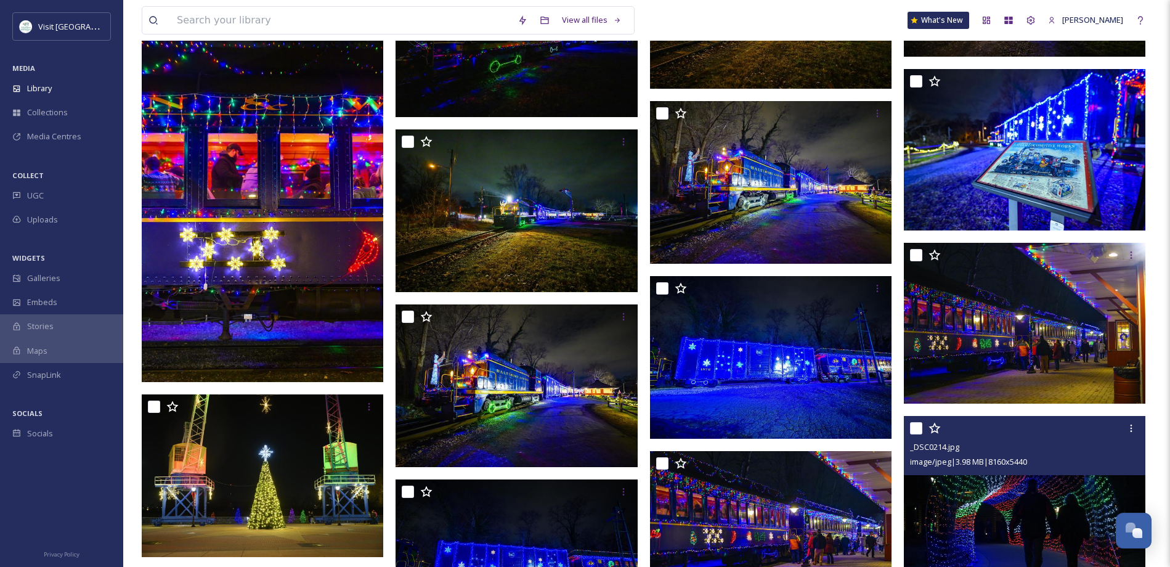
click at [1027, 463] on span "image/jpeg | 3.98 MB | 8160 x 5440" at bounding box center [968, 461] width 117 height 11
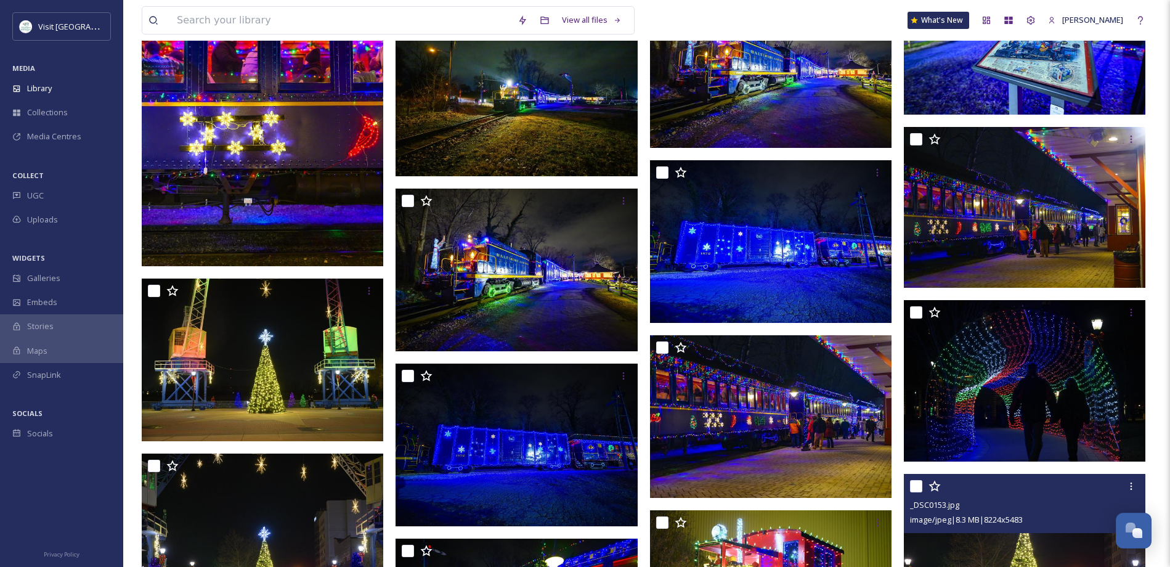
scroll to position [5255, 0]
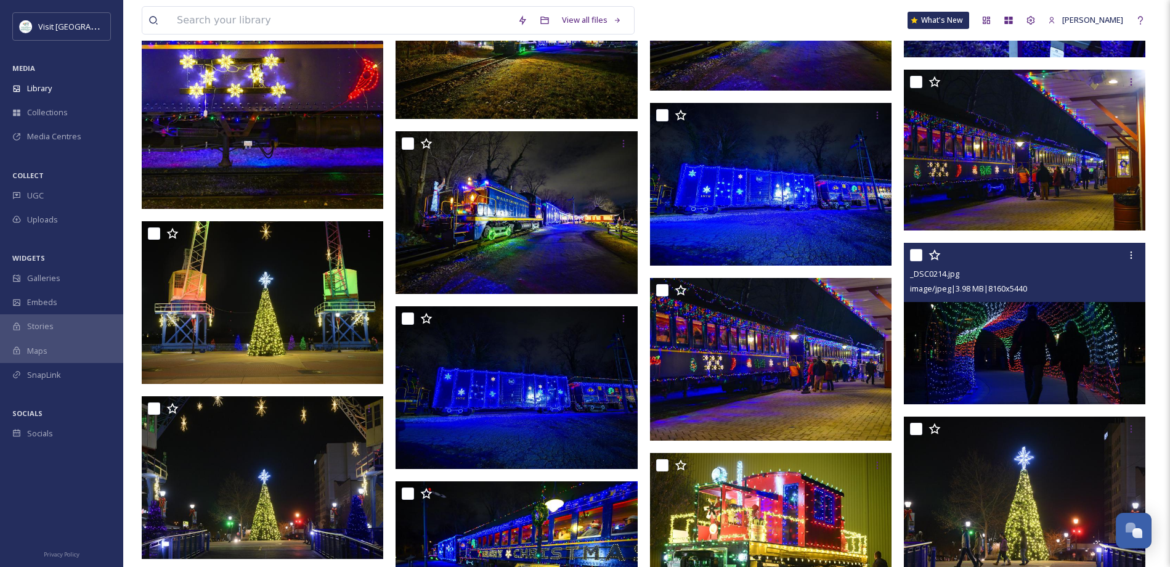
click at [980, 360] on img at bounding box center [1025, 323] width 242 height 161
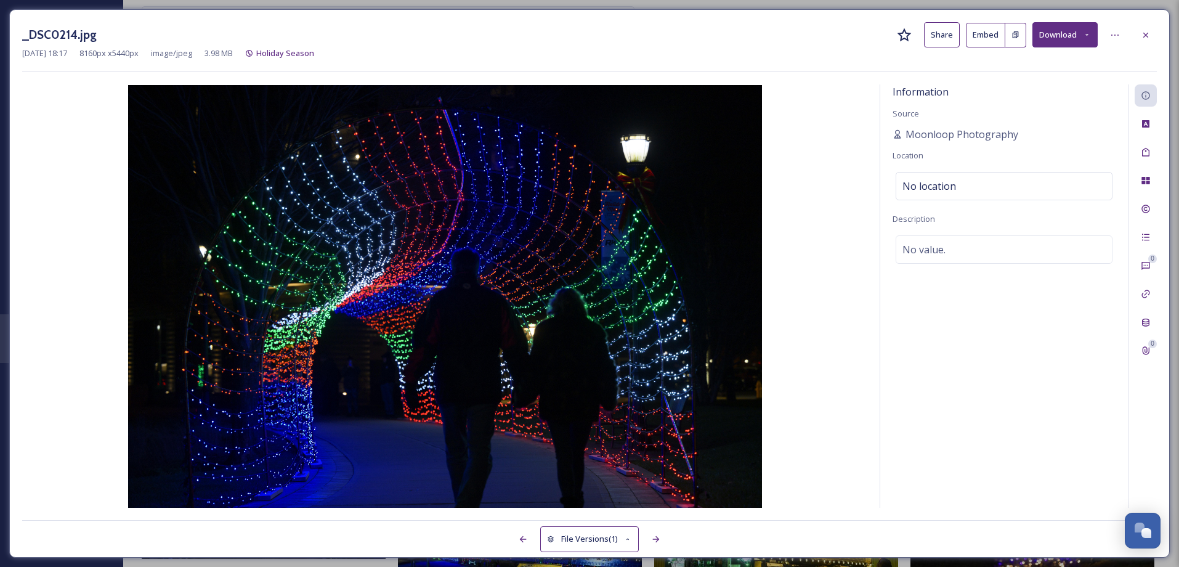
click at [943, 36] on button "Share" at bounding box center [942, 34] width 36 height 25
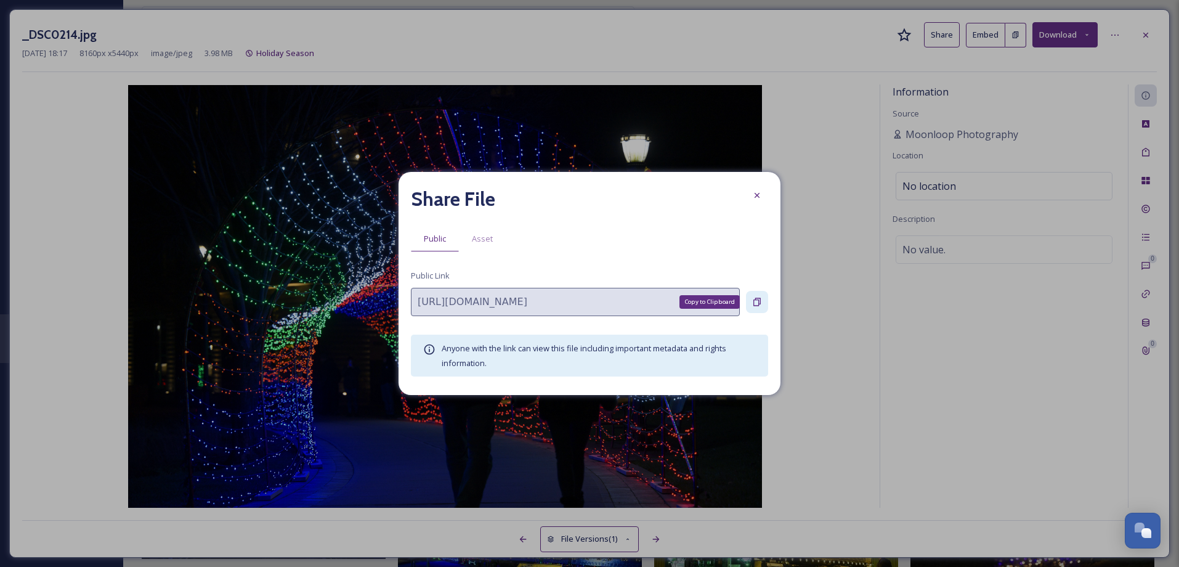
click at [755, 302] on icon at bounding box center [757, 302] width 10 height 10
click at [752, 193] on div at bounding box center [757, 195] width 22 height 22
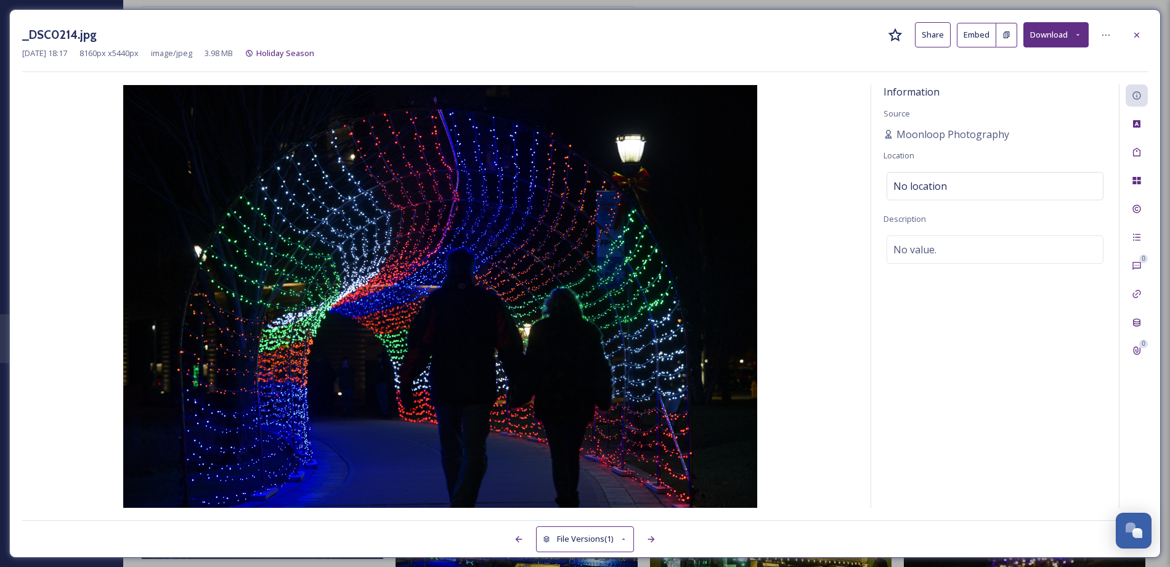
drag, startPoint x: 1136, startPoint y: 33, endPoint x: 1027, endPoint y: 161, distance: 168.2
click at [1136, 33] on icon at bounding box center [1137, 35] width 10 height 10
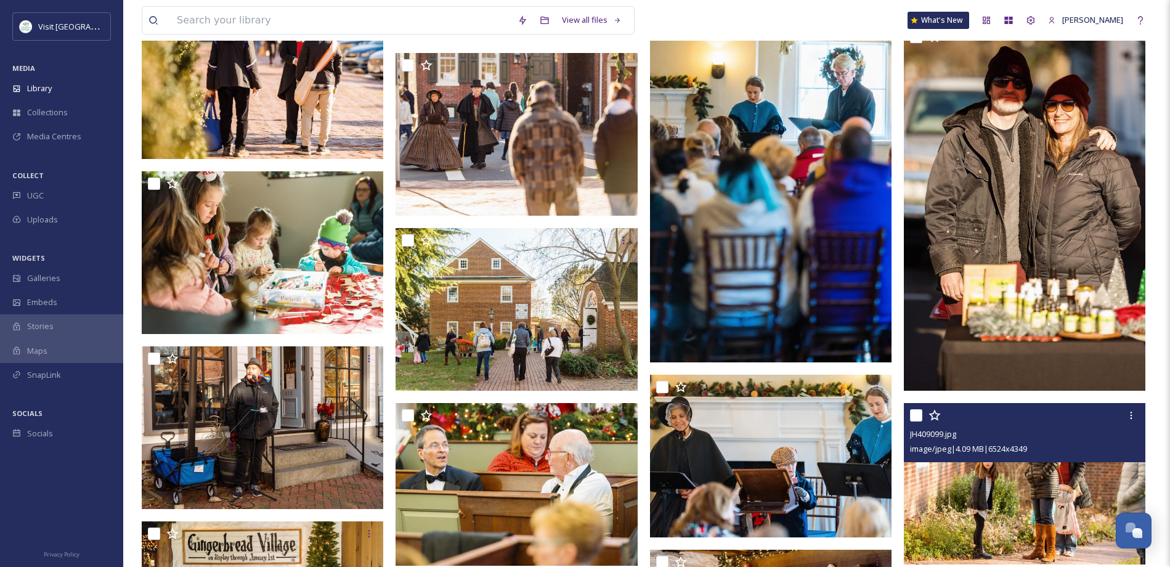
scroll to position [823, 0]
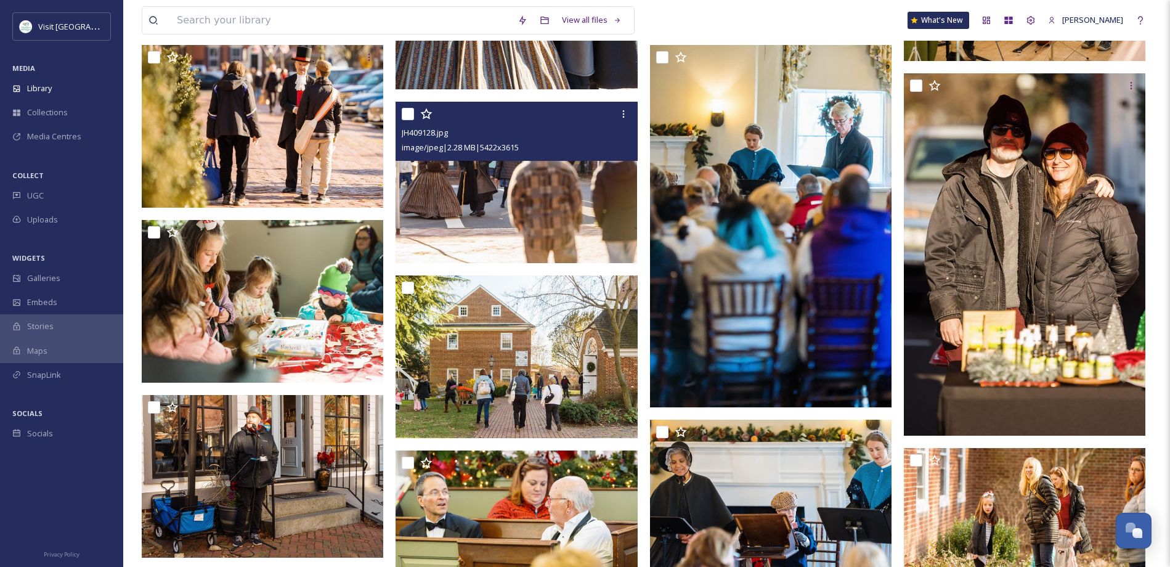
click at [511, 195] on img at bounding box center [517, 182] width 242 height 161
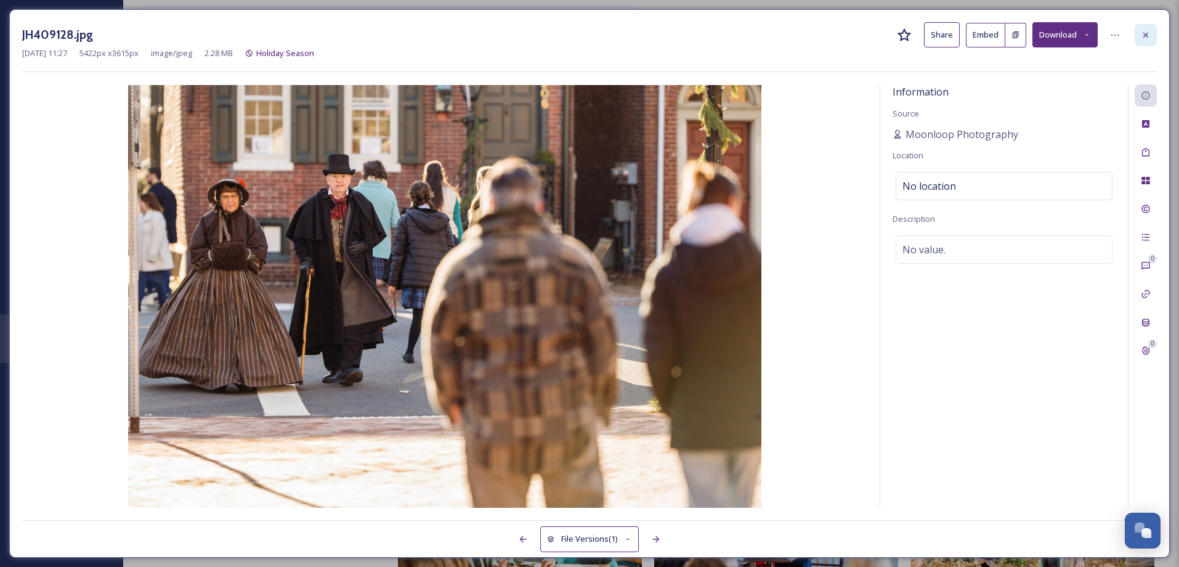
click at [1146, 33] on icon at bounding box center [1146, 34] width 5 height 5
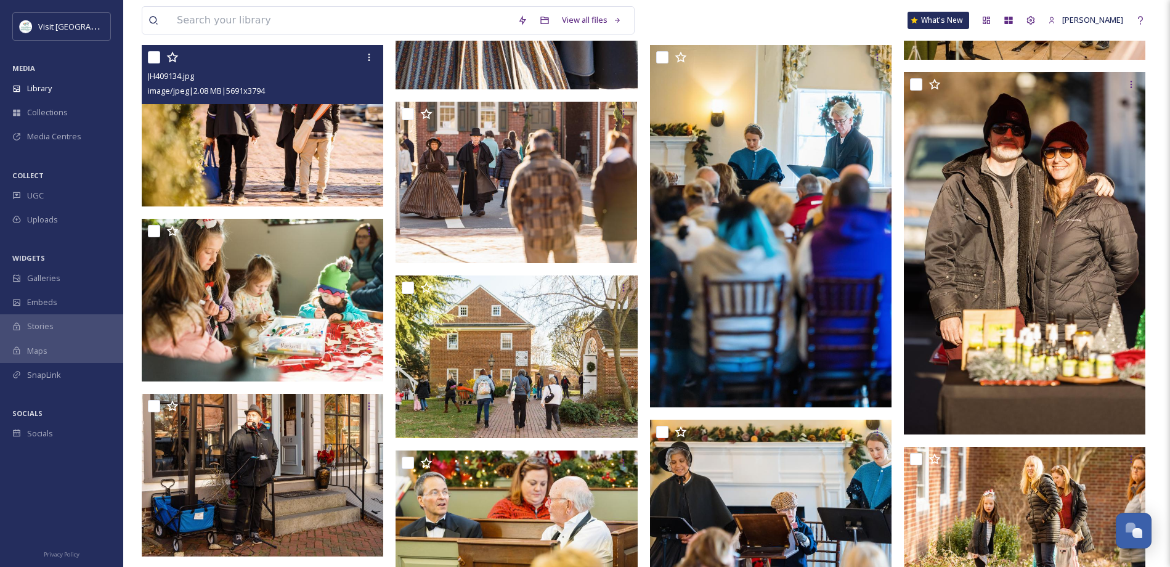
click at [325, 152] on img at bounding box center [263, 125] width 242 height 161
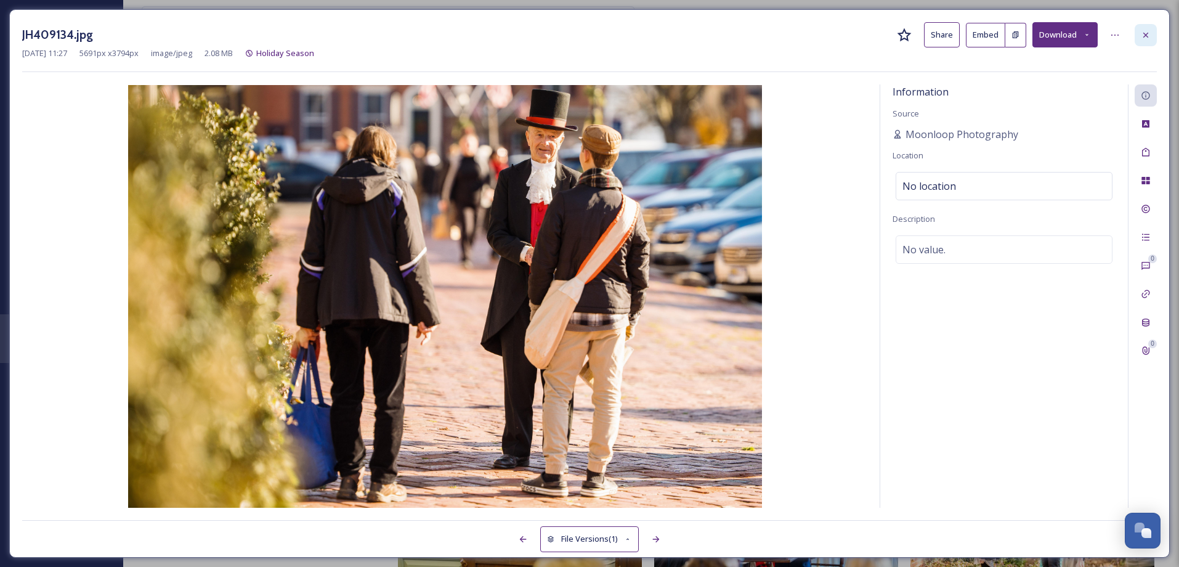
click at [1146, 35] on icon at bounding box center [1146, 34] width 5 height 5
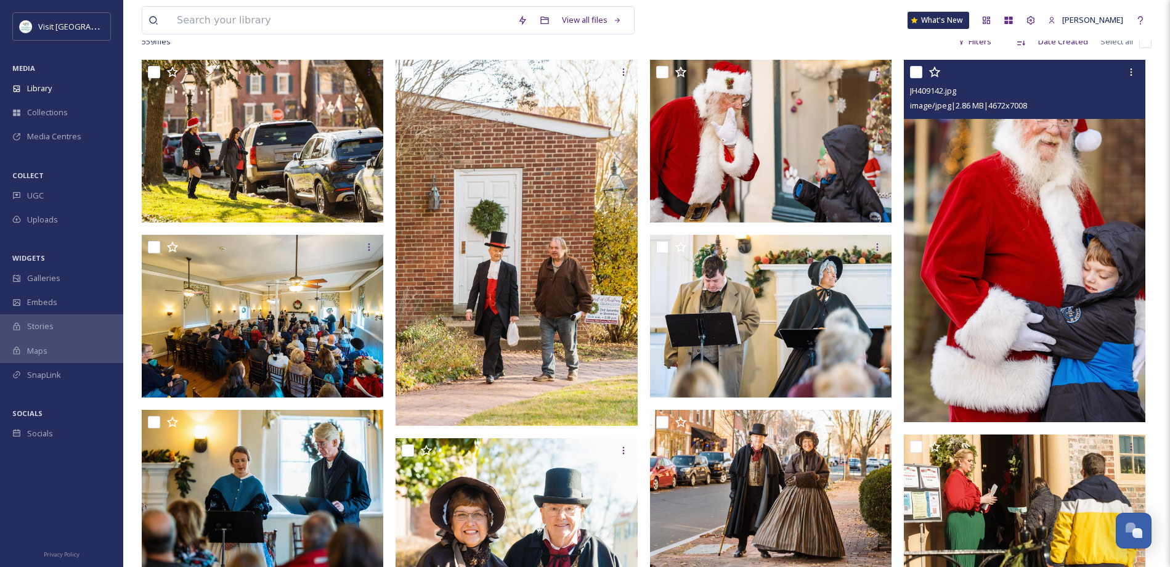
scroll to position [157, 0]
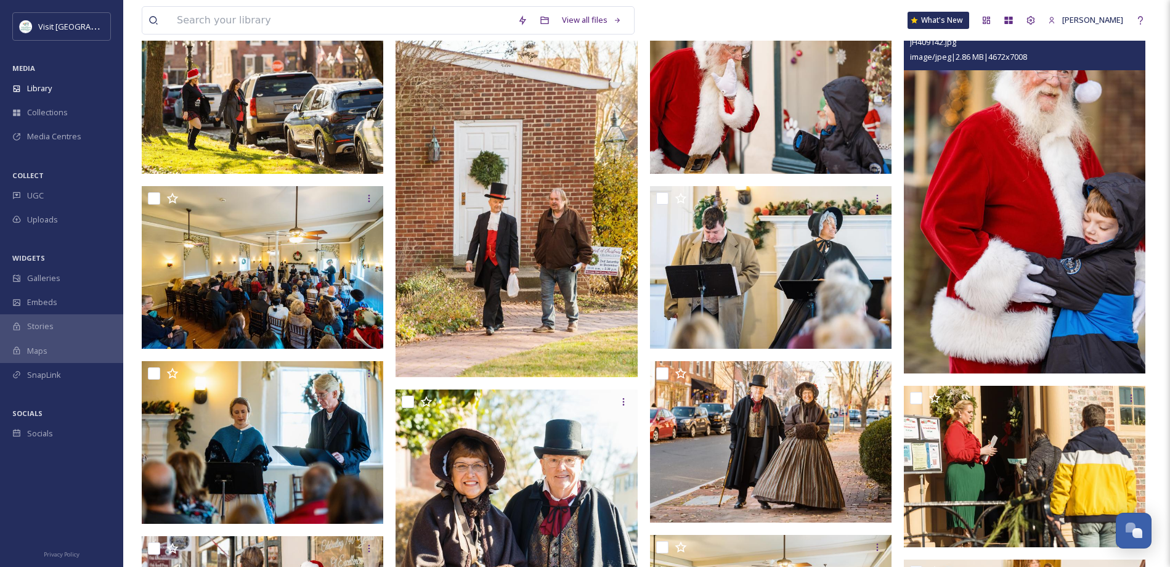
click at [1013, 218] on img at bounding box center [1025, 192] width 242 height 362
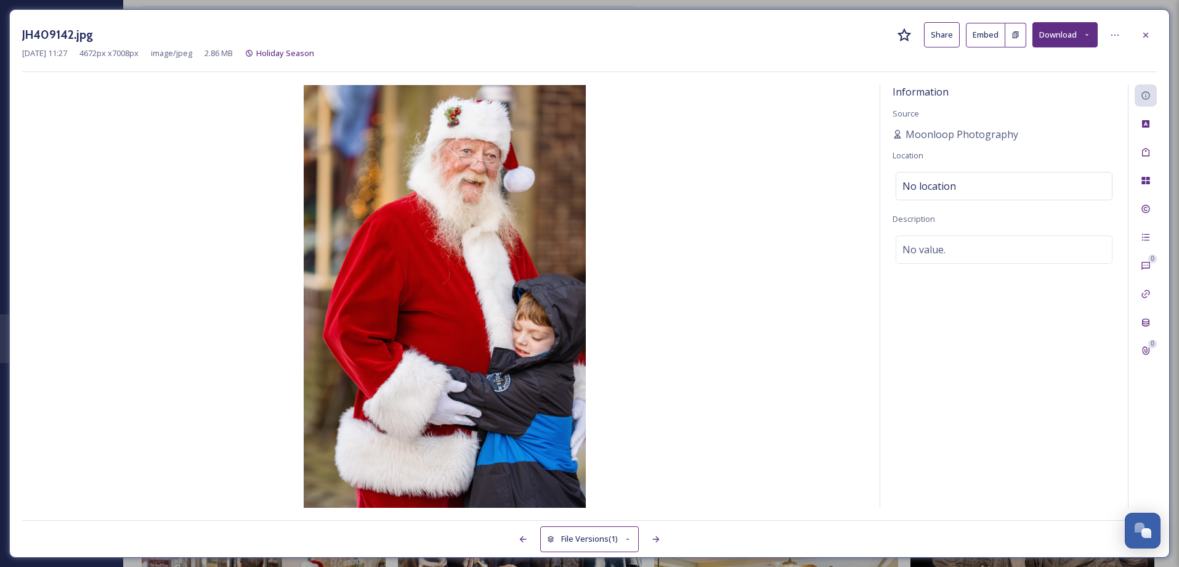
click at [939, 35] on button "Share" at bounding box center [942, 34] width 36 height 25
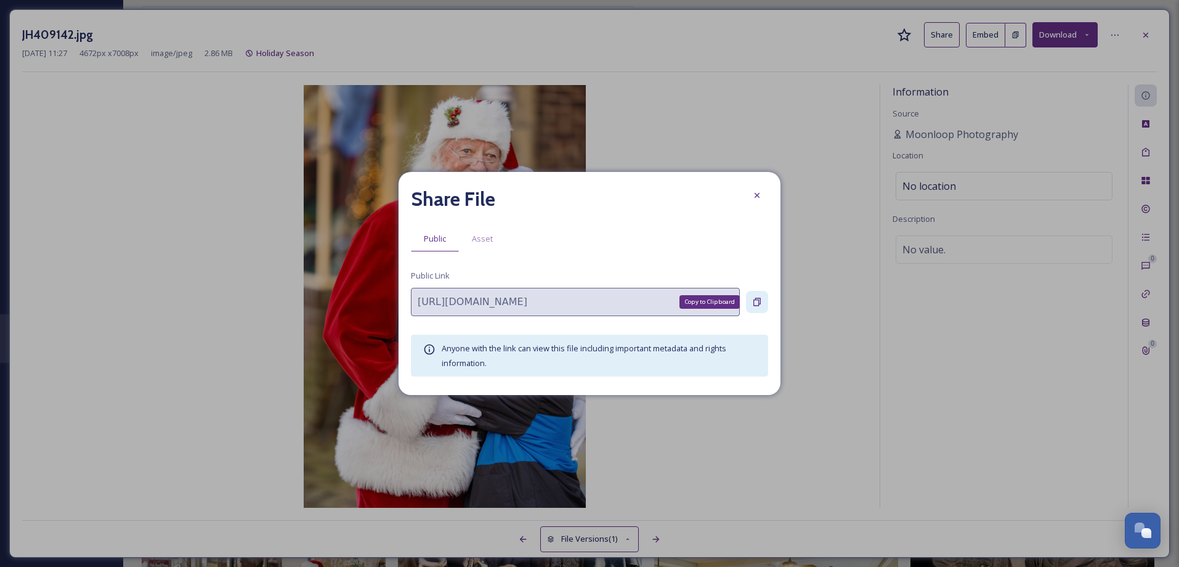
click at [759, 299] on icon at bounding box center [757, 302] width 10 height 10
click at [758, 195] on icon at bounding box center [757, 195] width 10 height 10
